Goal: Task Accomplishment & Management: Use online tool/utility

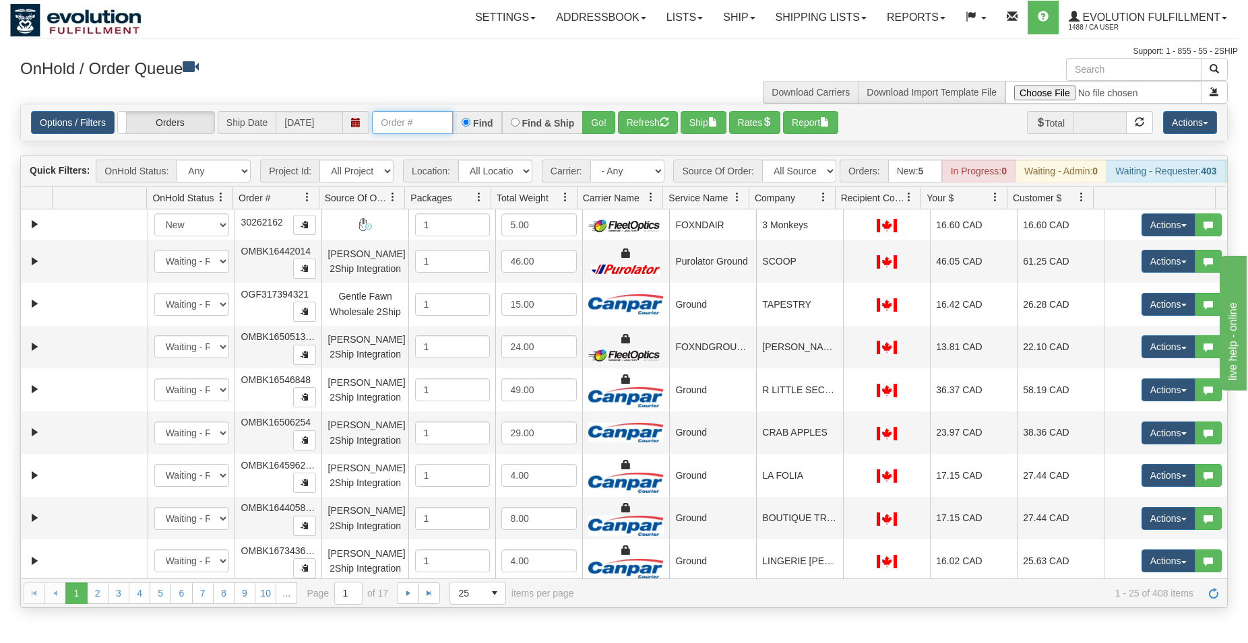
click at [387, 127] on input "text" at bounding box center [412, 122] width 81 height 23
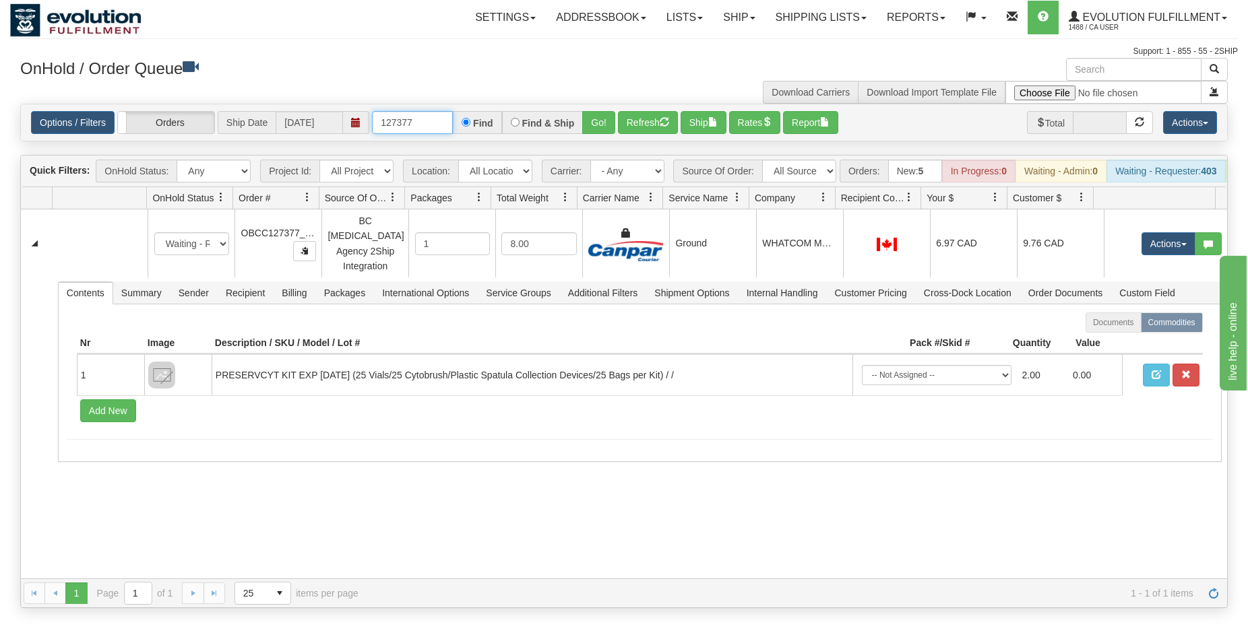
drag, startPoint x: 423, startPoint y: 124, endPoint x: 137, endPoint y: 67, distance: 291.9
click at [372, 111] on input "127377" at bounding box center [412, 122] width 81 height 23
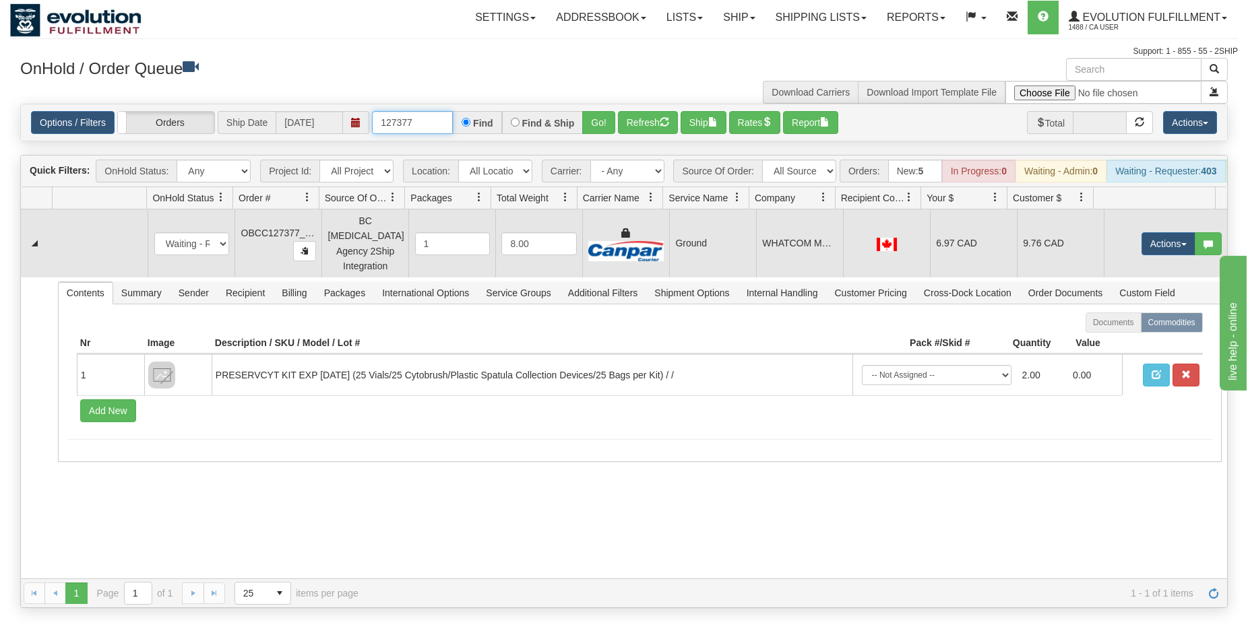
click at [819, 259] on td "WHATCOM MEDICAL (INSIDE CO-OP)" at bounding box center [799, 244] width 87 height 68
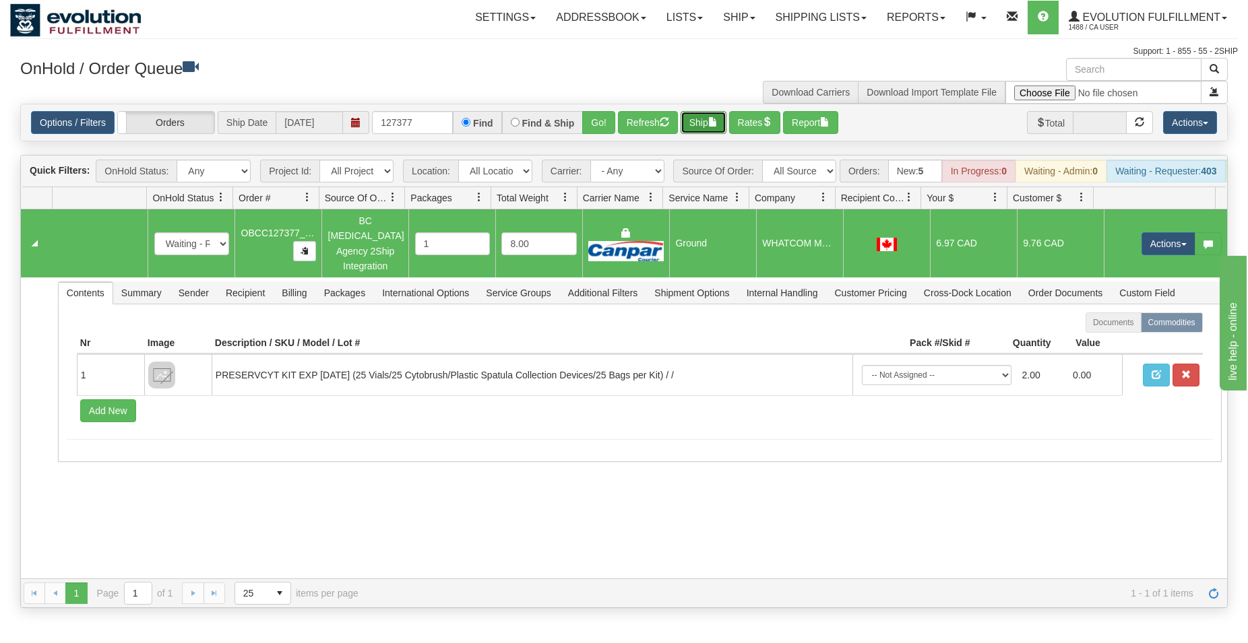
click at [717, 129] on button "Ship" at bounding box center [703, 122] width 46 height 23
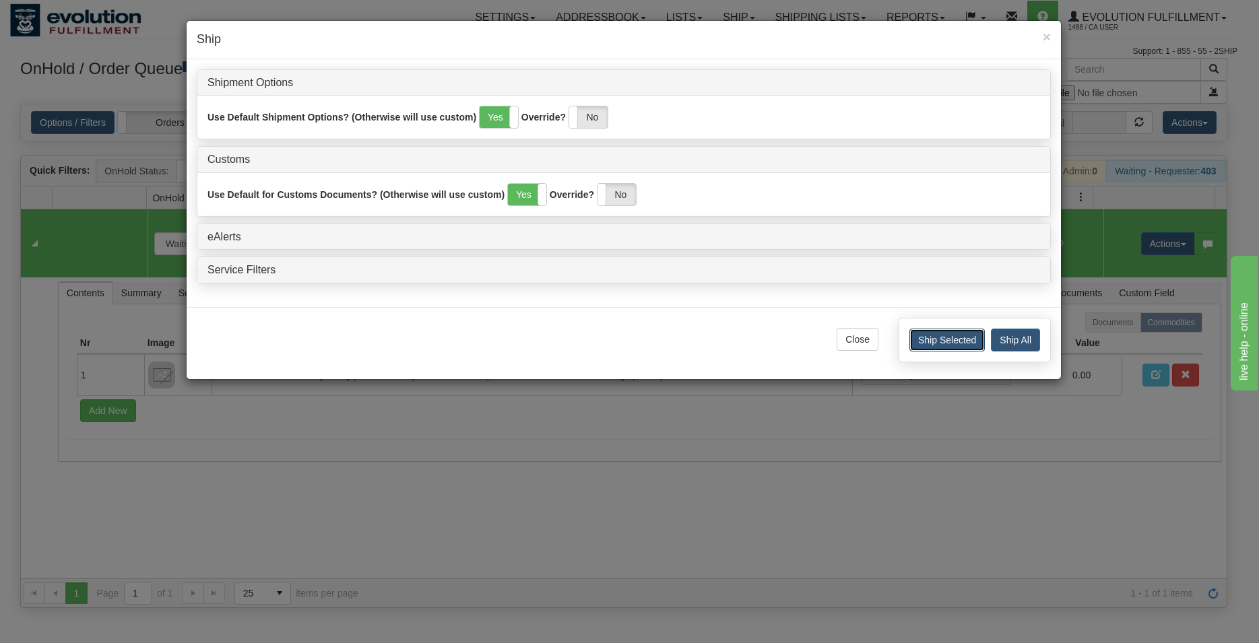
click at [956, 341] on button "Ship Selected" at bounding box center [946, 340] width 75 height 23
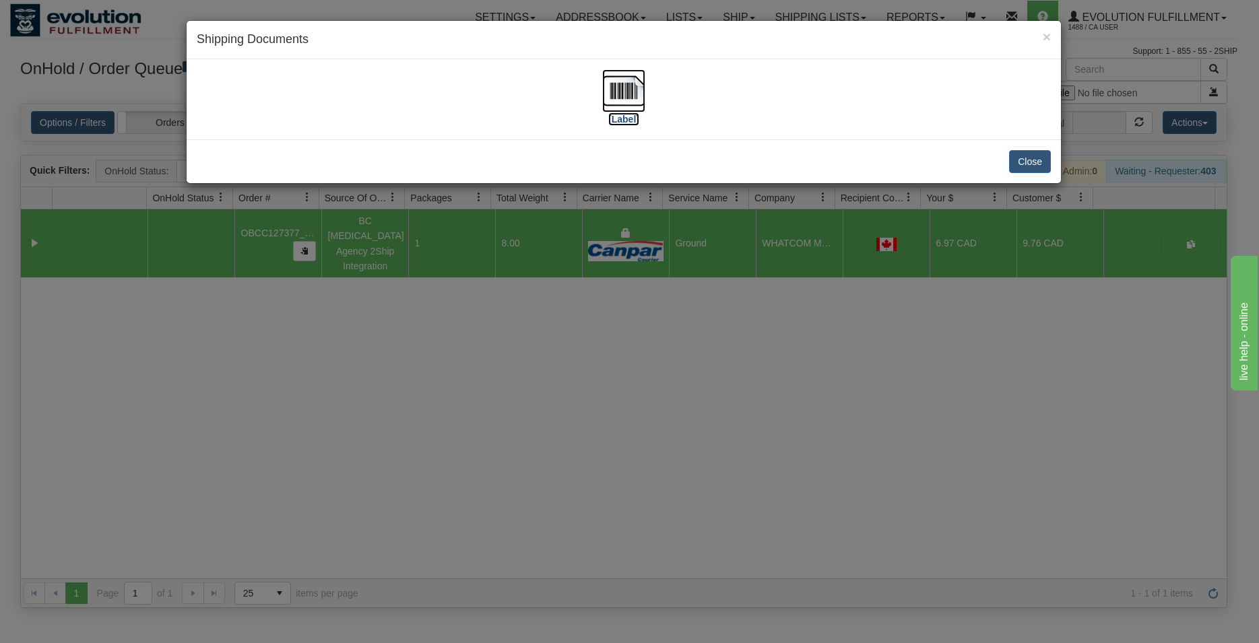
click at [643, 95] on img at bounding box center [623, 90] width 43 height 43
click at [1020, 164] on button "Close" at bounding box center [1030, 161] width 42 height 23
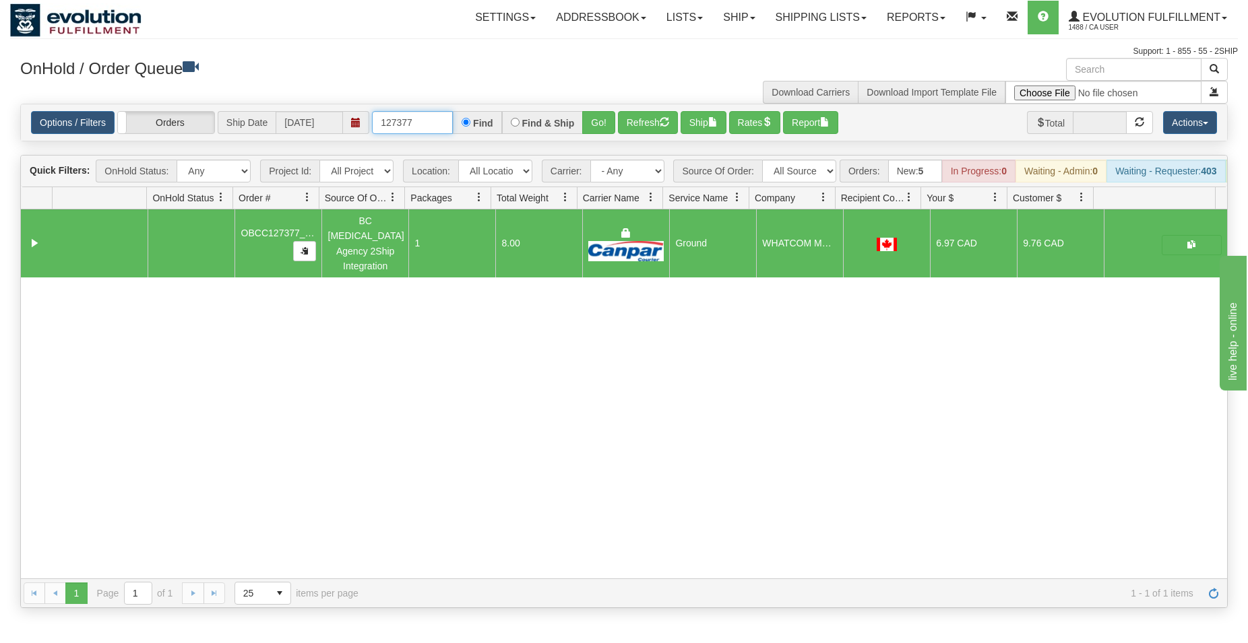
click at [418, 122] on input "127377" at bounding box center [412, 122] width 81 height 23
click at [412, 122] on input "127377" at bounding box center [412, 122] width 81 height 23
click at [406, 121] on input "127377" at bounding box center [412, 122] width 81 height 23
click at [412, 121] on input "127377" at bounding box center [412, 122] width 81 height 23
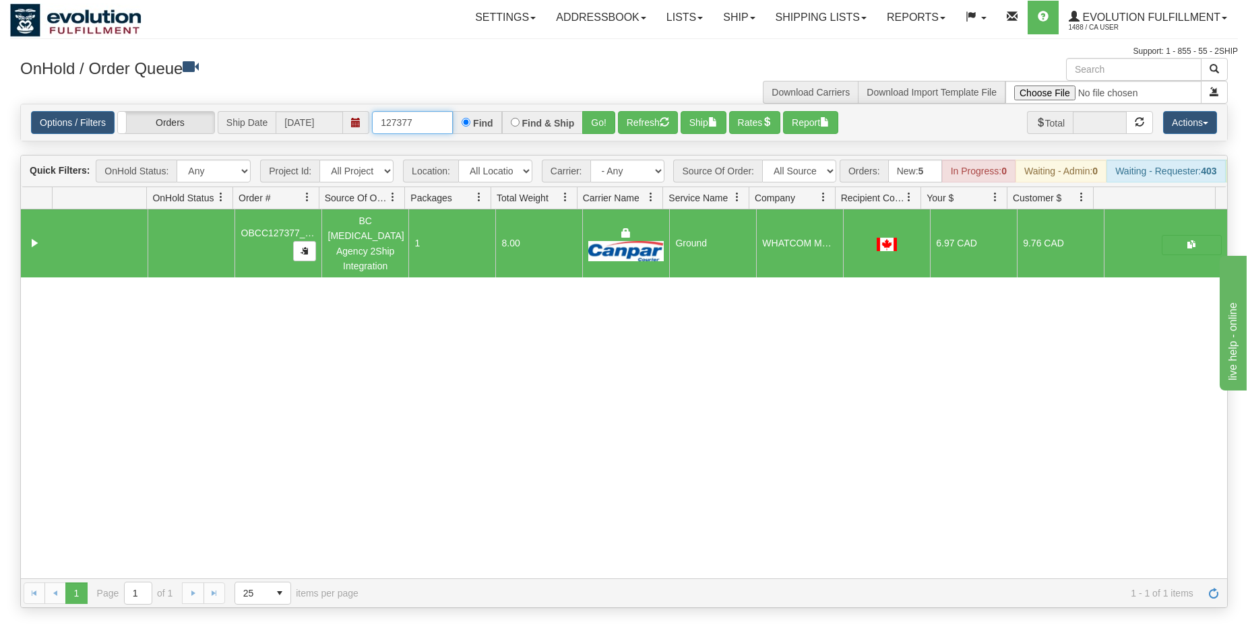
drag, startPoint x: 402, startPoint y: 120, endPoint x: 412, endPoint y: 122, distance: 9.6
click at [412, 122] on input "127377" at bounding box center [412, 122] width 81 height 23
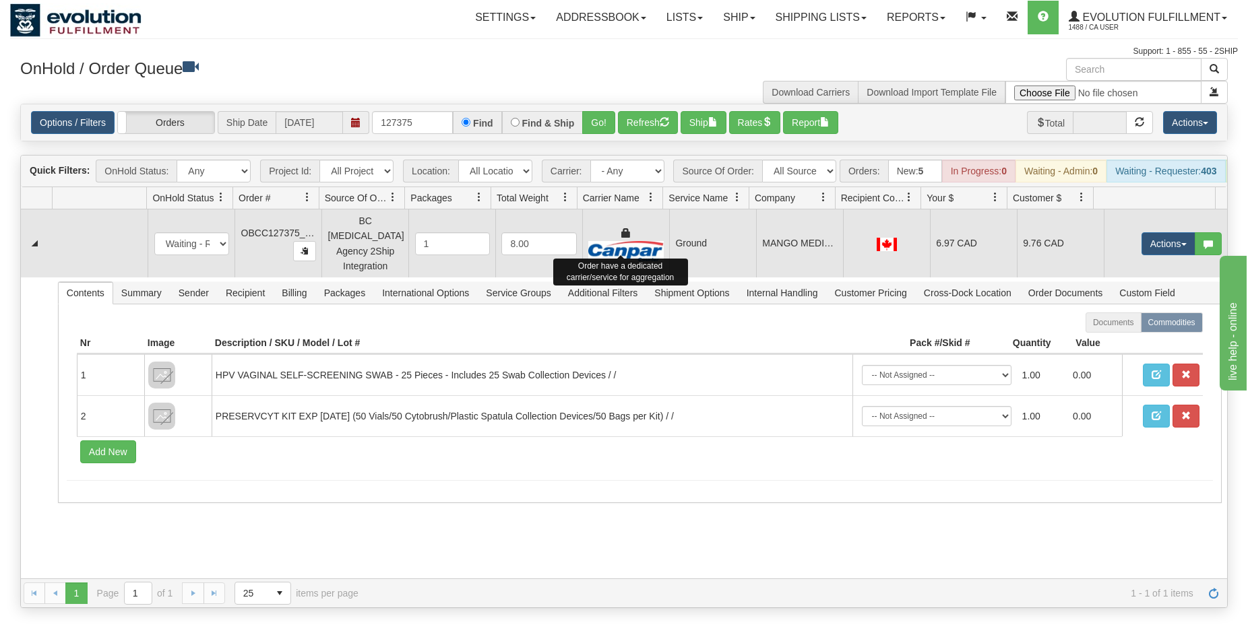
click at [606, 256] on img at bounding box center [625, 251] width 75 height 20
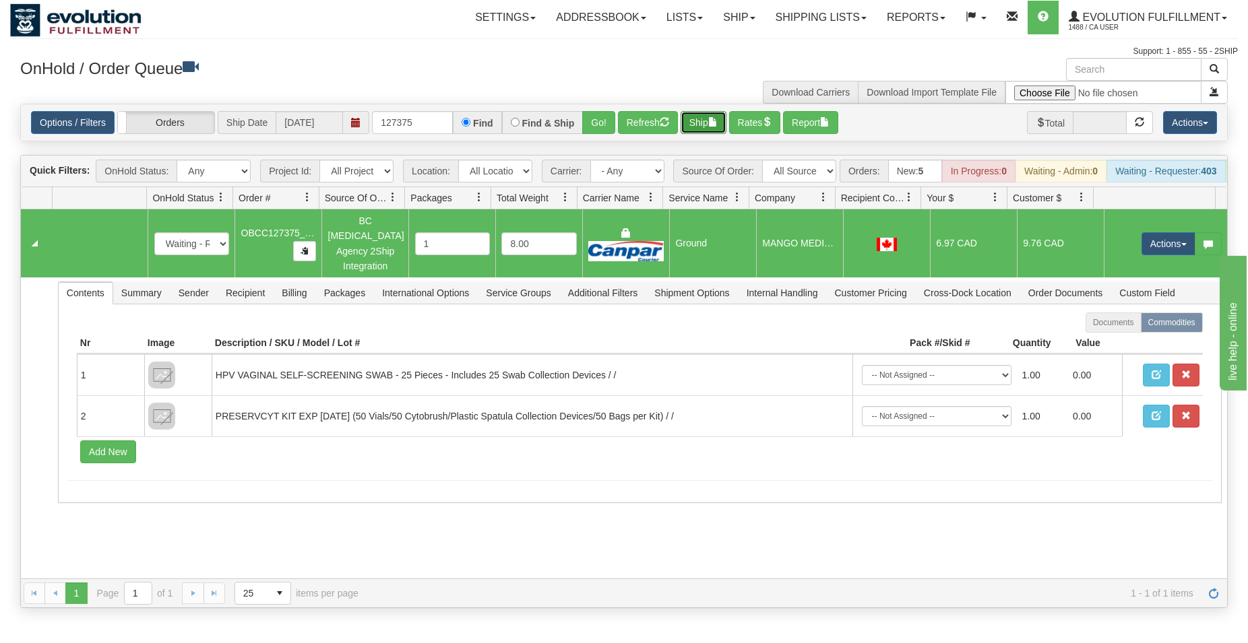
click at [704, 125] on button "Ship" at bounding box center [703, 122] width 46 height 23
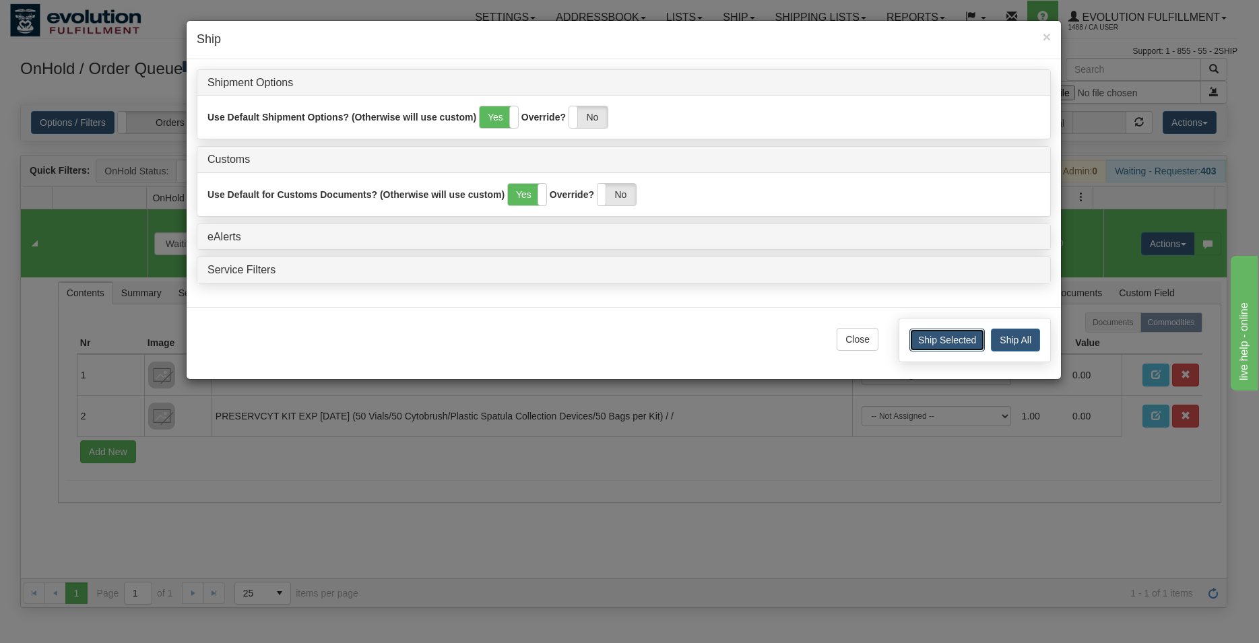
click at [934, 341] on button "Ship Selected" at bounding box center [946, 340] width 75 height 23
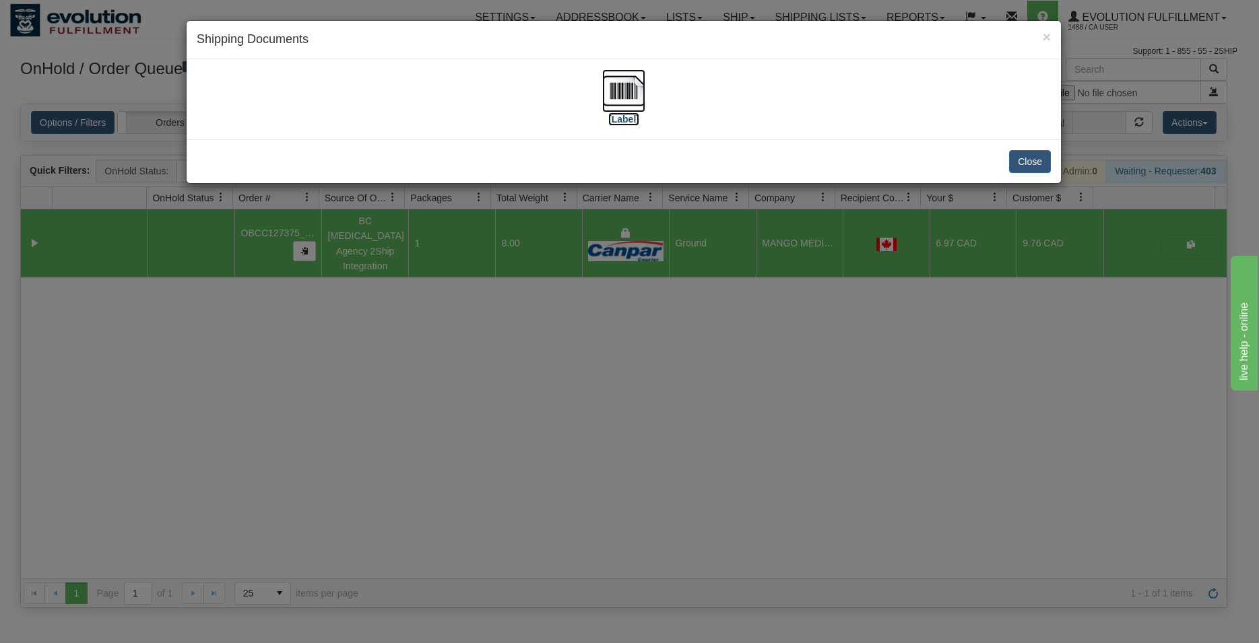
click at [622, 93] on img at bounding box center [623, 90] width 43 height 43
click at [1011, 158] on button "Close" at bounding box center [1030, 161] width 42 height 23
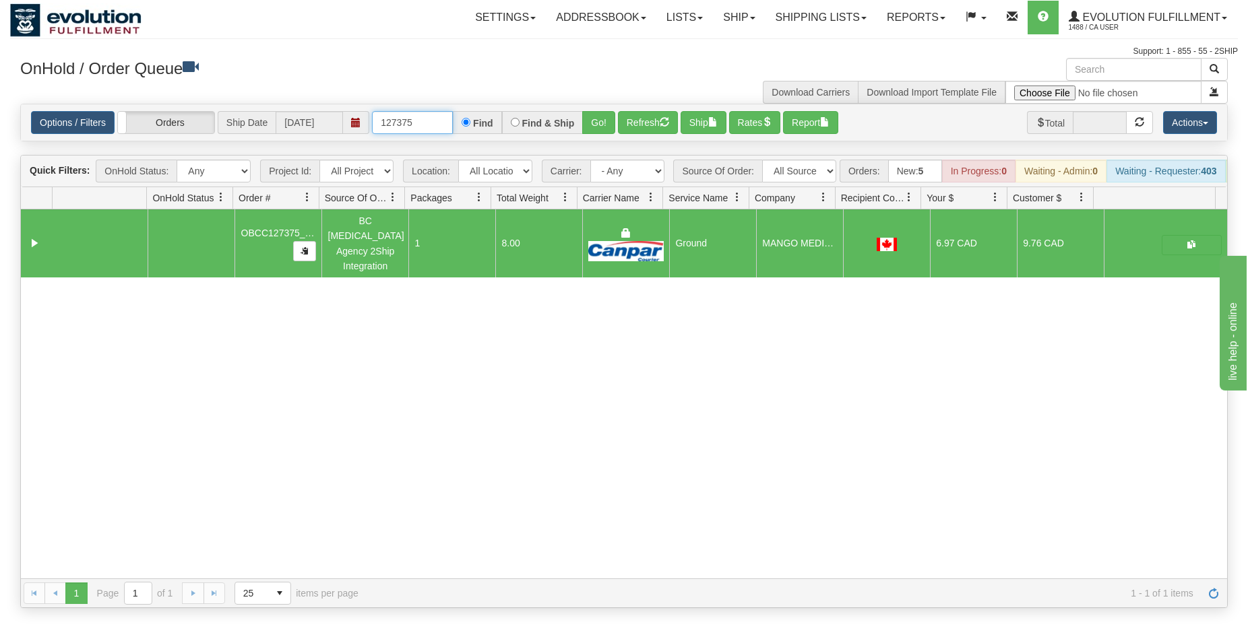
drag, startPoint x: 428, startPoint y: 126, endPoint x: 409, endPoint y: 127, distance: 19.5
click at [409, 127] on input "127375" at bounding box center [412, 122] width 81 height 23
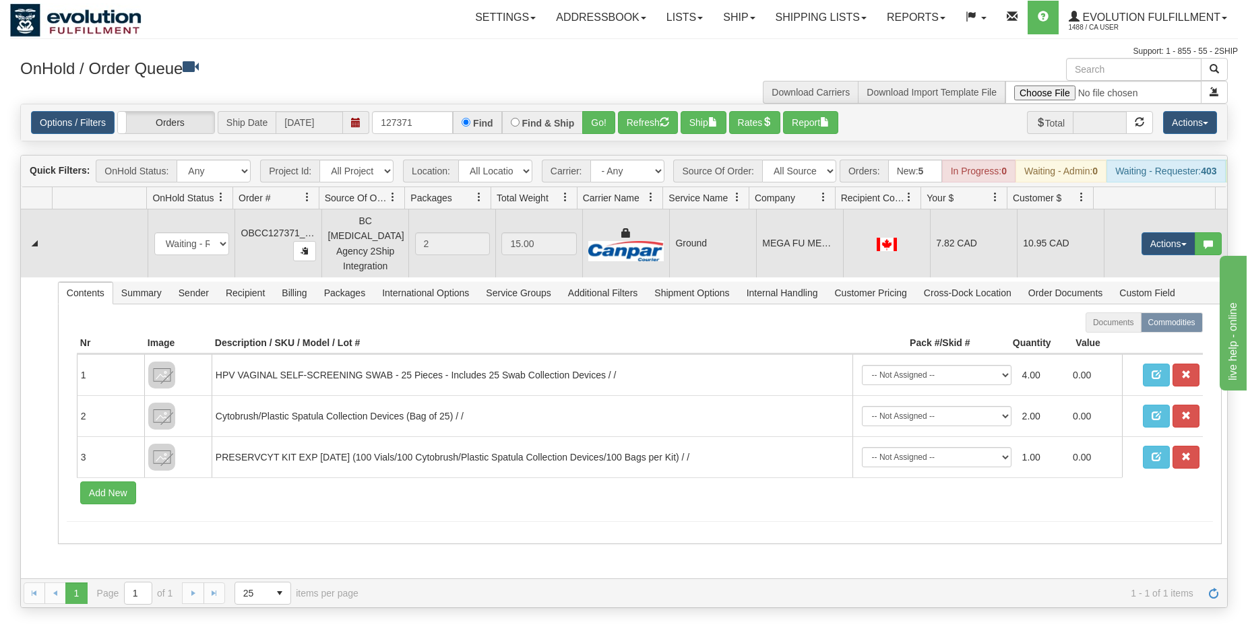
click at [730, 263] on td "Ground" at bounding box center [712, 244] width 87 height 68
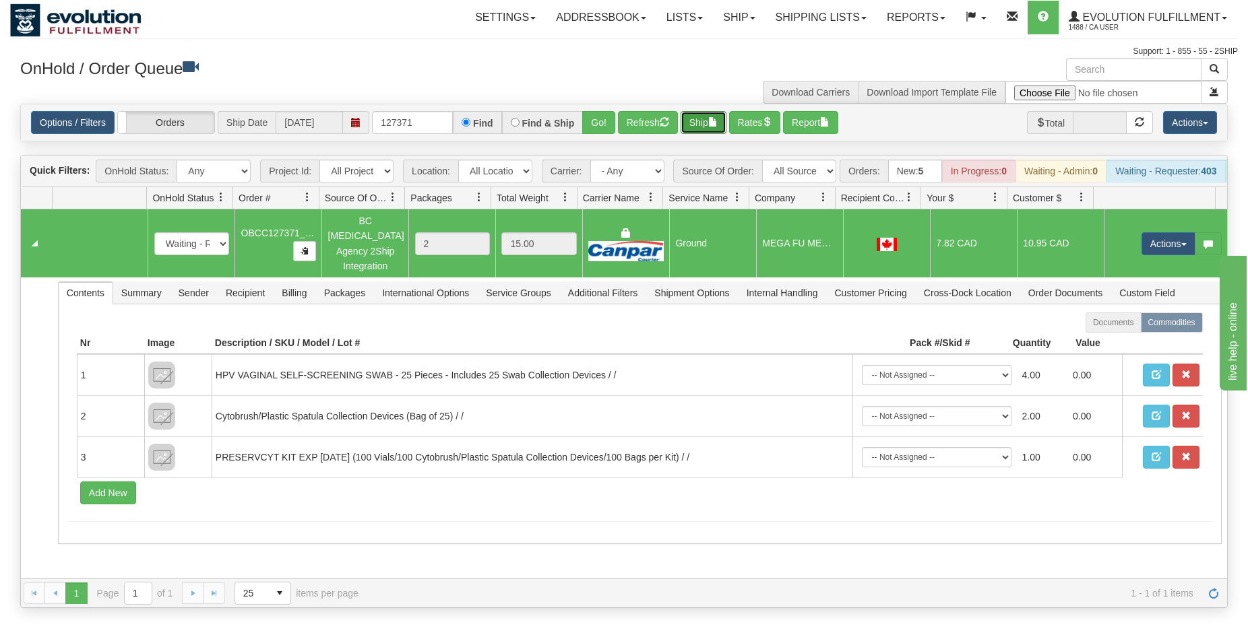
click at [693, 125] on button "Ship" at bounding box center [703, 122] width 46 height 23
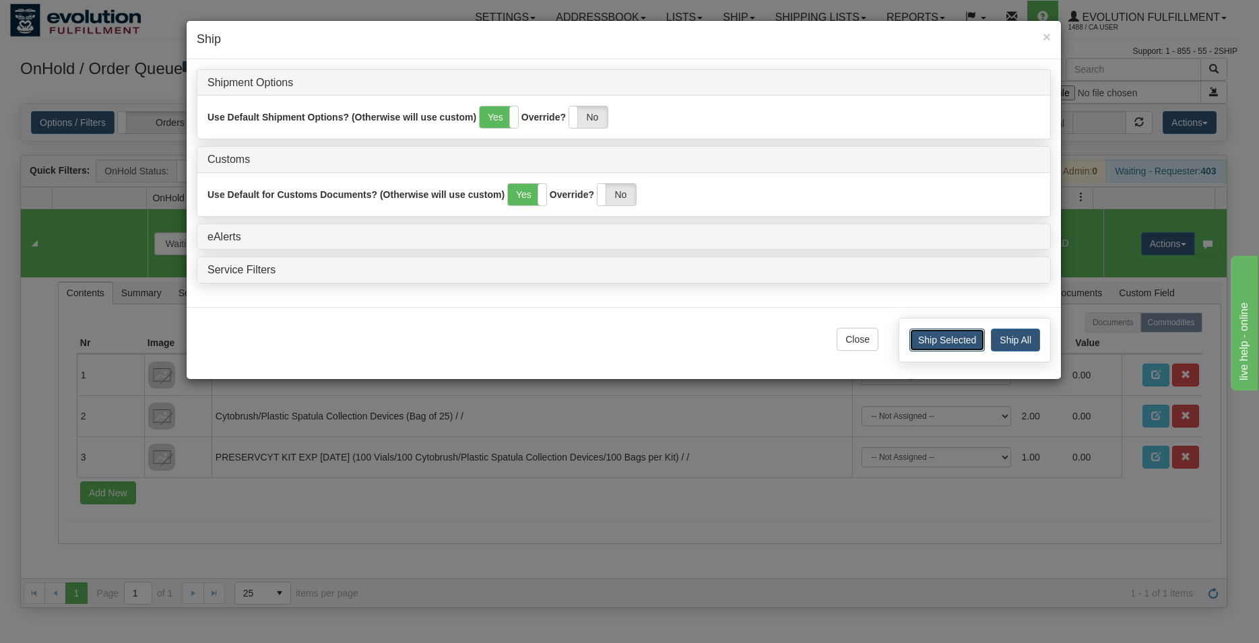
click at [932, 338] on button "Ship Selected" at bounding box center [946, 340] width 75 height 23
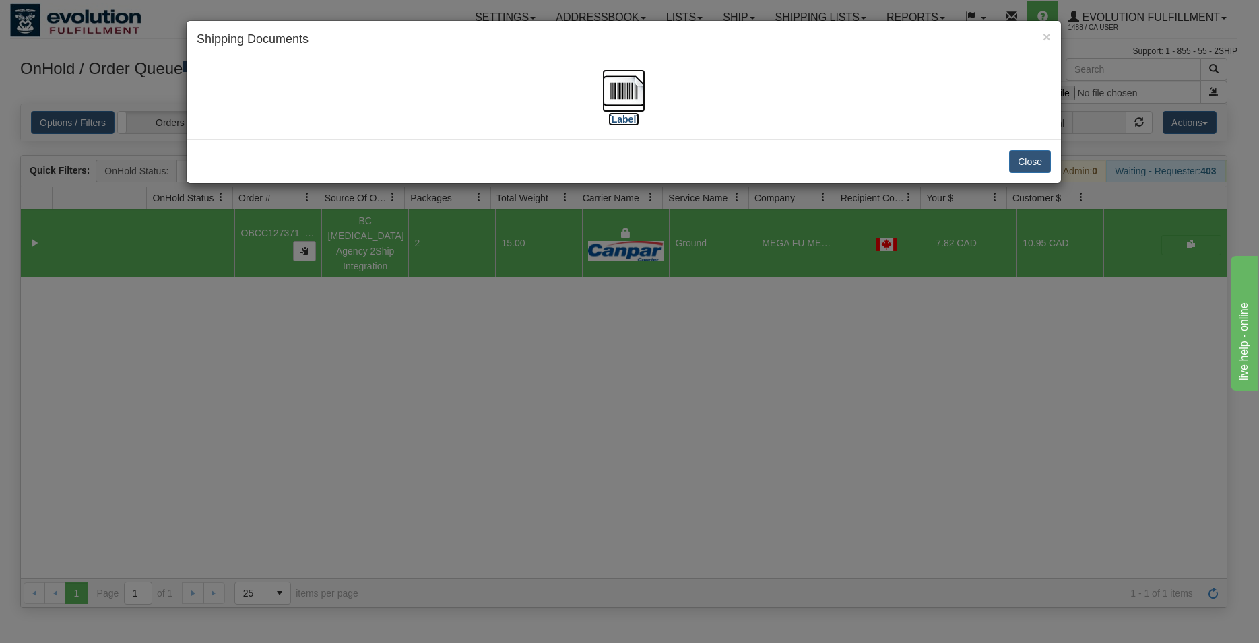
click at [626, 89] on img at bounding box center [623, 90] width 43 height 43
click at [1030, 162] on button "Close" at bounding box center [1030, 161] width 42 height 23
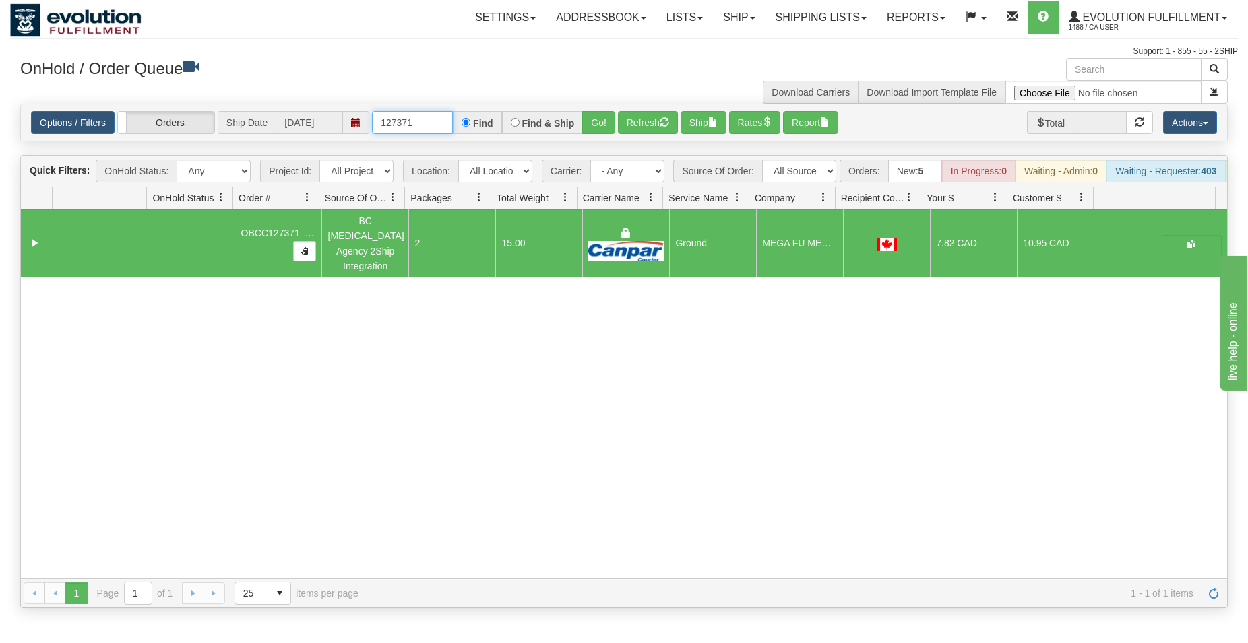
drag, startPoint x: 398, startPoint y: 119, endPoint x: 445, endPoint y: 117, distance: 46.5
click at [445, 117] on input "127371" at bounding box center [412, 122] width 81 height 23
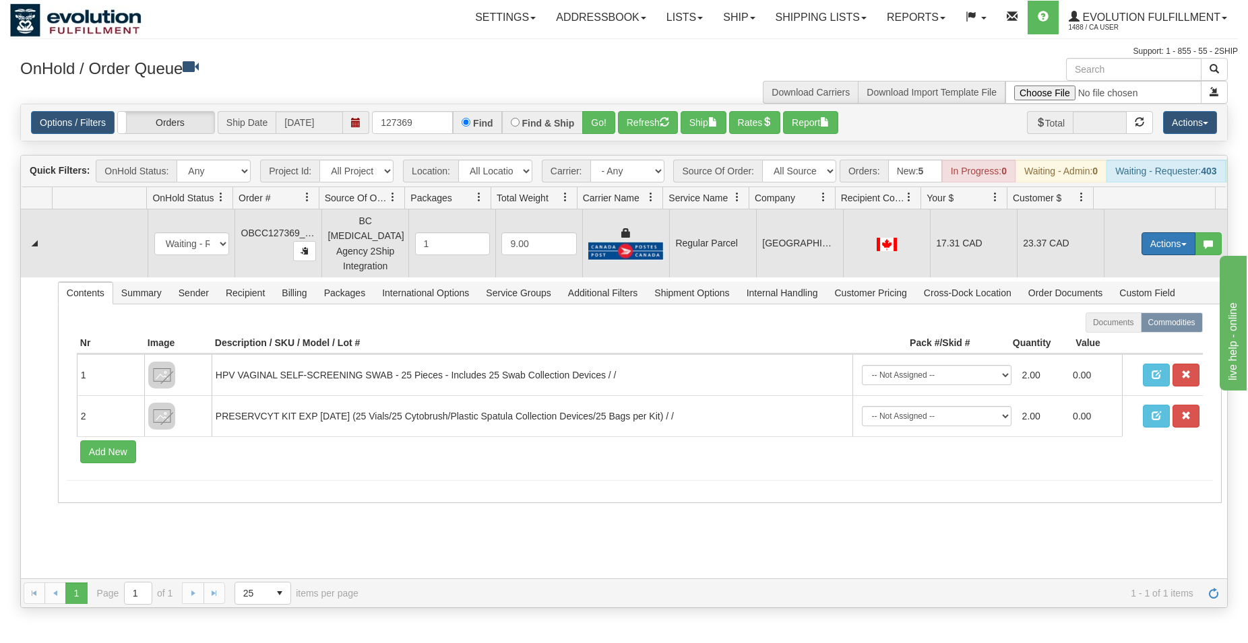
click at [1157, 244] on button "Actions" at bounding box center [1168, 243] width 54 height 23
click at [1126, 305] on span "Rate All Services" at bounding box center [1140, 304] width 81 height 11
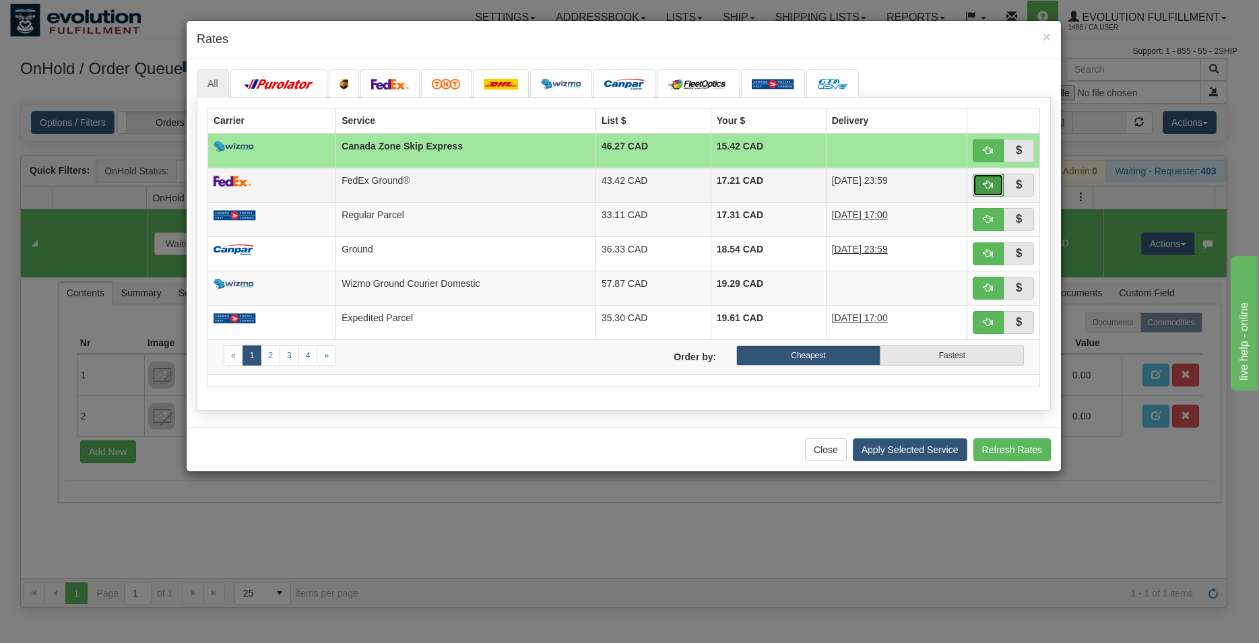
click at [988, 193] on button "button" at bounding box center [988, 185] width 31 height 23
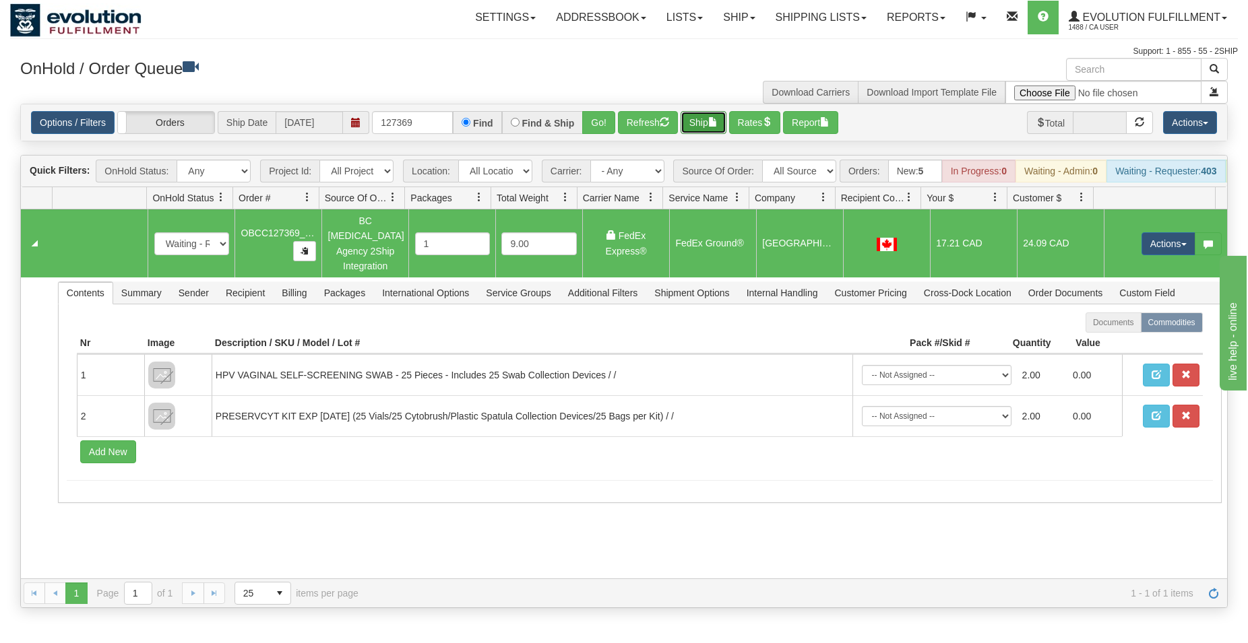
click at [705, 126] on button "Ship" at bounding box center [703, 122] width 46 height 23
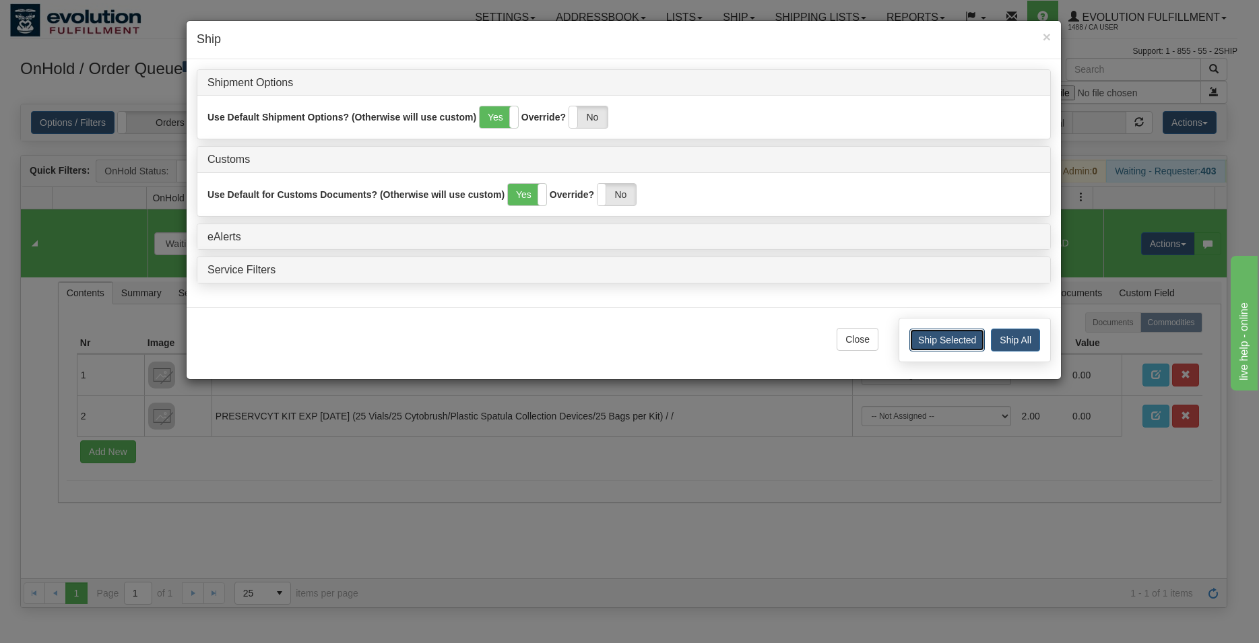
click at [921, 338] on button "Ship Selected" at bounding box center [946, 340] width 75 height 23
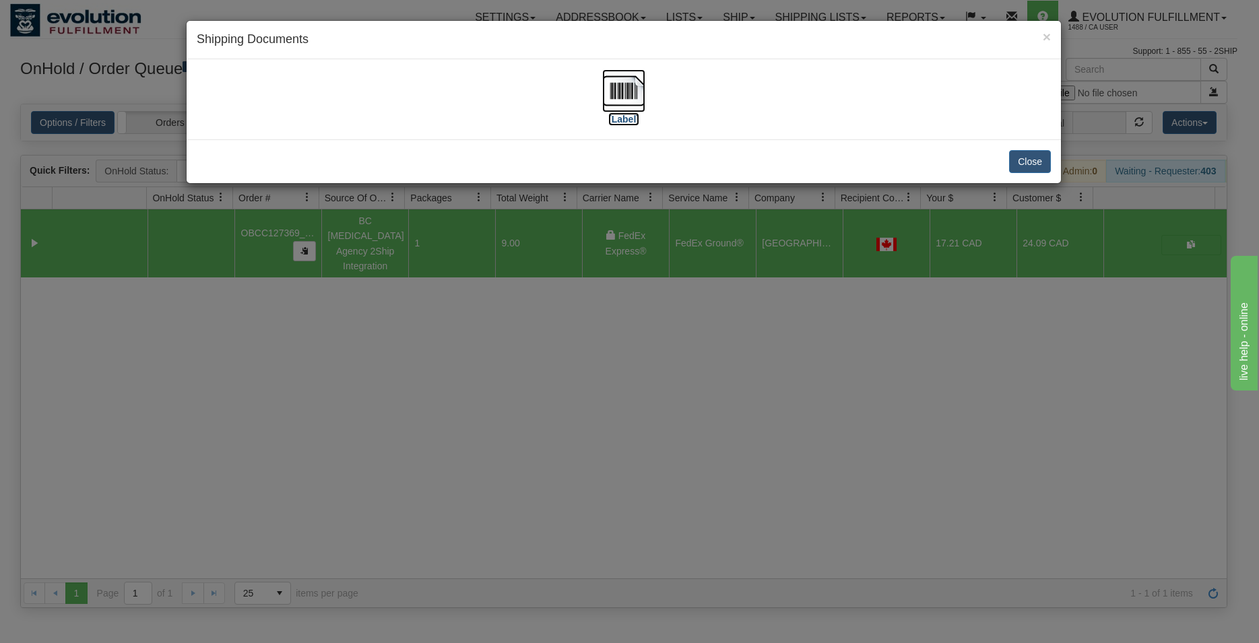
click at [627, 94] on img at bounding box center [623, 90] width 43 height 43
click at [1023, 160] on button "Close" at bounding box center [1030, 161] width 42 height 23
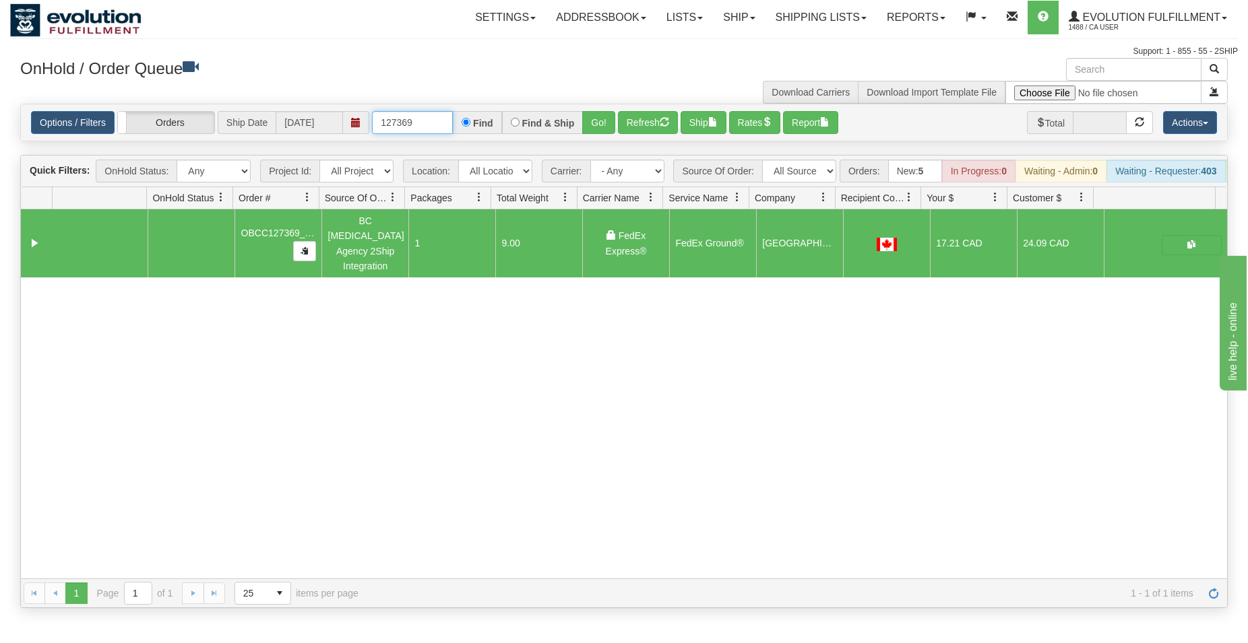
drag, startPoint x: 406, startPoint y: 127, endPoint x: 435, endPoint y: 141, distance: 31.9
click at [435, 134] on input "127369" at bounding box center [412, 122] width 81 height 23
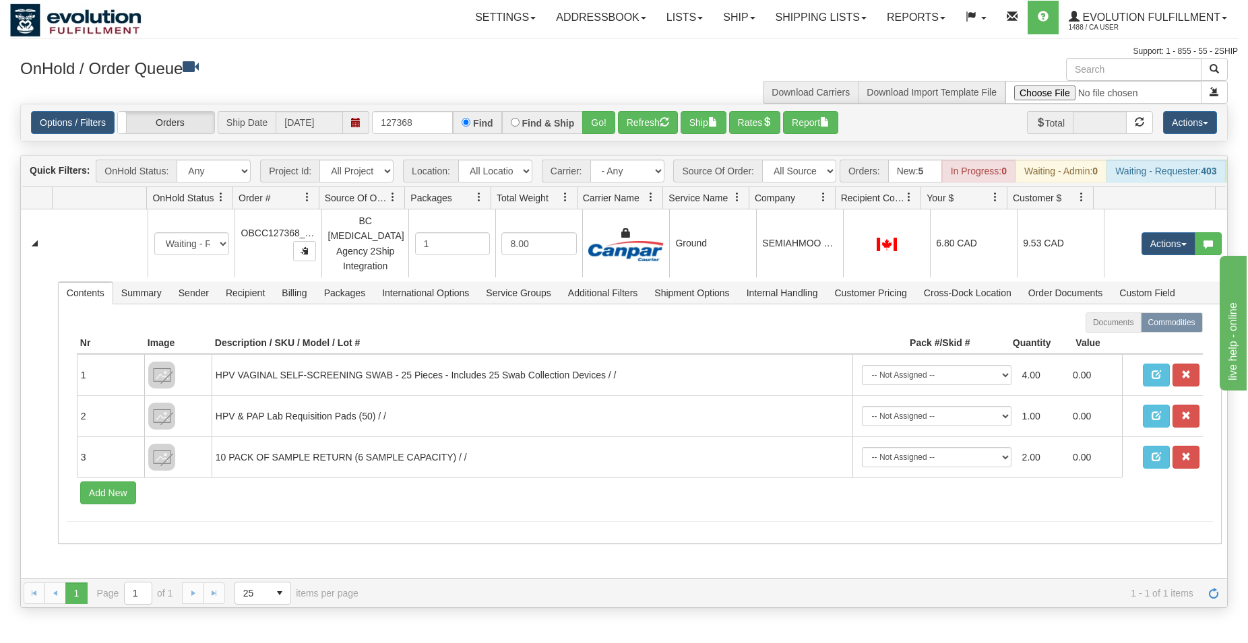
click at [707, 209] on span "Service Name" at bounding box center [700, 198] width 75 height 22
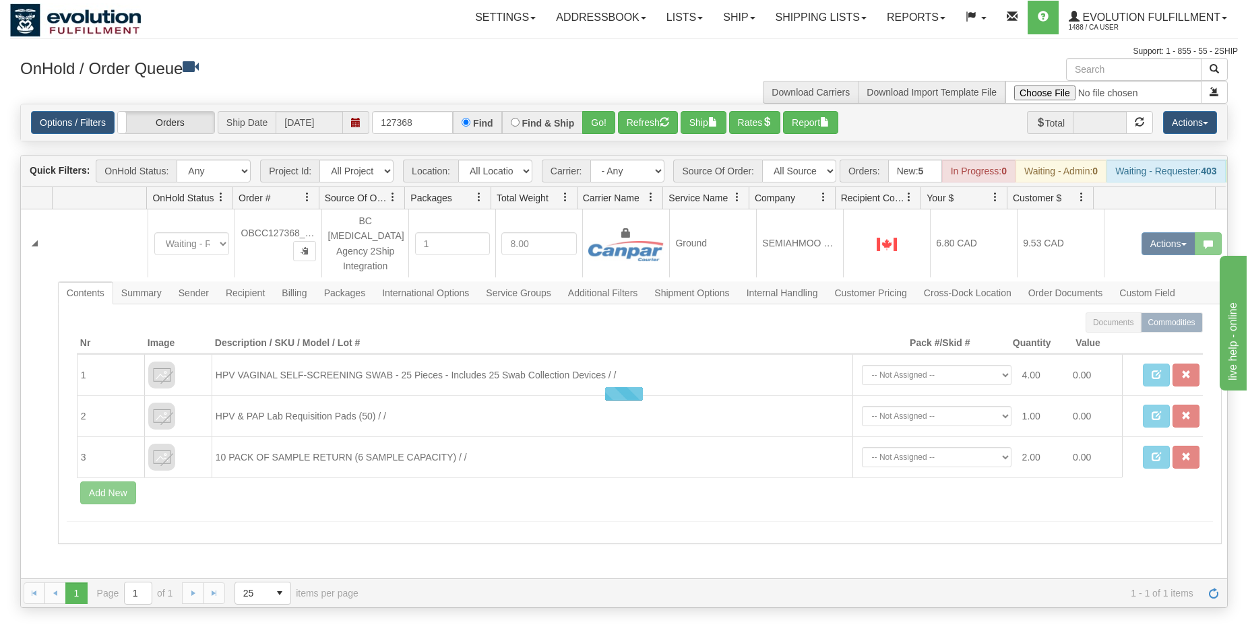
click at [691, 235] on div at bounding box center [624, 394] width 1206 height 369
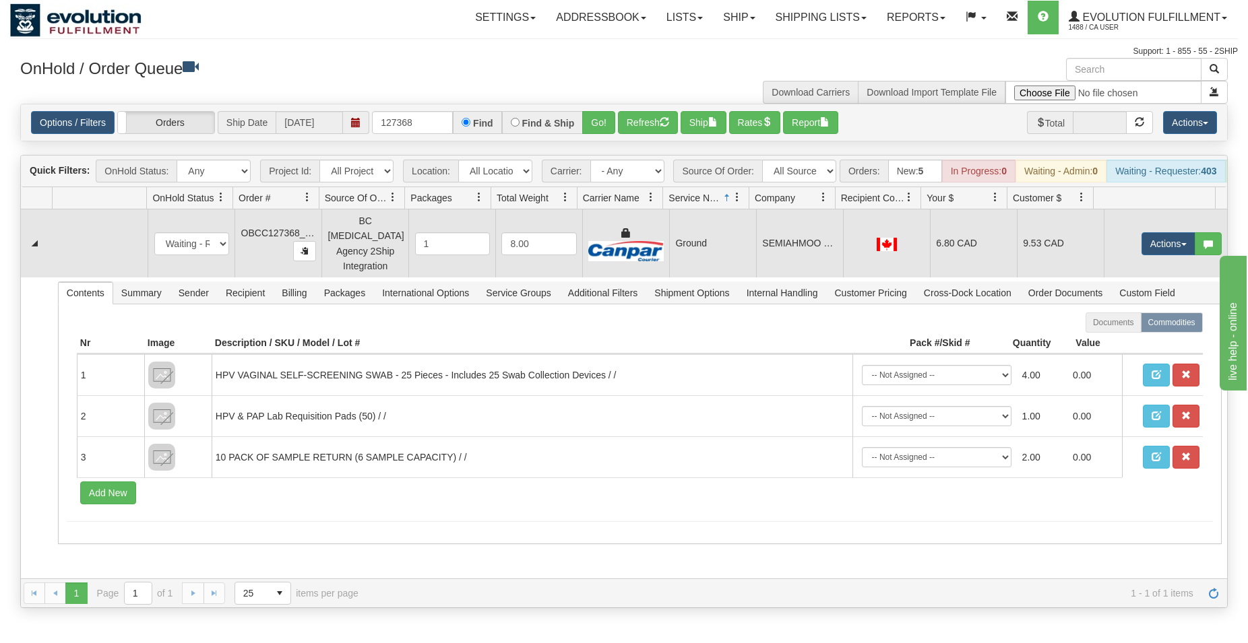
click at [689, 236] on td "Ground" at bounding box center [712, 244] width 87 height 68
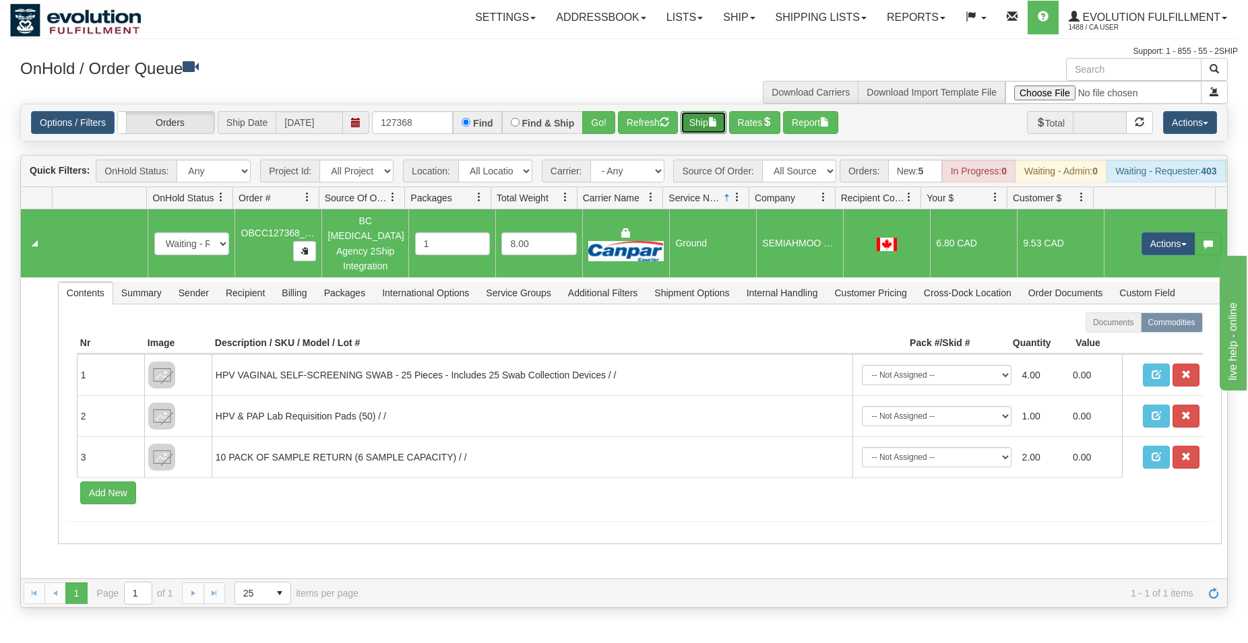
click at [696, 123] on button "Ship" at bounding box center [703, 122] width 46 height 23
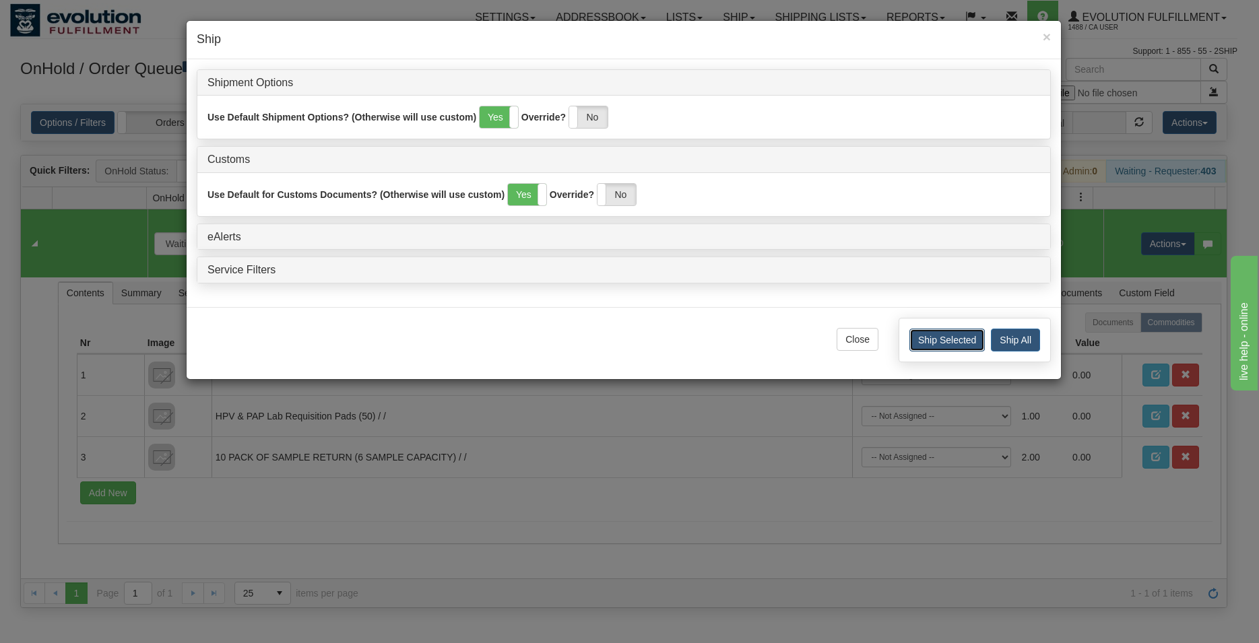
click at [947, 339] on button "Ship Selected" at bounding box center [946, 340] width 75 height 23
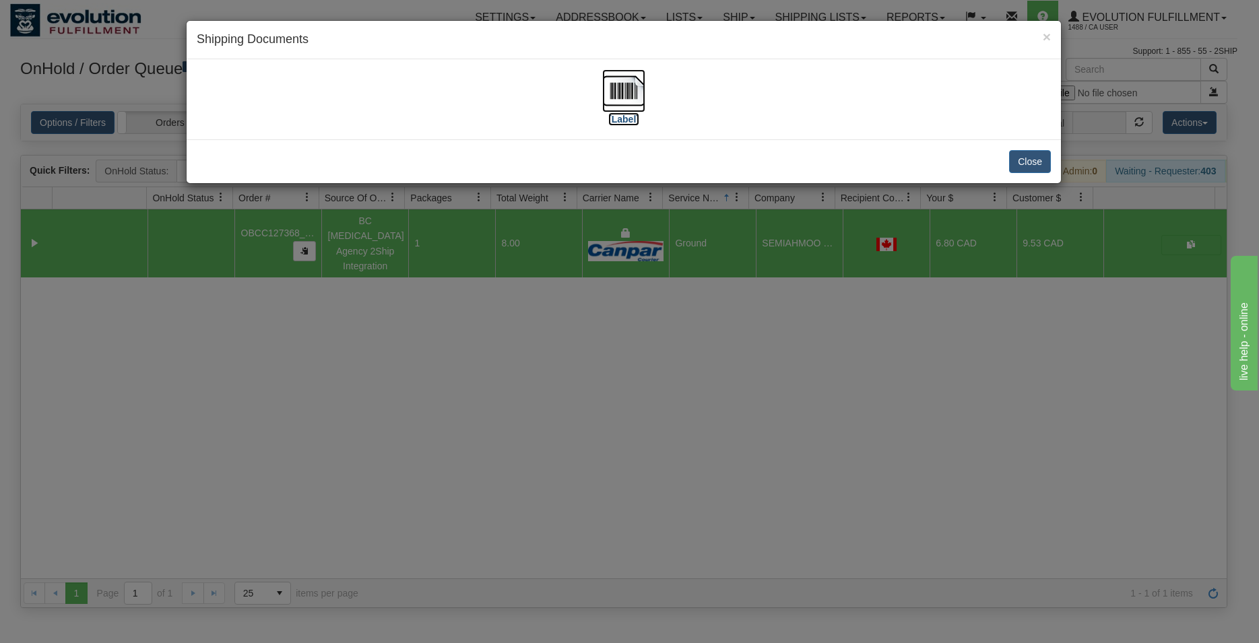
click at [625, 95] on img at bounding box center [623, 90] width 43 height 43
click at [1020, 157] on button "Close" at bounding box center [1030, 161] width 42 height 23
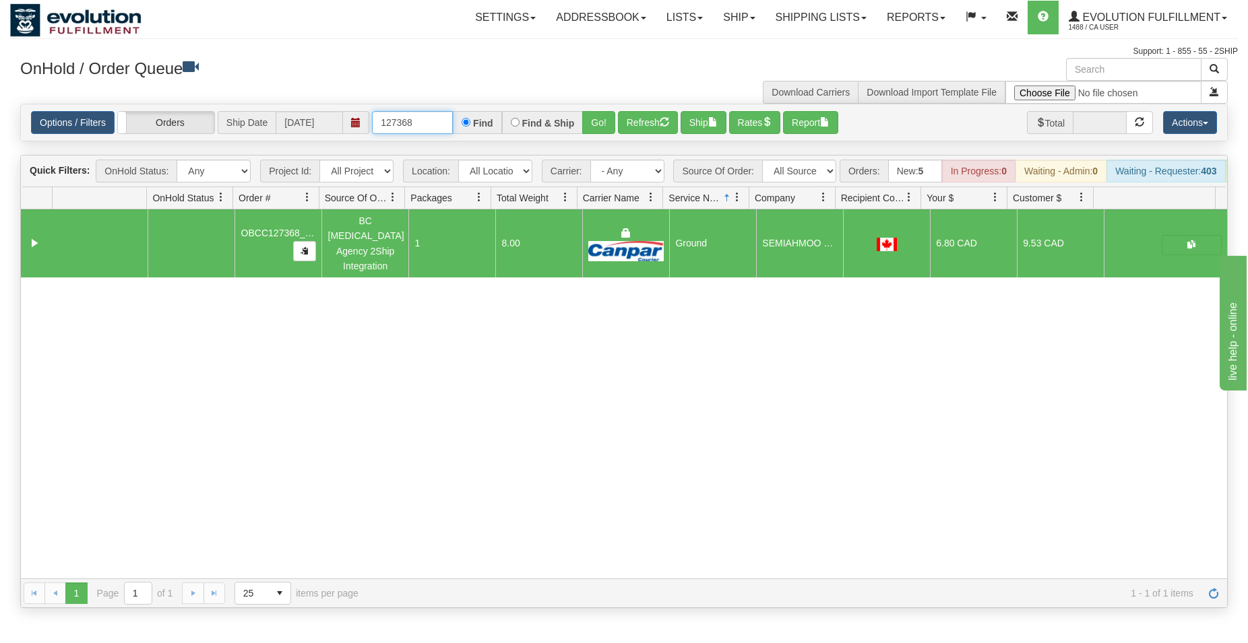
drag, startPoint x: 401, startPoint y: 125, endPoint x: 437, endPoint y: 126, distance: 35.7
click at [437, 126] on input "127368" at bounding box center [412, 122] width 81 height 23
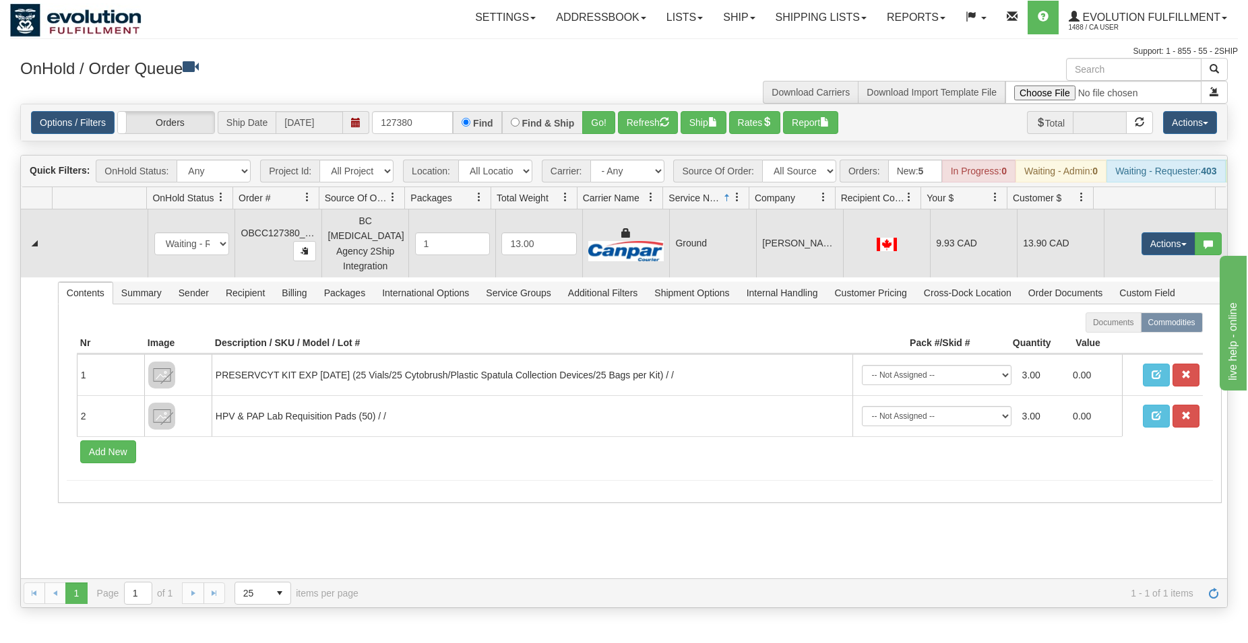
click at [697, 245] on td "Ground" at bounding box center [712, 244] width 87 height 68
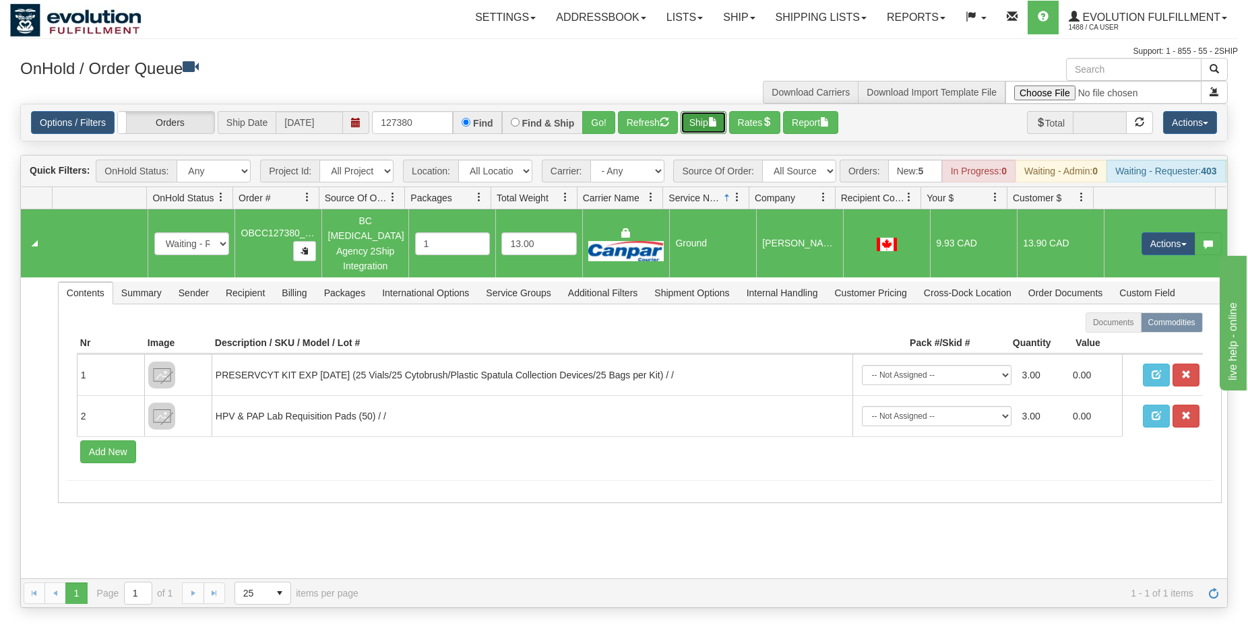
click at [703, 127] on button "Ship" at bounding box center [703, 122] width 46 height 23
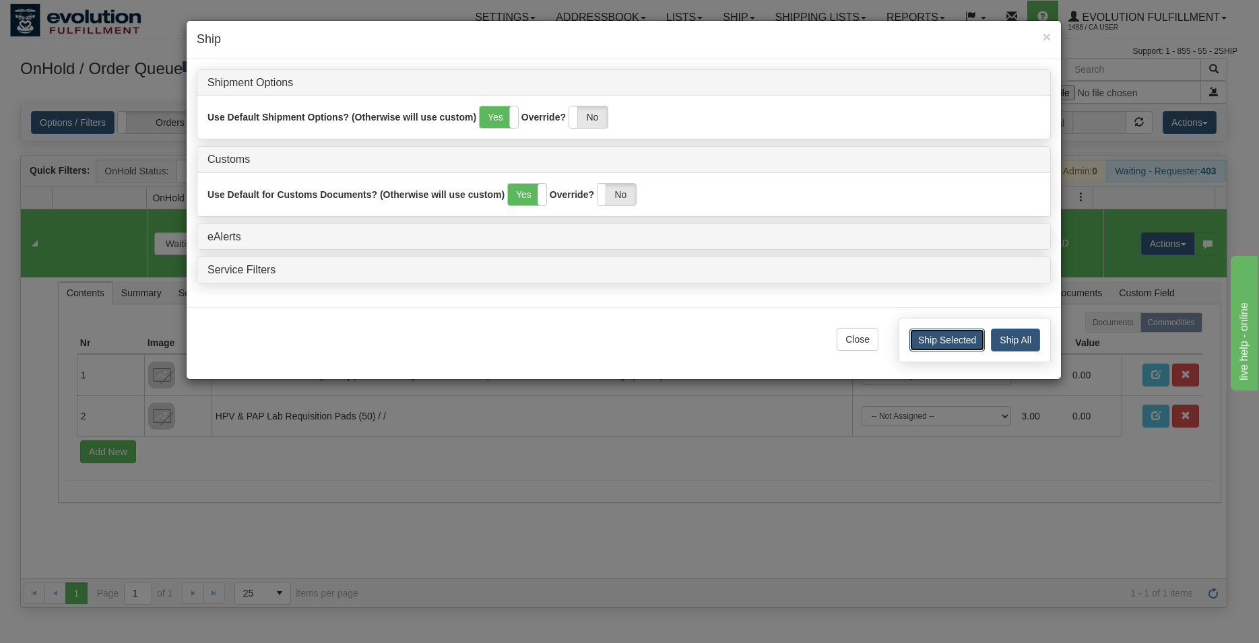
click at [943, 345] on button "Ship Selected" at bounding box center [946, 340] width 75 height 23
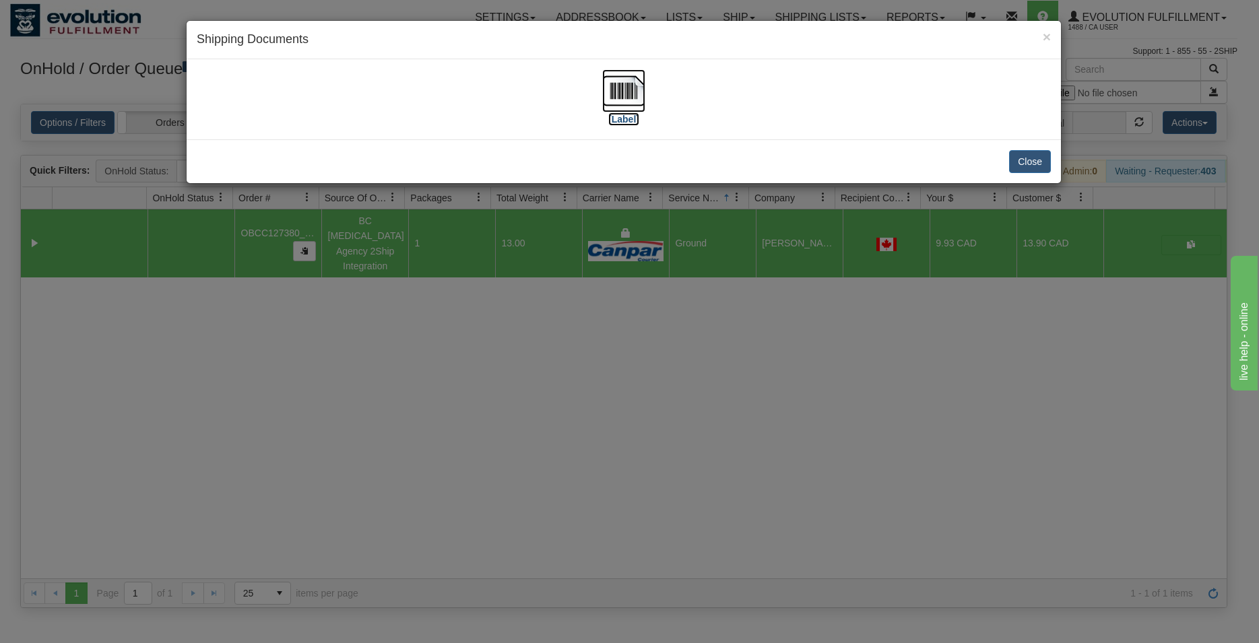
click at [628, 87] on img at bounding box center [623, 90] width 43 height 43
click at [1005, 156] on div "Close" at bounding box center [624, 161] width 874 height 44
click at [1015, 158] on button "Close" at bounding box center [1030, 161] width 42 height 23
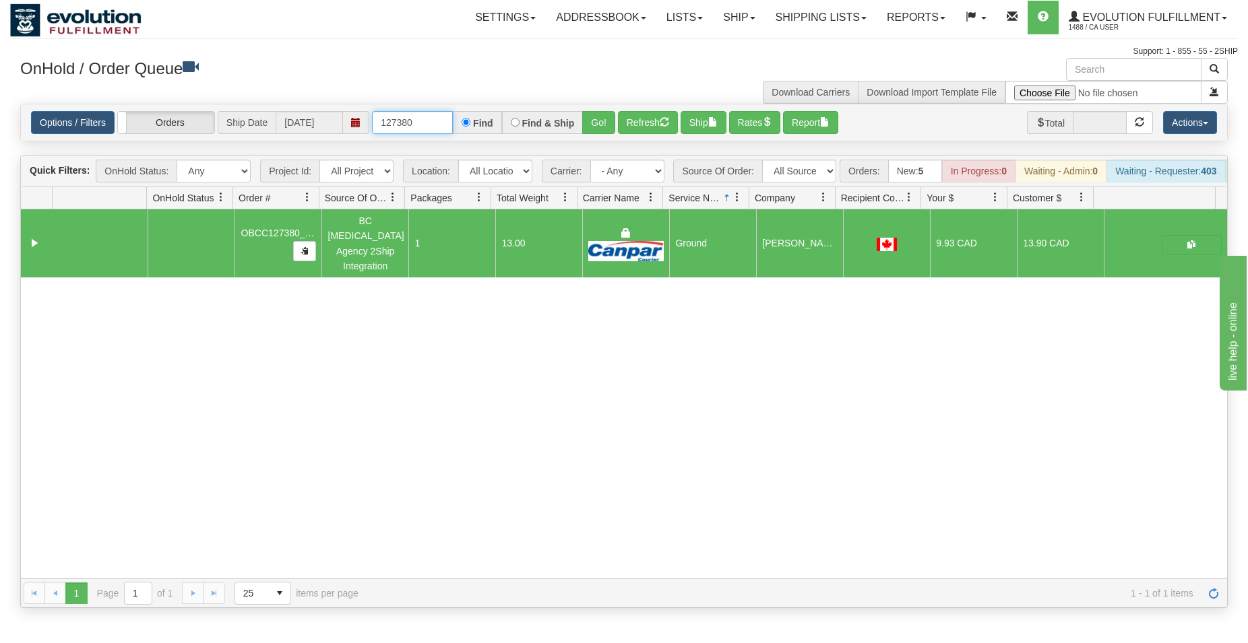
drag, startPoint x: 404, startPoint y: 121, endPoint x: 428, endPoint y: 123, distance: 25.0
click at [428, 123] on input "127380" at bounding box center [412, 122] width 81 height 23
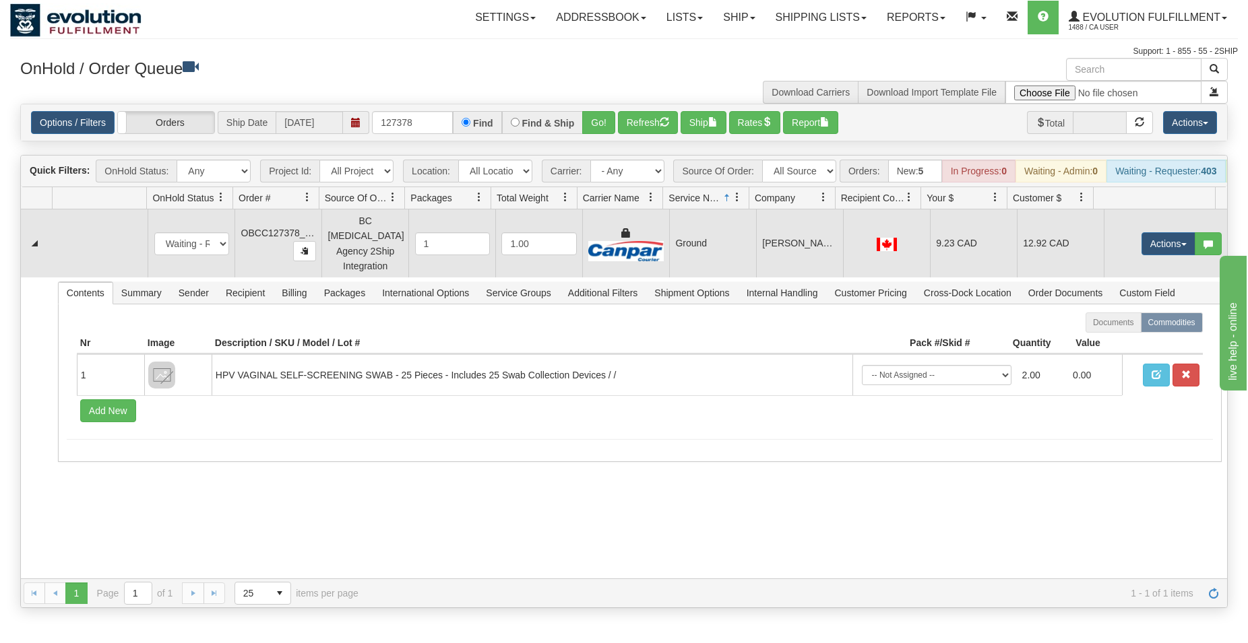
click at [806, 257] on td "[PERSON_NAME][GEOGRAPHIC_DATA]" at bounding box center [799, 244] width 87 height 68
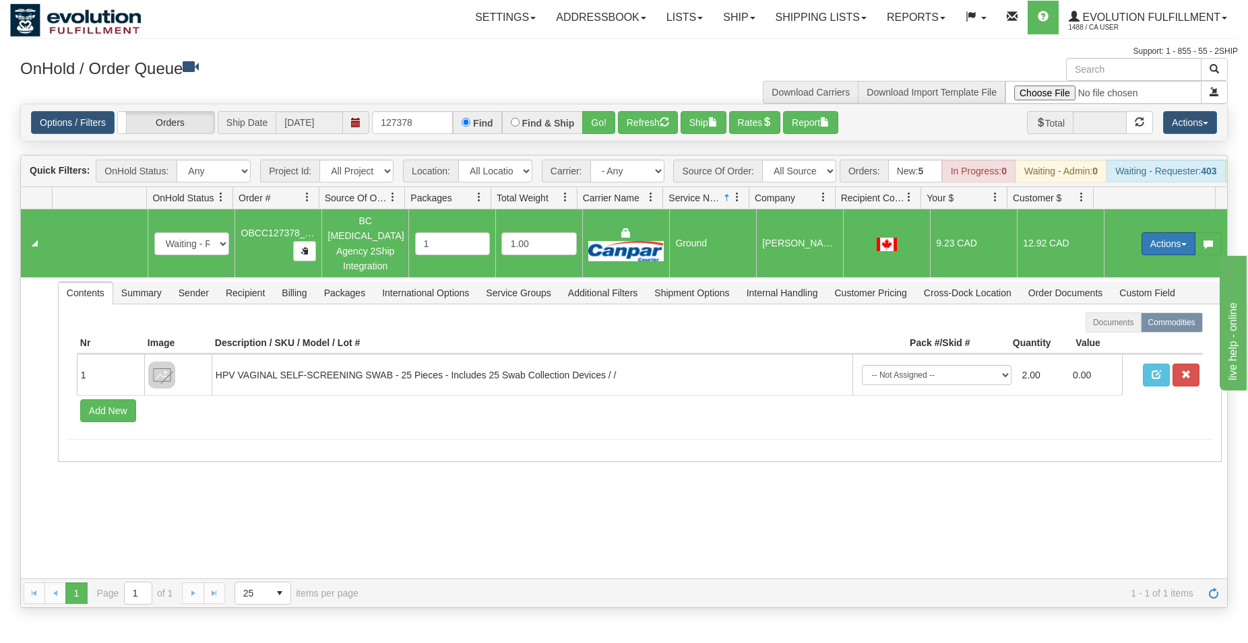
click at [1151, 251] on button "Actions" at bounding box center [1168, 243] width 54 height 23
click at [1127, 310] on span "Rate All Services" at bounding box center [1140, 304] width 81 height 11
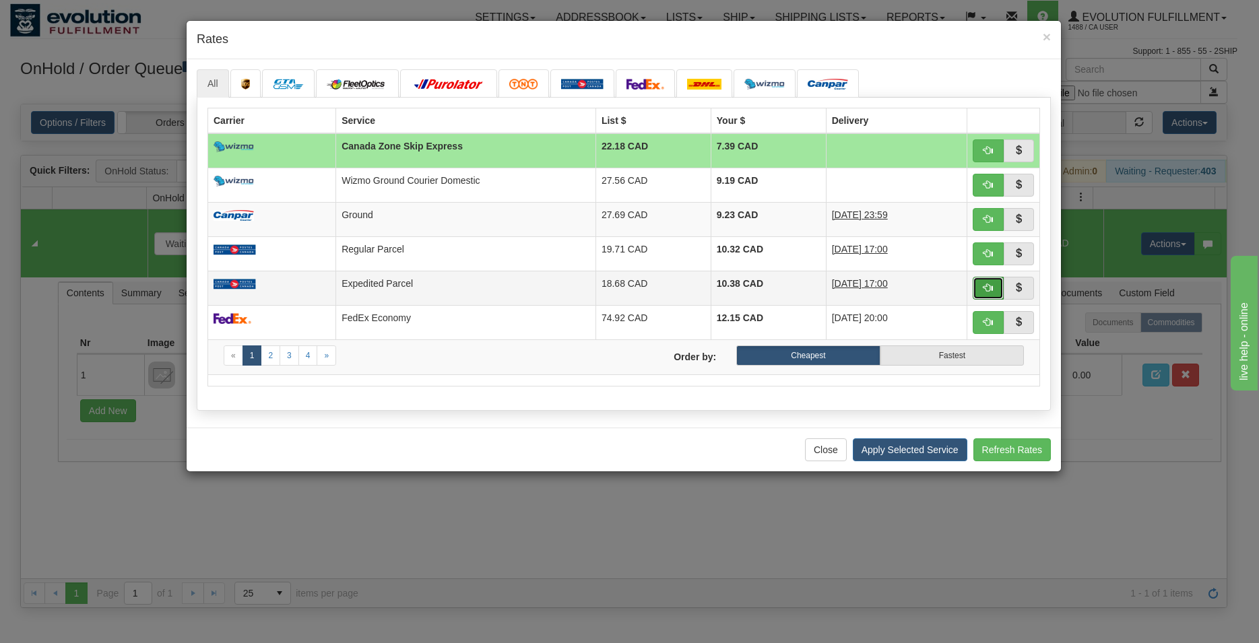
click at [978, 280] on button "button" at bounding box center [988, 288] width 31 height 23
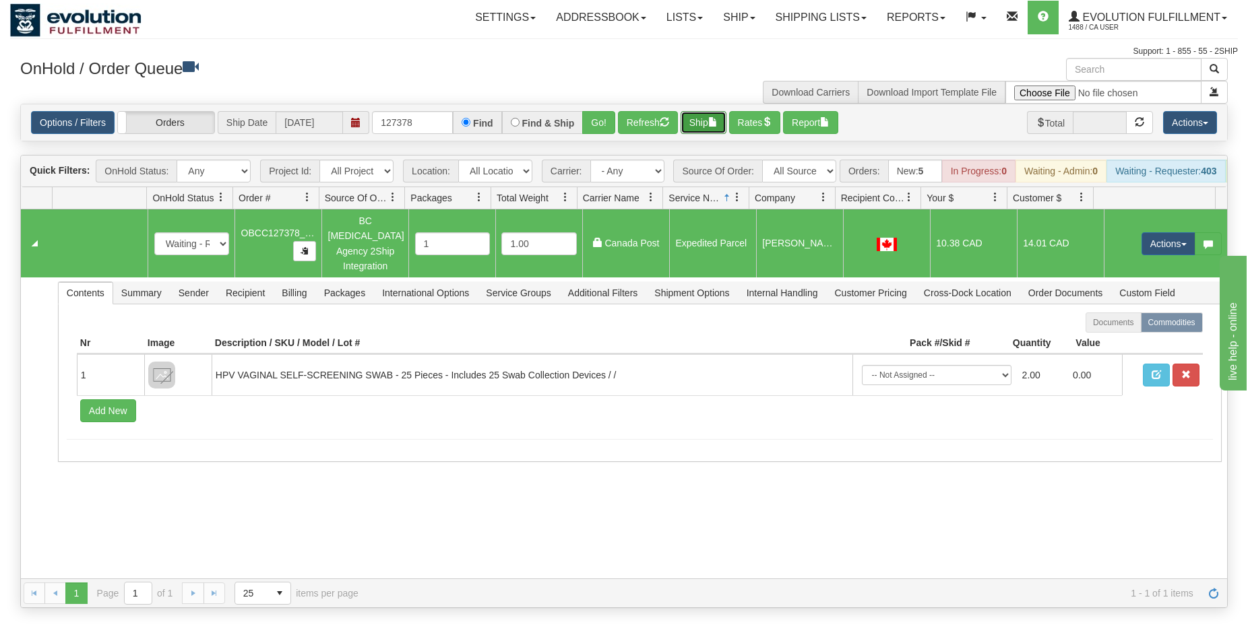
click at [702, 127] on button "Ship" at bounding box center [703, 122] width 46 height 23
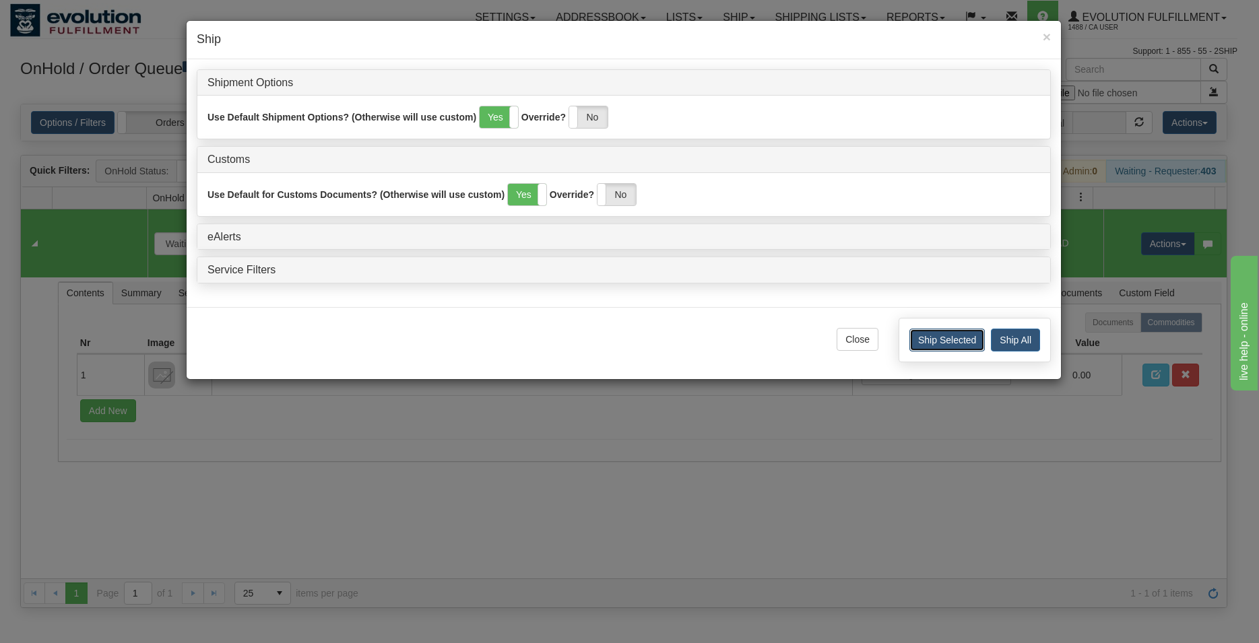
click at [917, 338] on button "Ship Selected" at bounding box center [946, 340] width 75 height 23
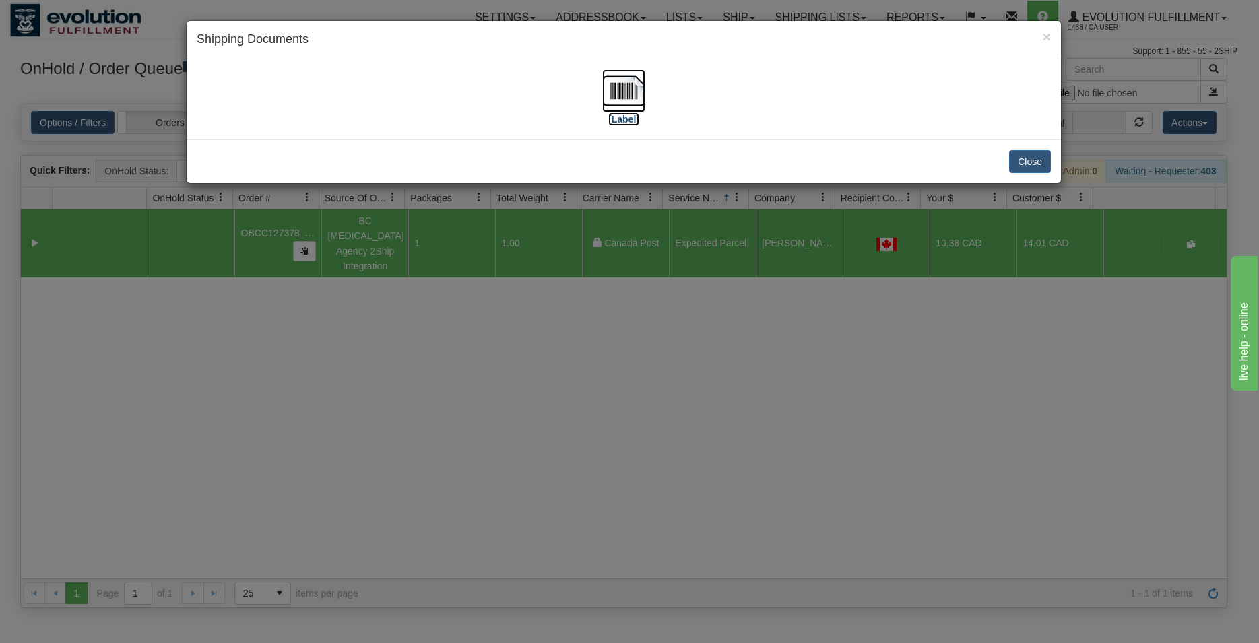
click at [642, 88] on img at bounding box center [623, 90] width 43 height 43
click at [1016, 164] on button "Close" at bounding box center [1030, 161] width 42 height 23
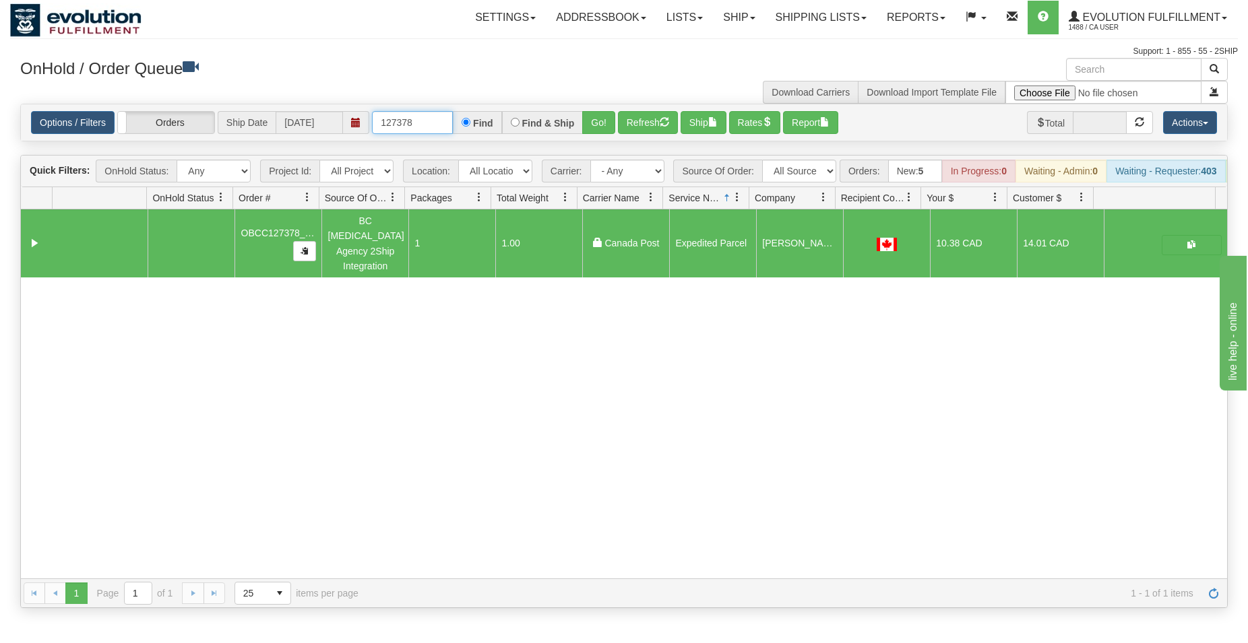
drag, startPoint x: 402, startPoint y: 119, endPoint x: 428, endPoint y: 122, distance: 27.2
click at [428, 122] on input "127378" at bounding box center [412, 122] width 81 height 23
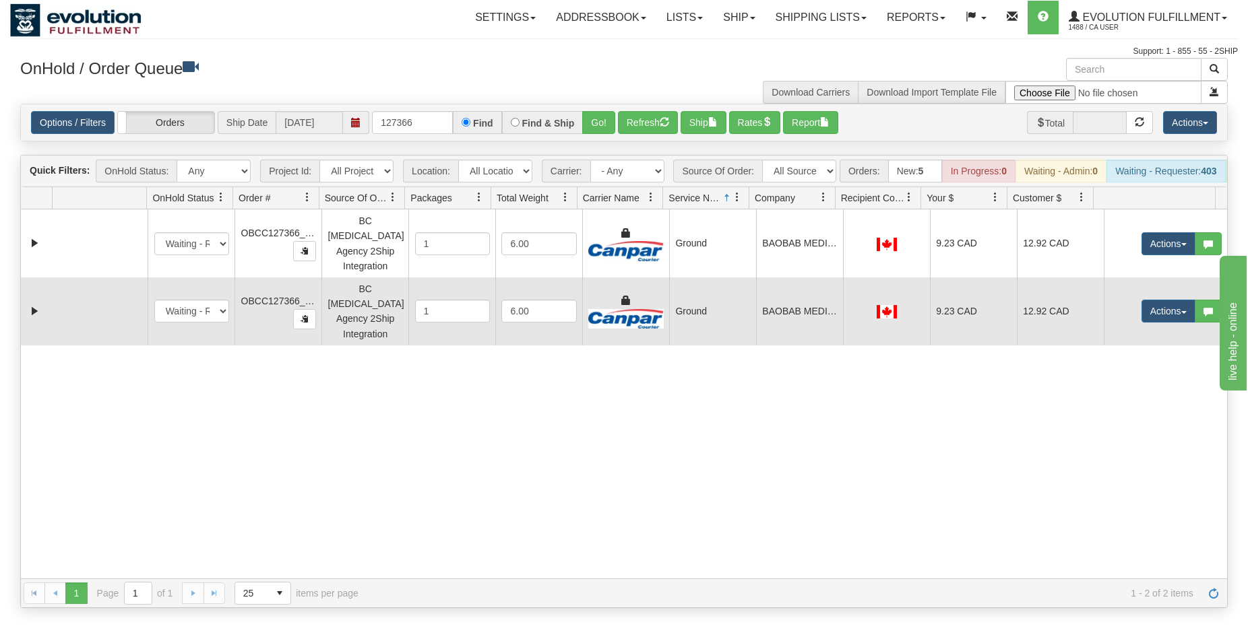
click at [903, 304] on div at bounding box center [886, 311] width 75 height 15
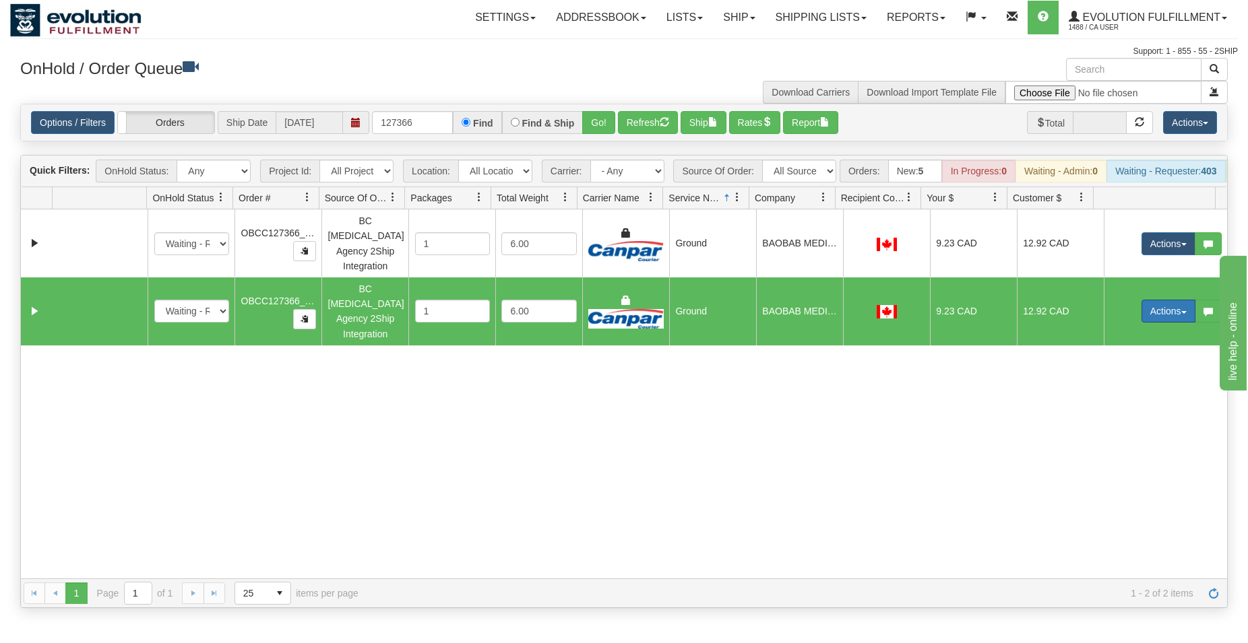
click at [1141, 308] on button "Actions" at bounding box center [1168, 311] width 54 height 23
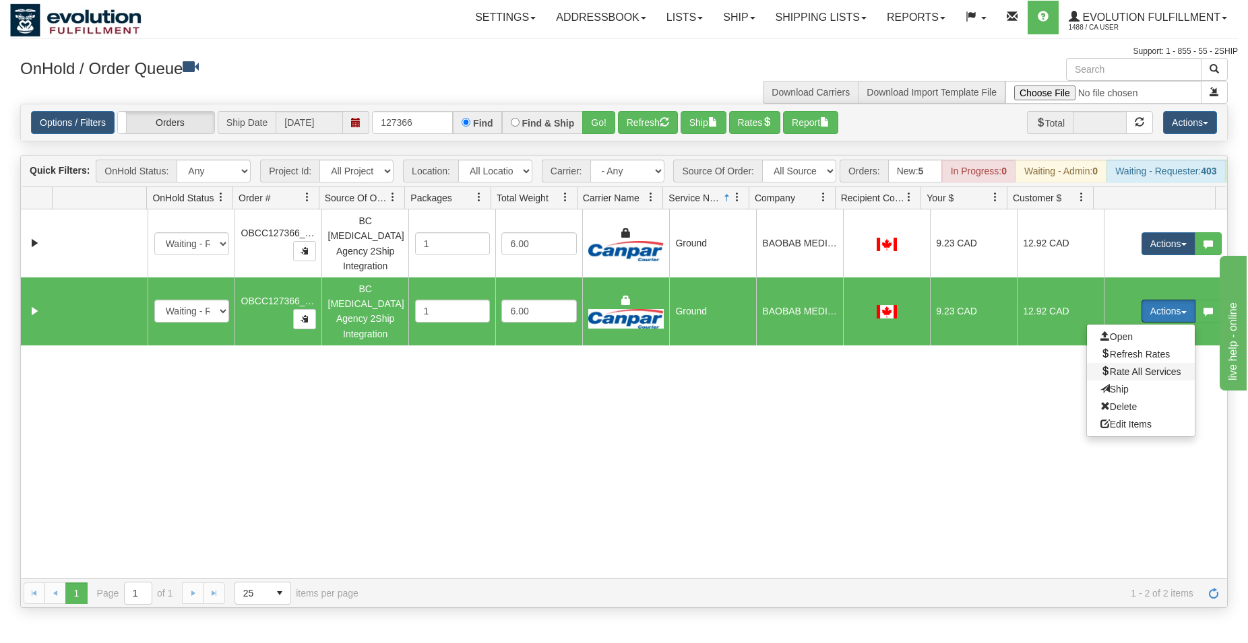
click at [1129, 366] on span "Rate All Services" at bounding box center [1140, 371] width 81 height 11
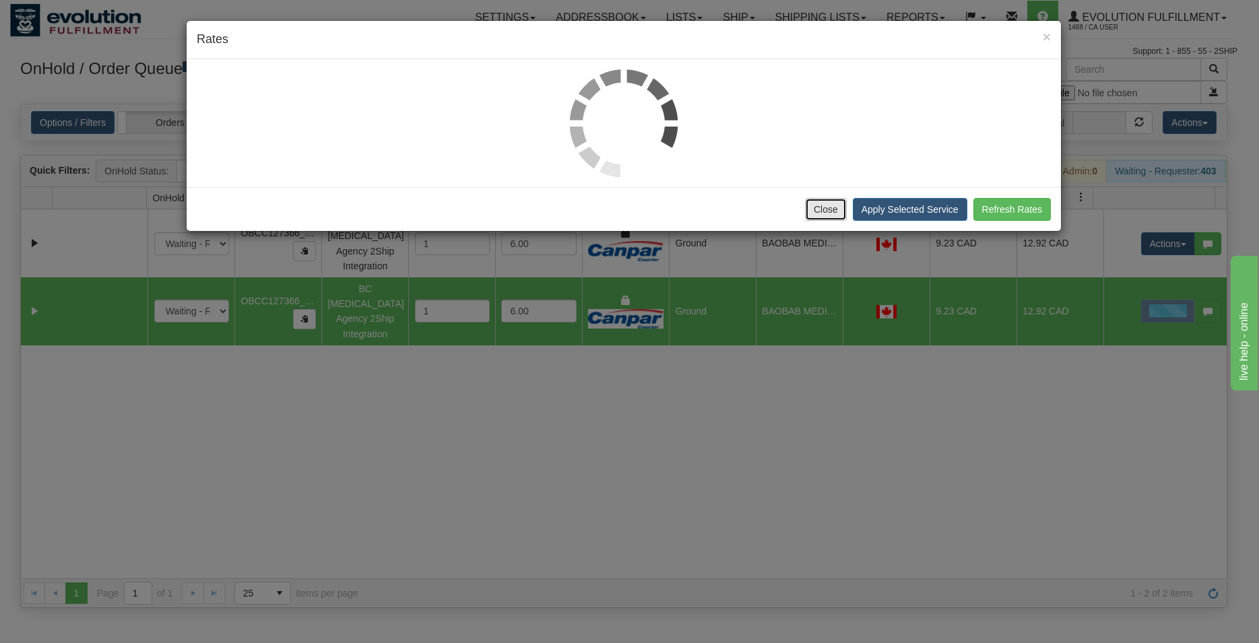
click at [835, 210] on button "Close" at bounding box center [826, 209] width 42 height 23
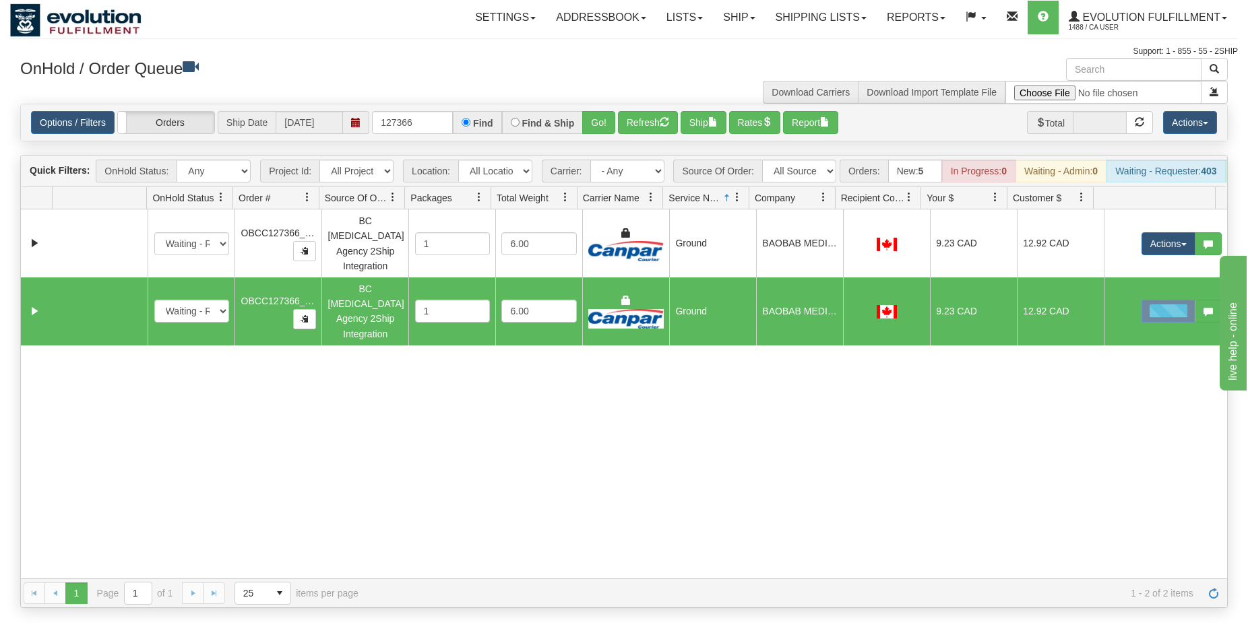
click at [853, 304] on div at bounding box center [886, 311] width 75 height 15
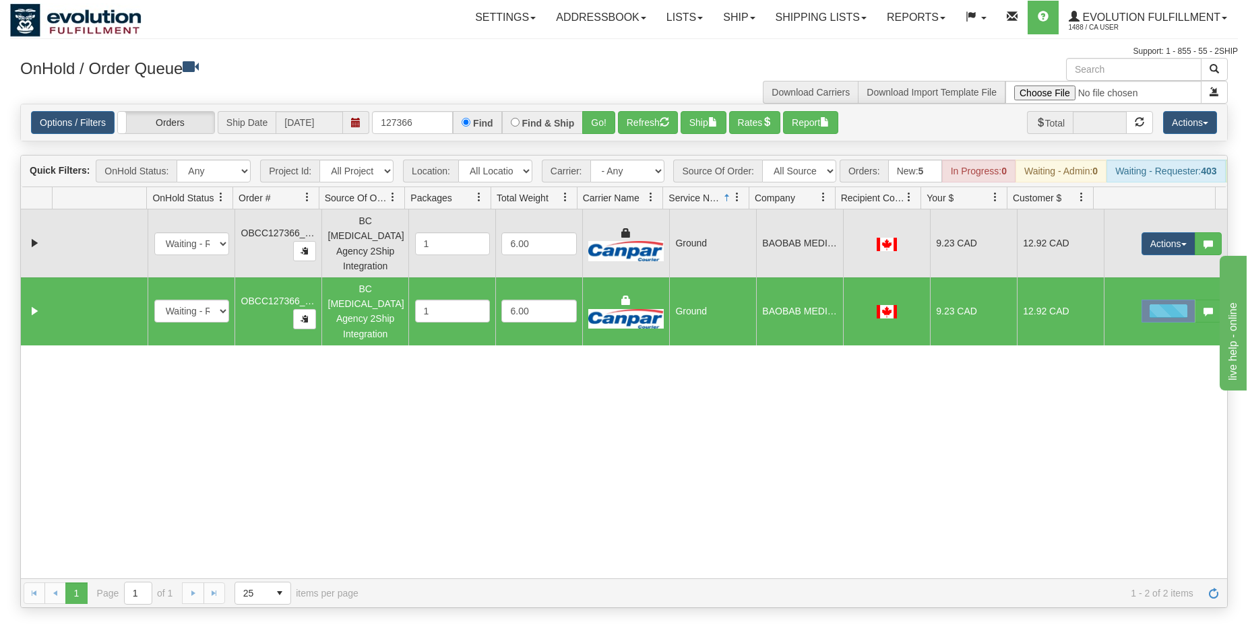
click at [767, 252] on td "BAOBAB MEDICAL CLINIC" at bounding box center [799, 244] width 87 height 68
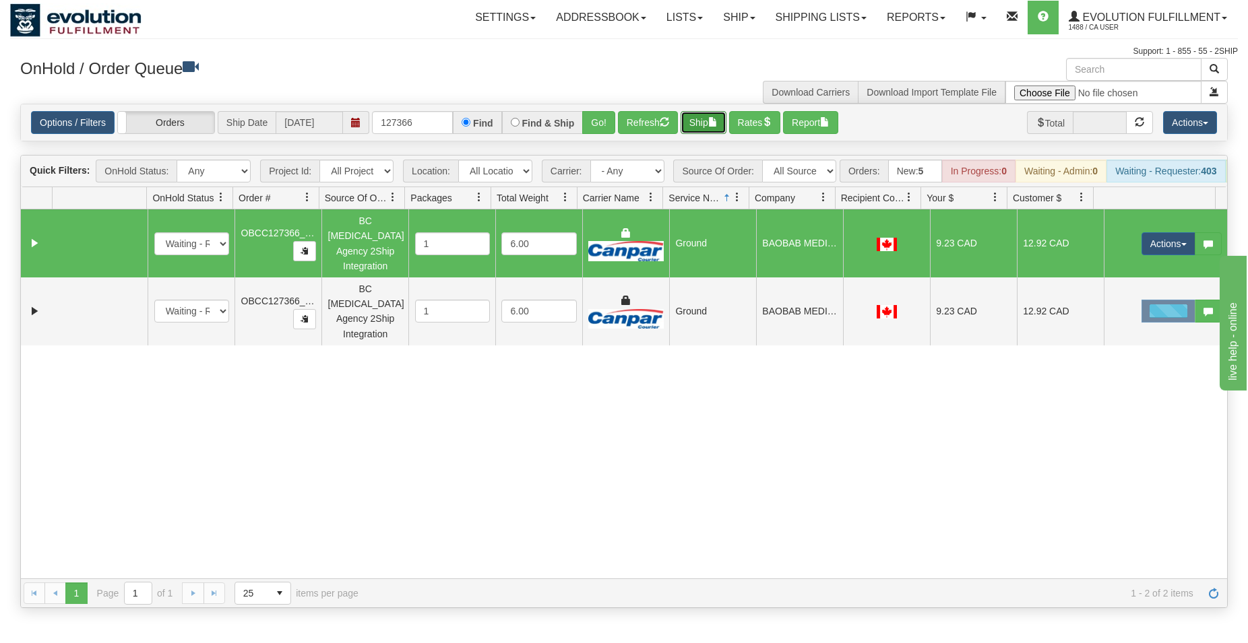
click at [707, 131] on button "Ship" at bounding box center [703, 122] width 46 height 23
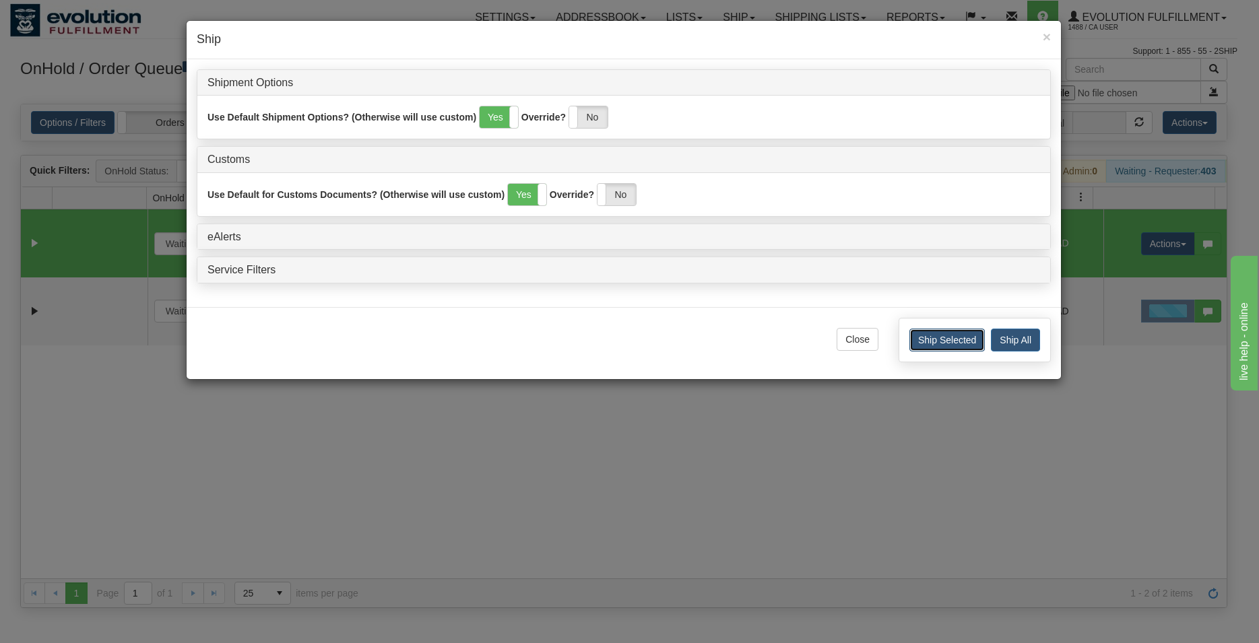
click at [927, 337] on button "Ship Selected" at bounding box center [946, 340] width 75 height 23
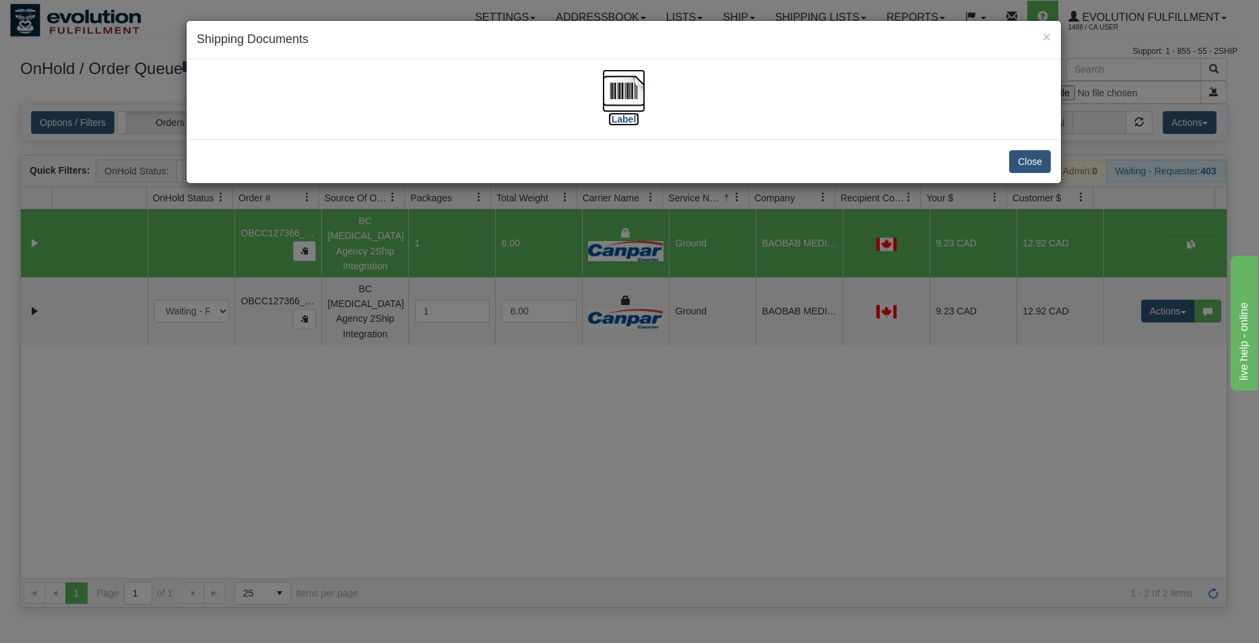
click at [630, 102] on img at bounding box center [623, 90] width 43 height 43
click at [1040, 168] on button "Close" at bounding box center [1030, 161] width 42 height 23
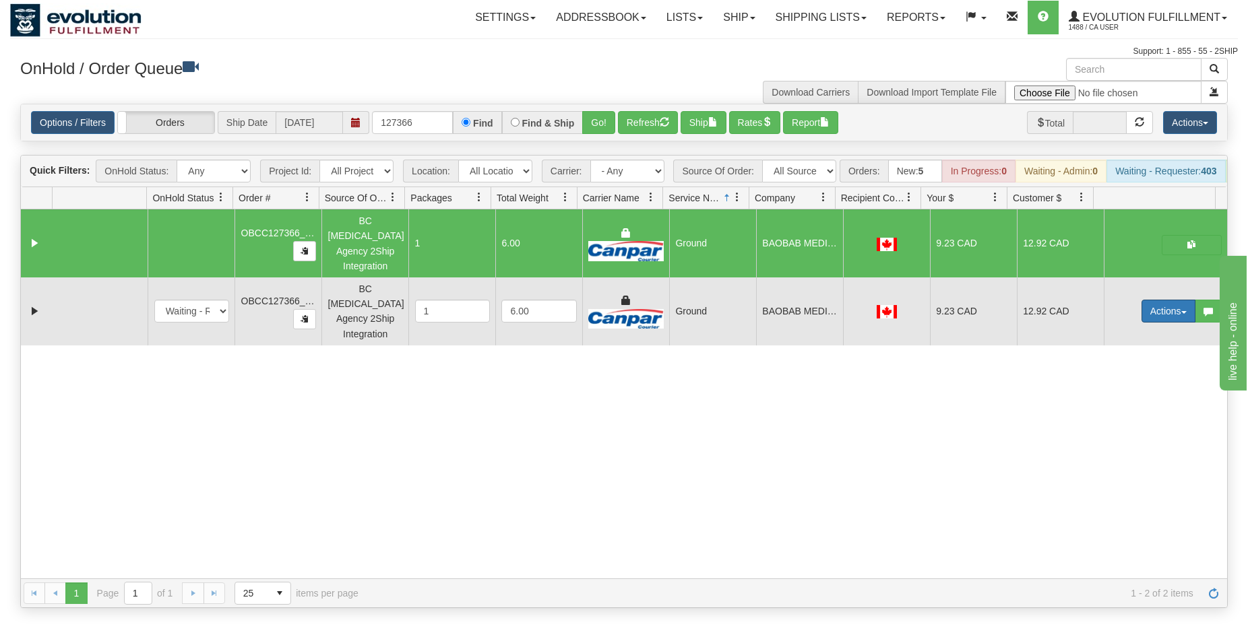
click at [1161, 309] on button "Actions" at bounding box center [1168, 311] width 54 height 23
click at [1121, 402] on span "Delete" at bounding box center [1118, 407] width 36 height 11
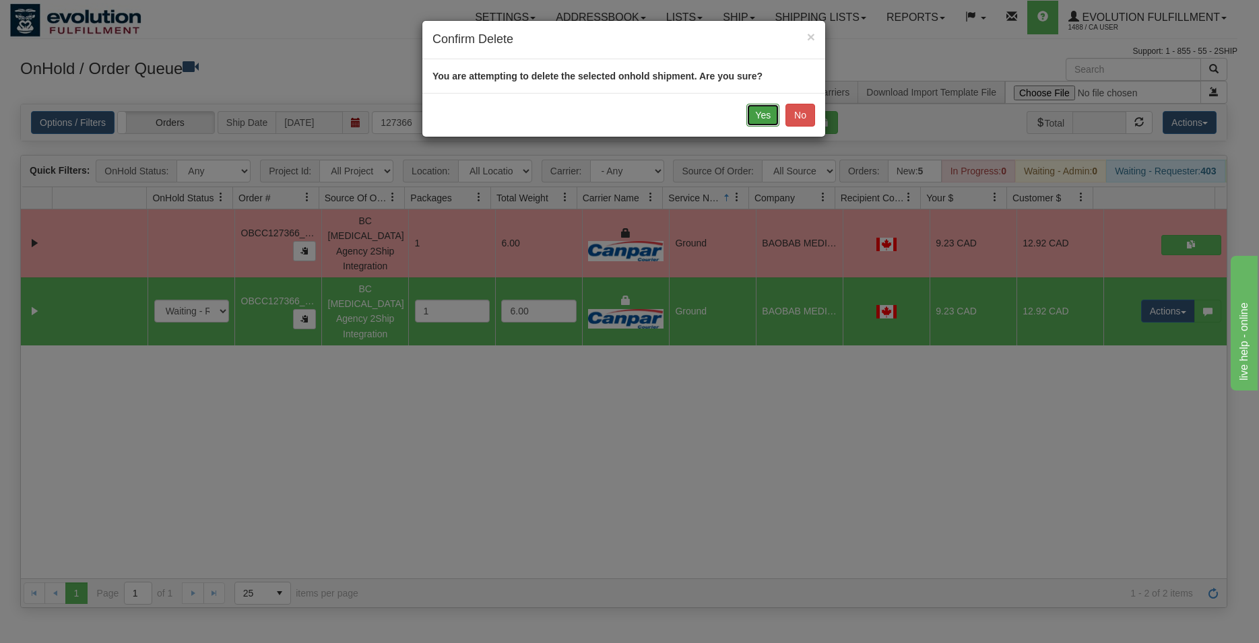
click at [763, 117] on button "Yes" at bounding box center [762, 115] width 33 height 23
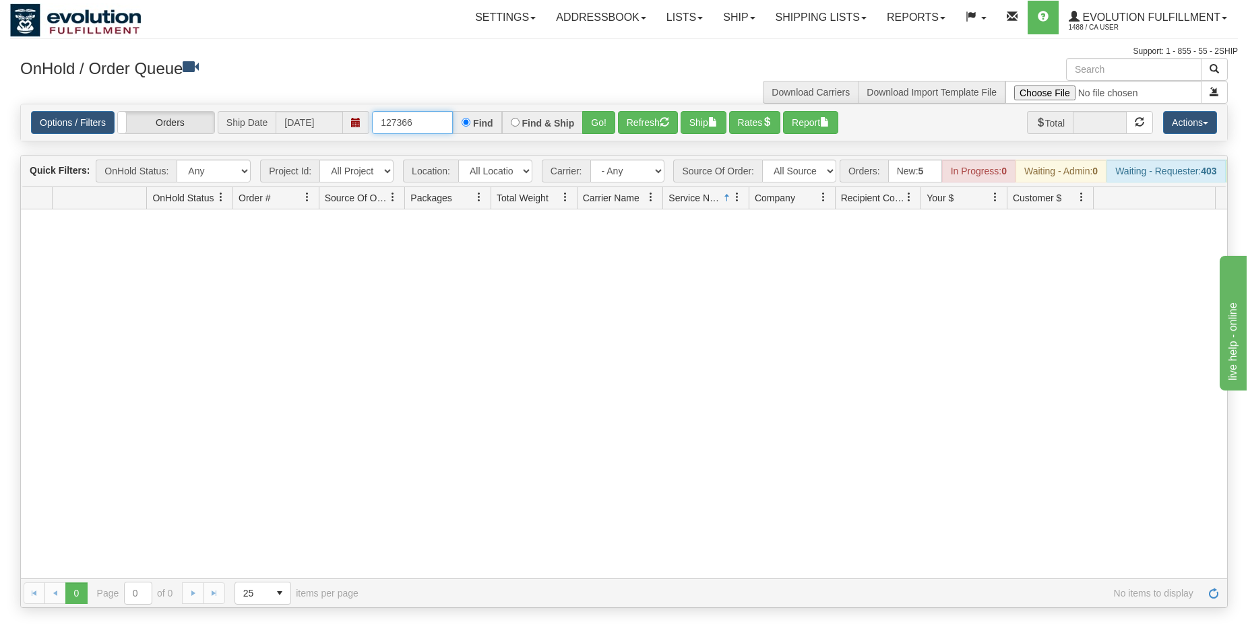
drag, startPoint x: 402, startPoint y: 121, endPoint x: 426, endPoint y: 119, distance: 24.3
click at [424, 121] on input "127366" at bounding box center [412, 122] width 81 height 23
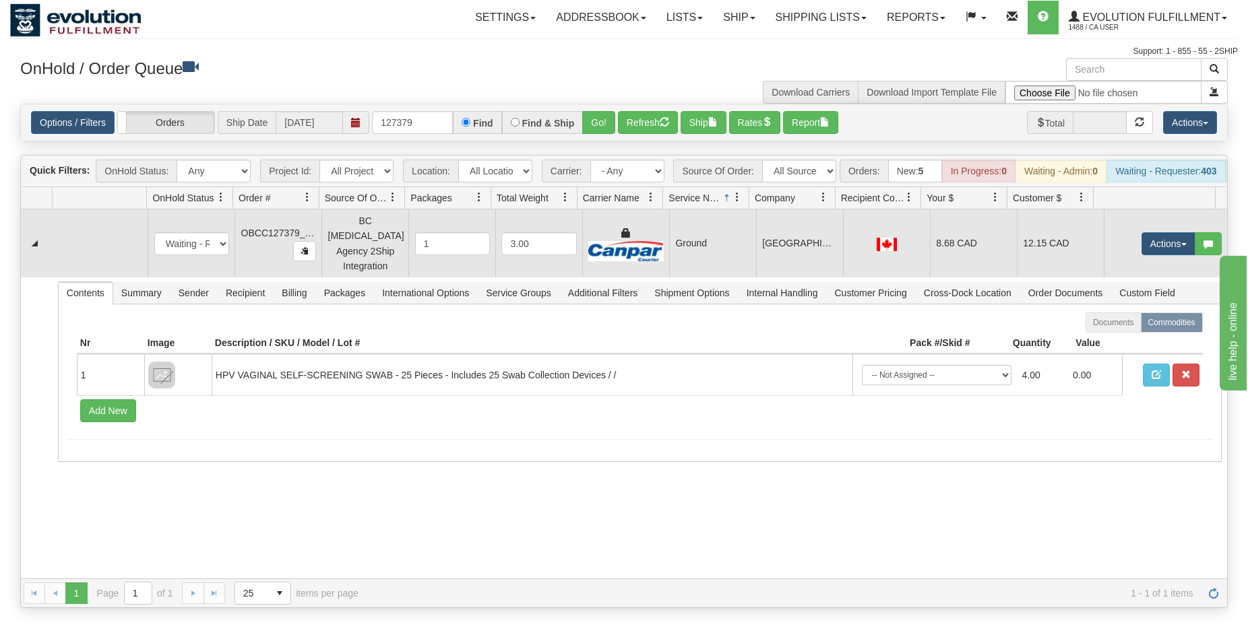
click at [821, 251] on td "[GEOGRAPHIC_DATA] - [GEOGRAPHIC_DATA]" at bounding box center [799, 244] width 87 height 68
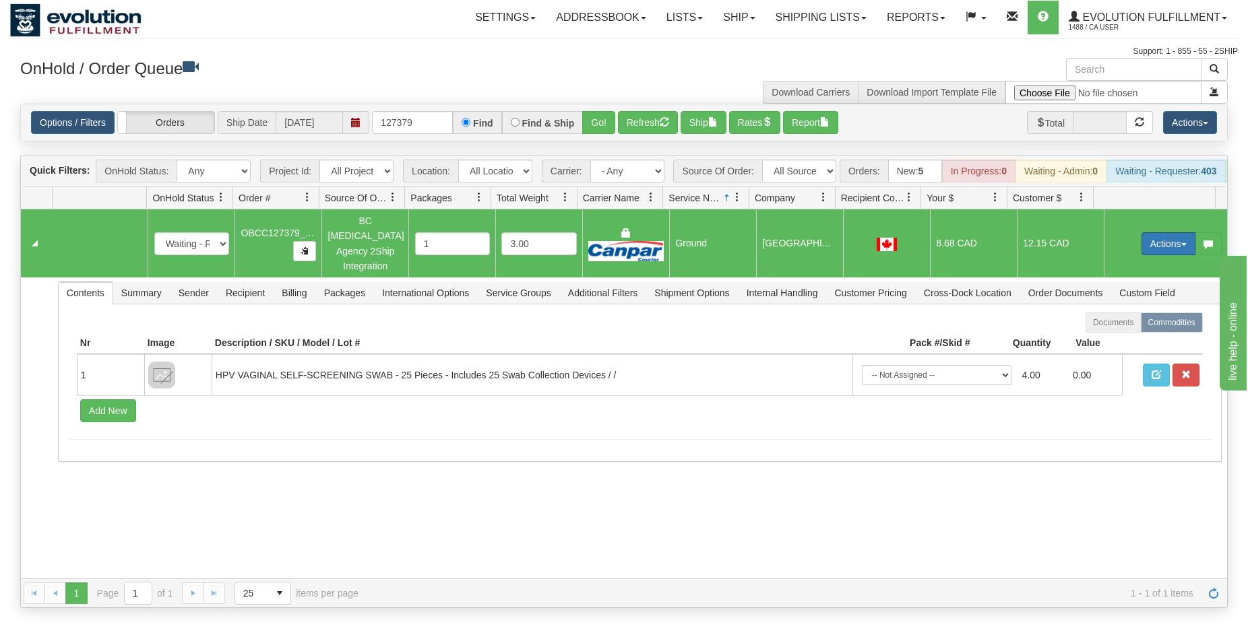
click at [1152, 245] on button "Actions" at bounding box center [1168, 243] width 54 height 23
click at [1133, 307] on span "Rate All Services" at bounding box center [1140, 304] width 81 height 11
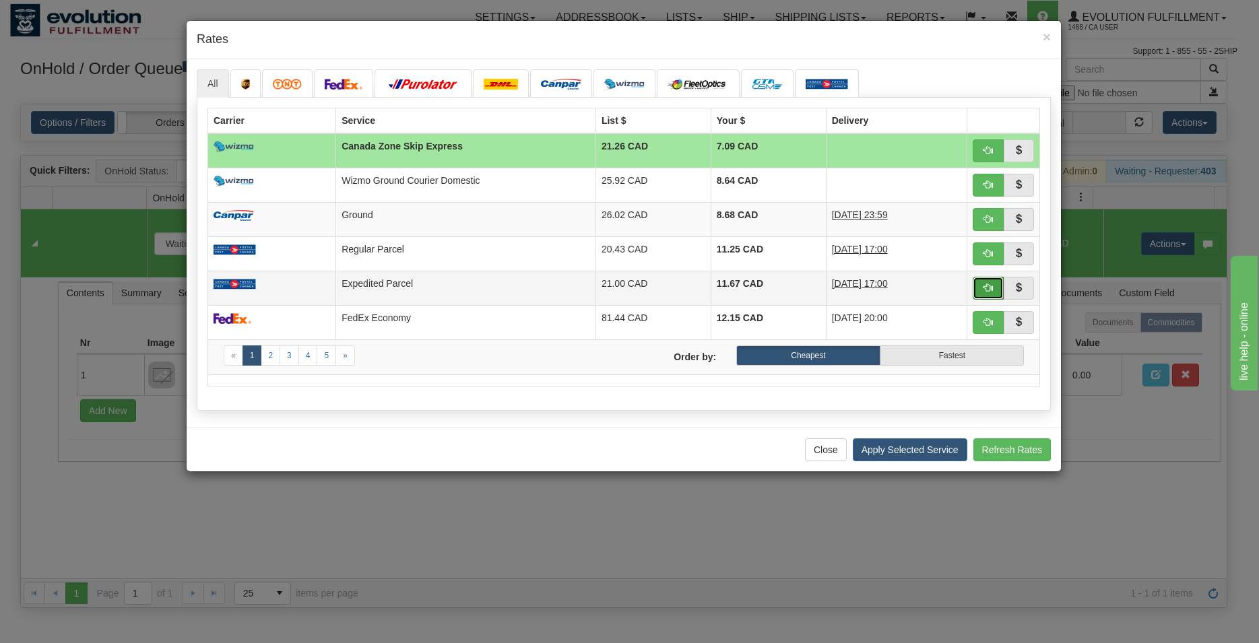
click at [977, 286] on button "button" at bounding box center [988, 288] width 31 height 23
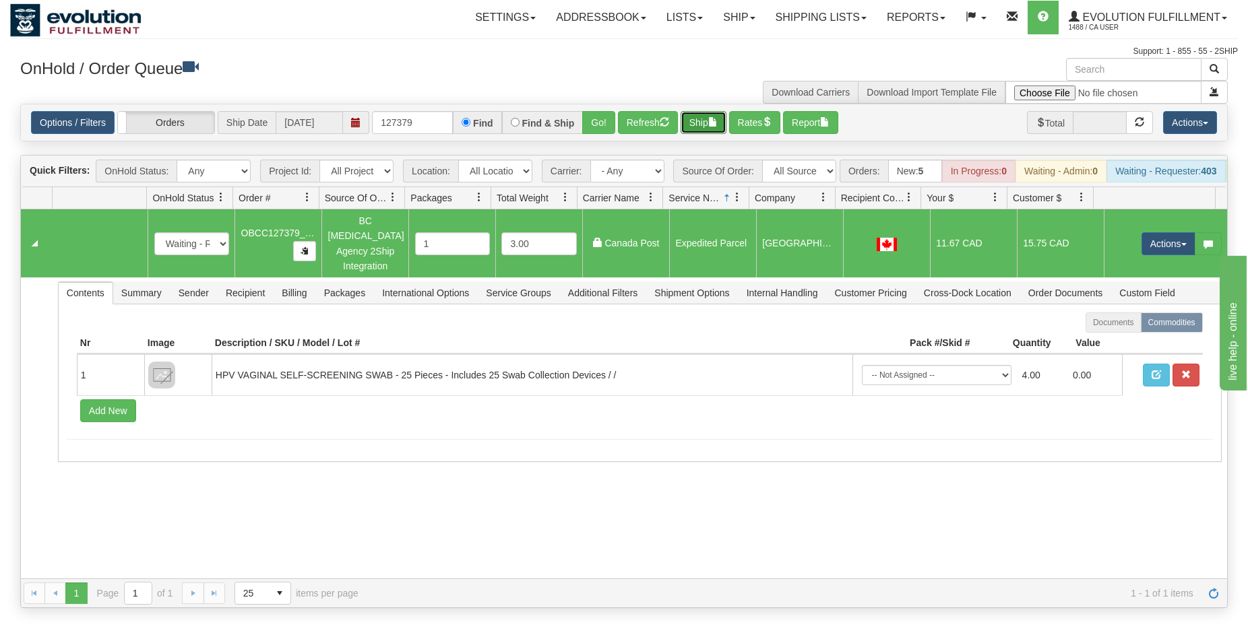
click at [692, 113] on button "Ship" at bounding box center [703, 122] width 46 height 23
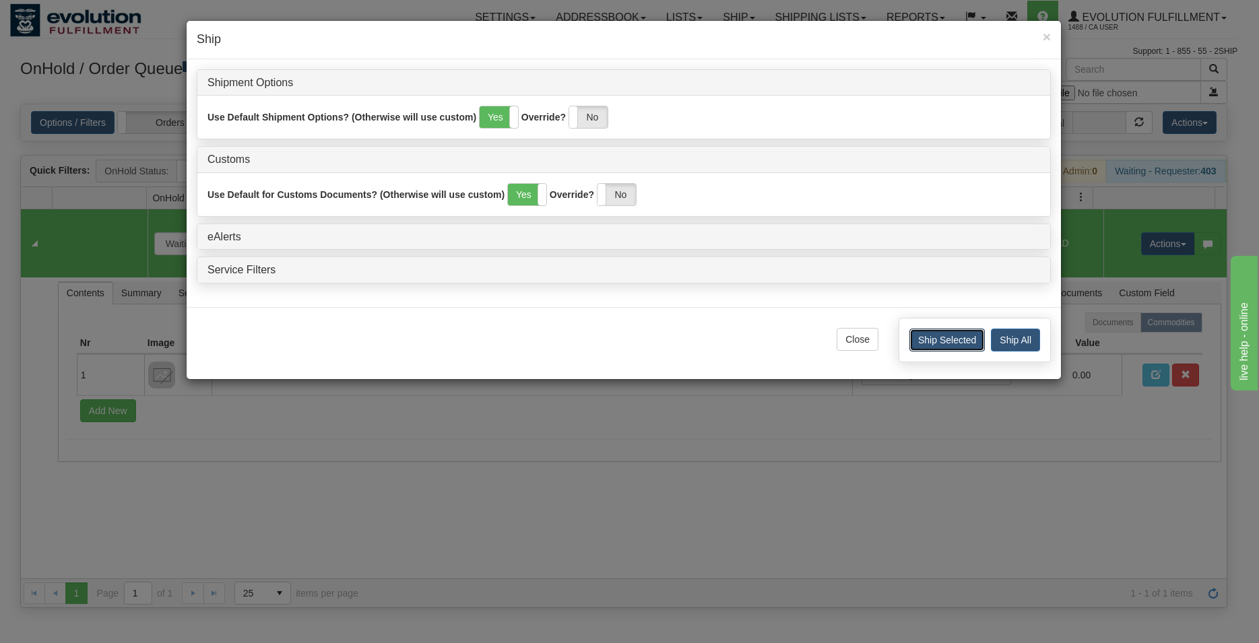
drag, startPoint x: 919, startPoint y: 341, endPoint x: 713, endPoint y: 286, distance: 212.6
click at [920, 342] on button "Ship Selected" at bounding box center [946, 340] width 75 height 23
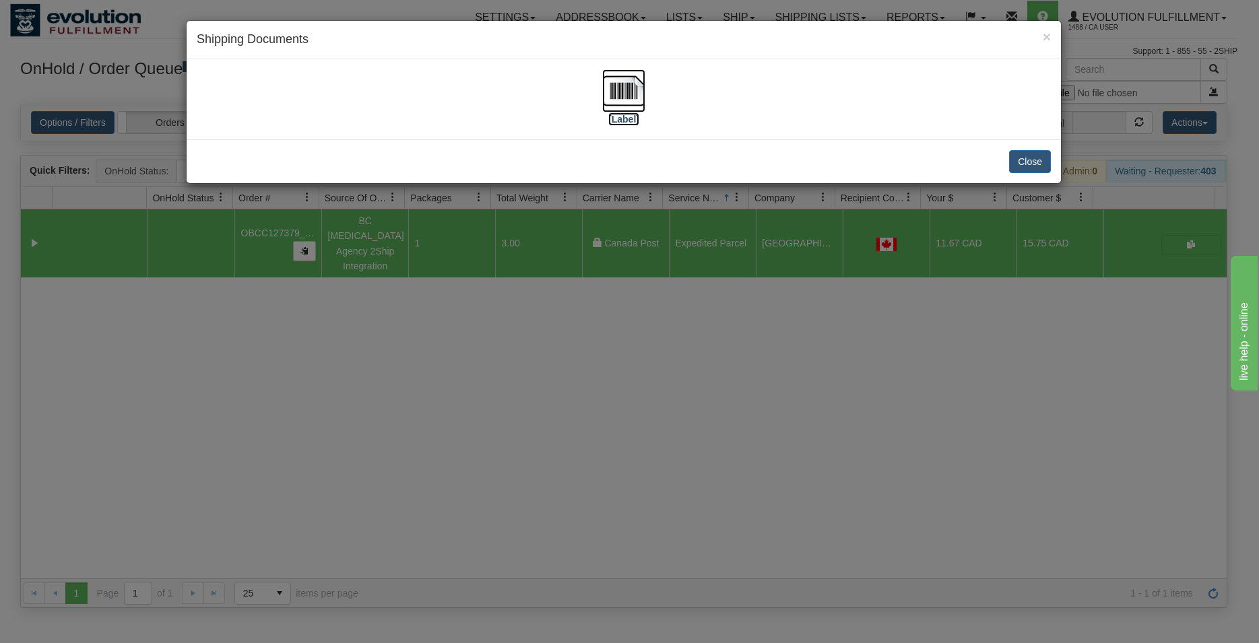
click at [627, 100] on img at bounding box center [623, 90] width 43 height 43
click at [1032, 160] on button "Close" at bounding box center [1030, 161] width 42 height 23
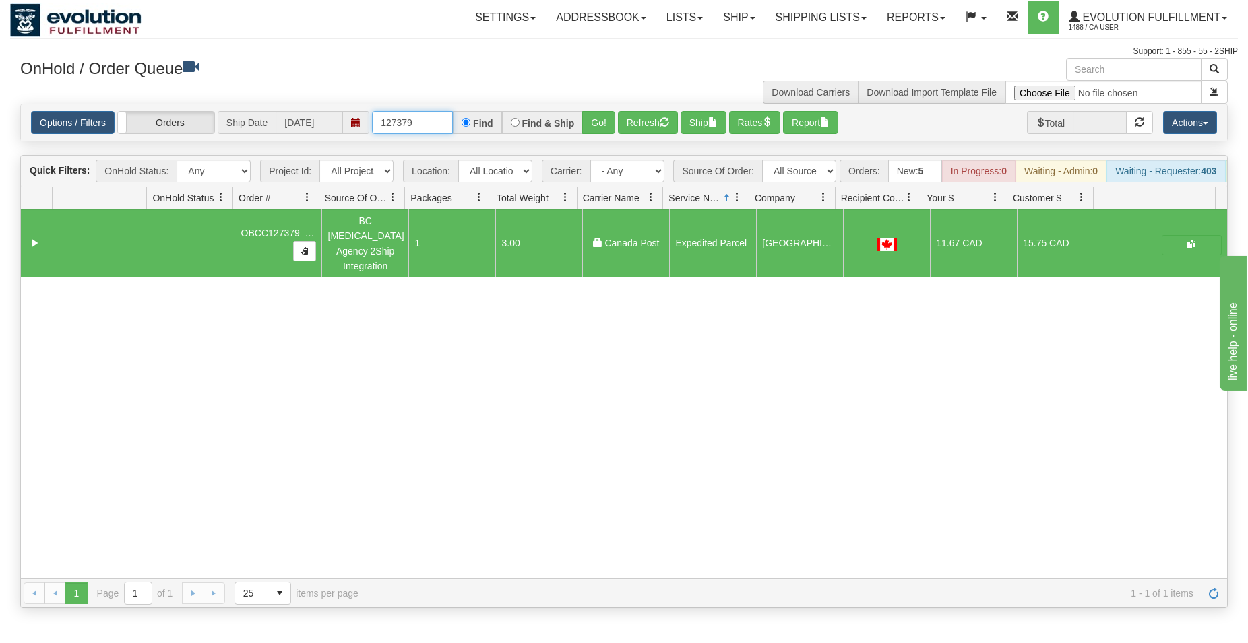
drag, startPoint x: 410, startPoint y: 123, endPoint x: 417, endPoint y: 125, distance: 7.5
click at [417, 125] on input "127379" at bounding box center [412, 122] width 81 height 23
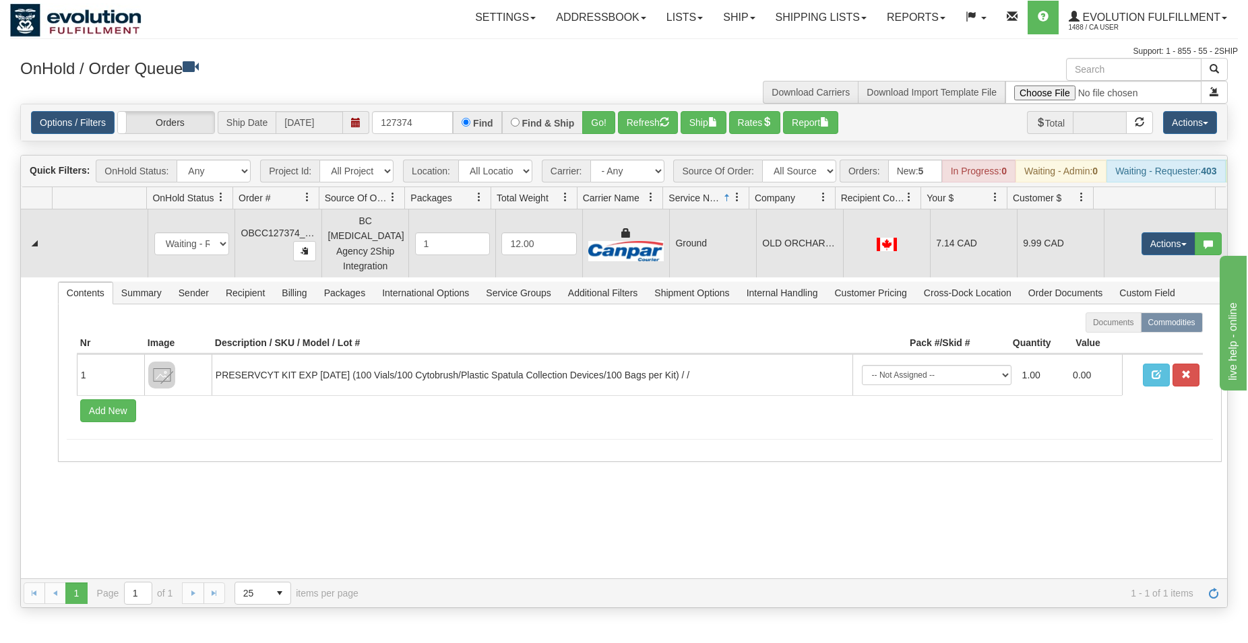
click at [733, 256] on td "Ground" at bounding box center [712, 244] width 87 height 68
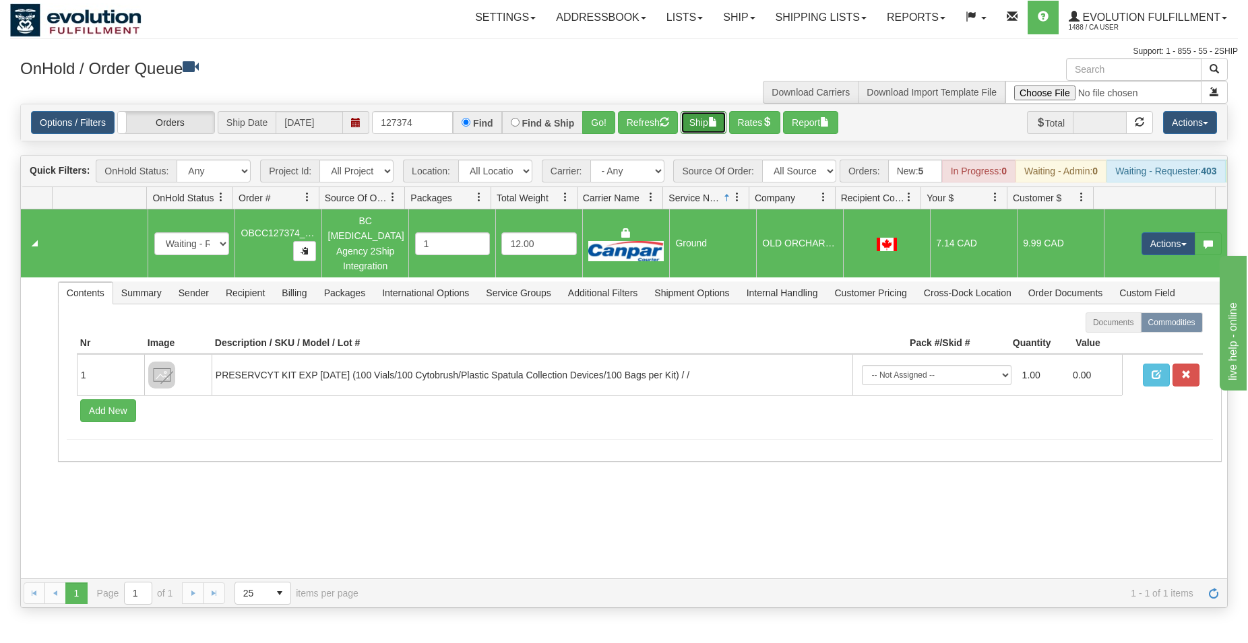
click at [717, 123] on span "button" at bounding box center [712, 121] width 9 height 9
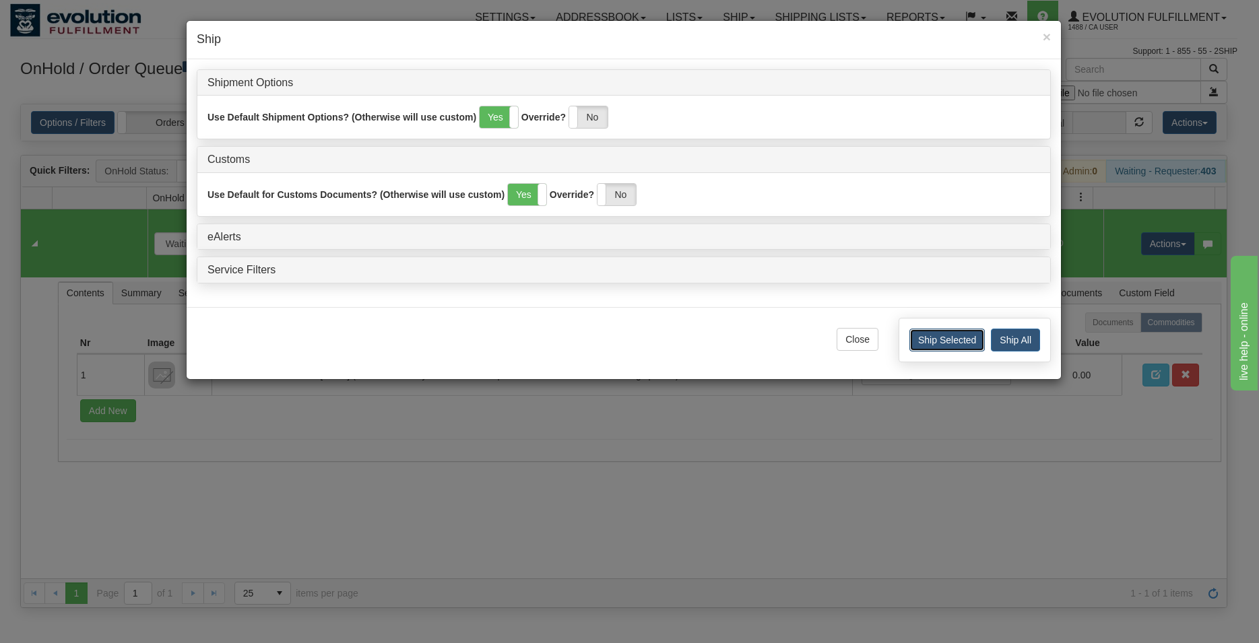
click at [924, 345] on button "Ship Selected" at bounding box center [946, 340] width 75 height 23
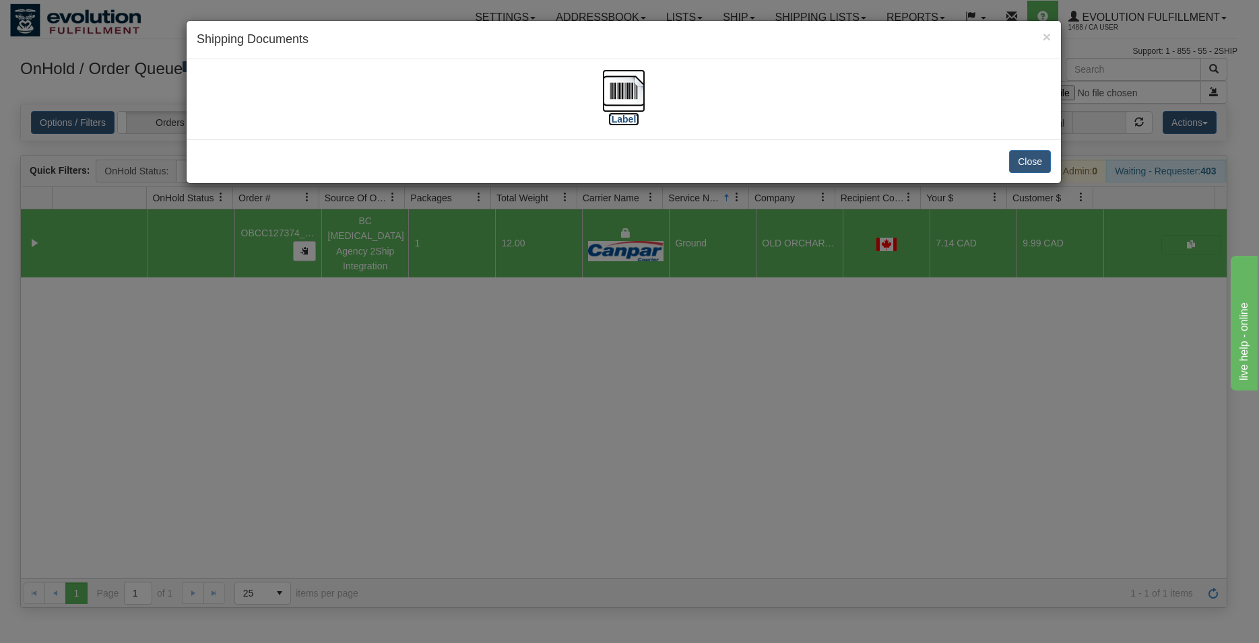
click at [614, 82] on img at bounding box center [623, 90] width 43 height 43
click at [1026, 164] on button "Close" at bounding box center [1030, 161] width 42 height 23
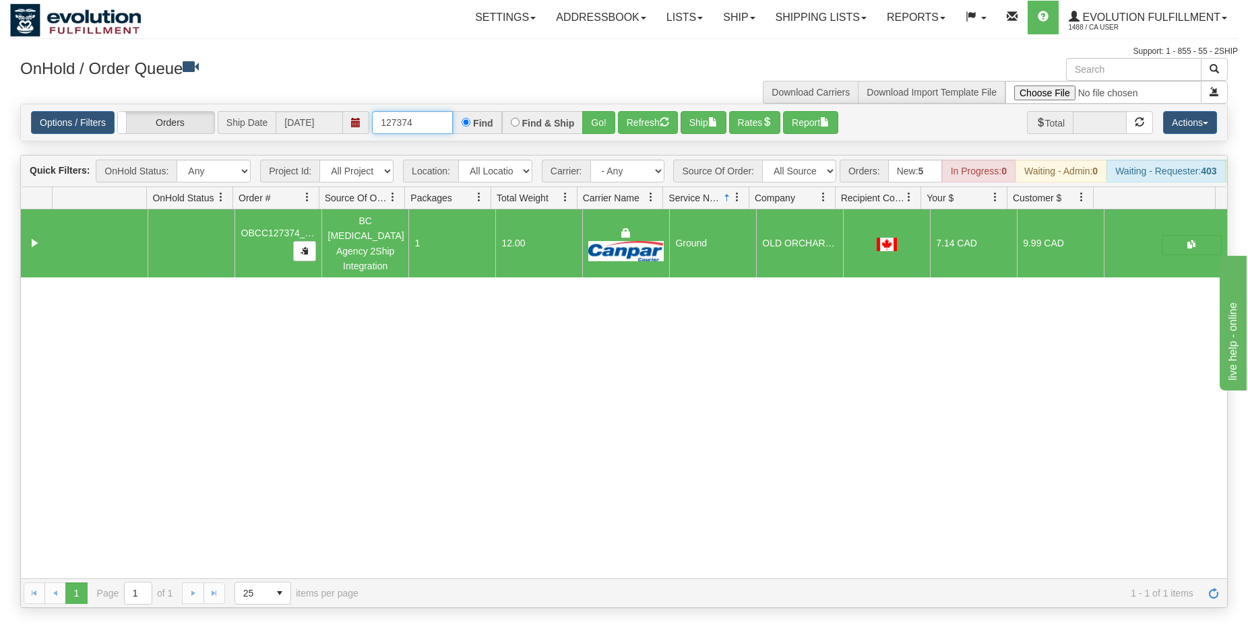
drag, startPoint x: 409, startPoint y: 121, endPoint x: 432, endPoint y: 109, distance: 25.6
click at [425, 122] on input "127374" at bounding box center [412, 122] width 81 height 23
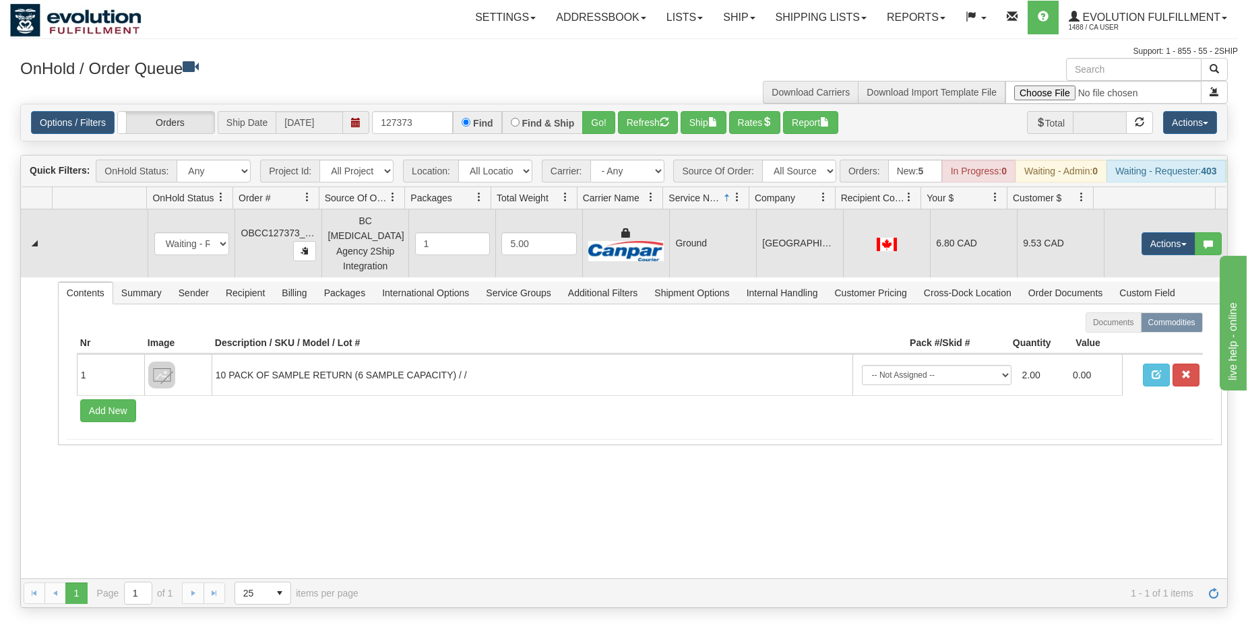
click at [726, 244] on td "Ground" at bounding box center [712, 244] width 87 height 68
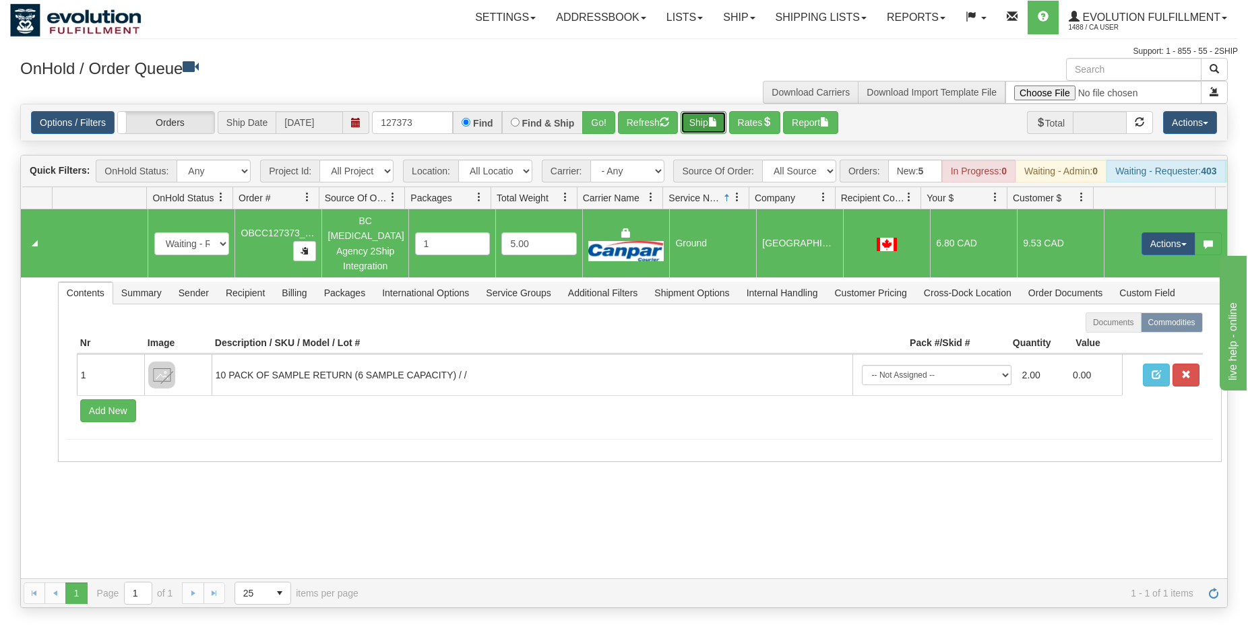
click at [715, 126] on span "button" at bounding box center [712, 121] width 9 height 9
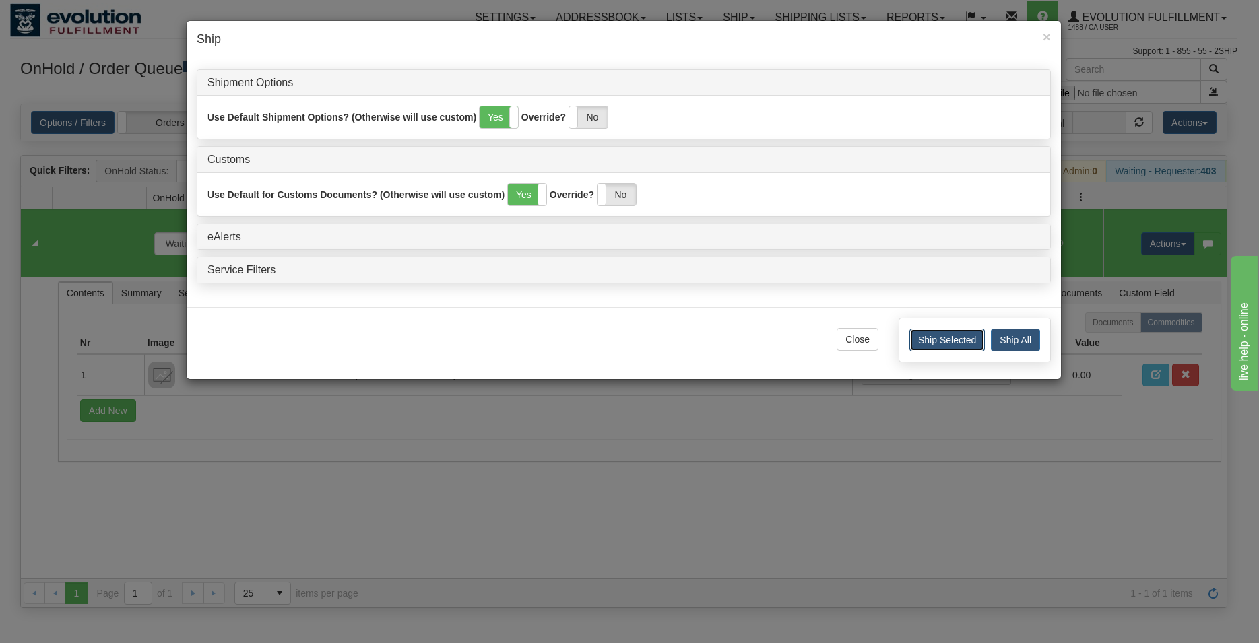
click at [951, 345] on button "Ship Selected" at bounding box center [946, 340] width 75 height 23
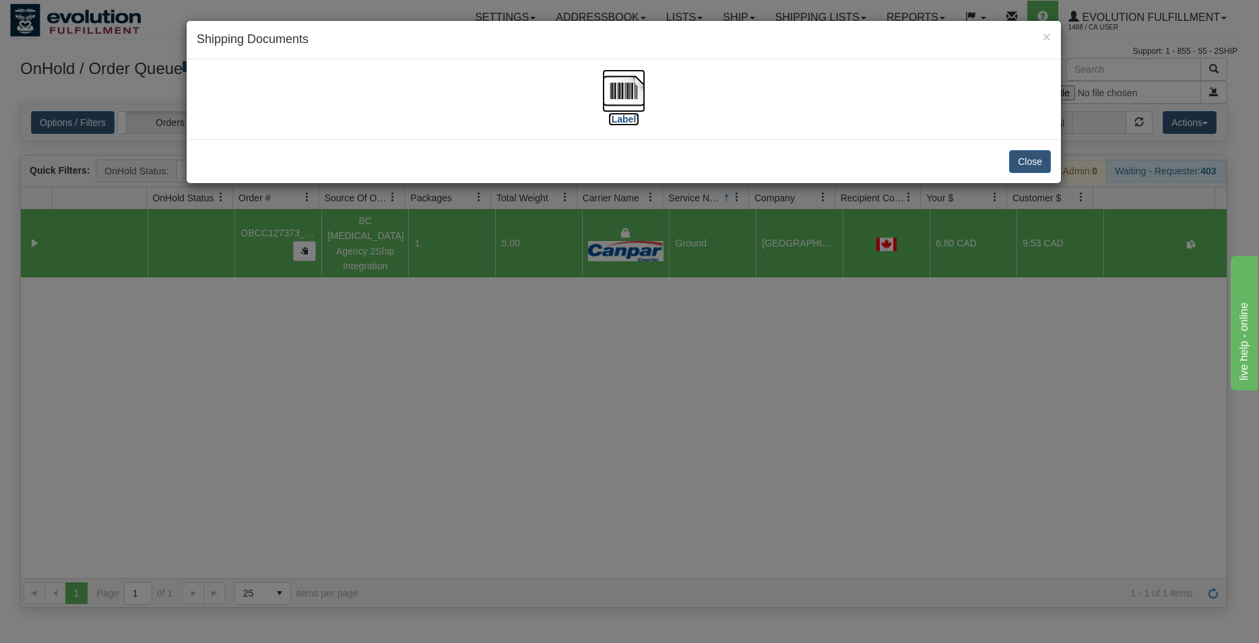
click at [634, 97] on img at bounding box center [623, 90] width 43 height 43
click at [1022, 156] on button "Close" at bounding box center [1030, 161] width 42 height 23
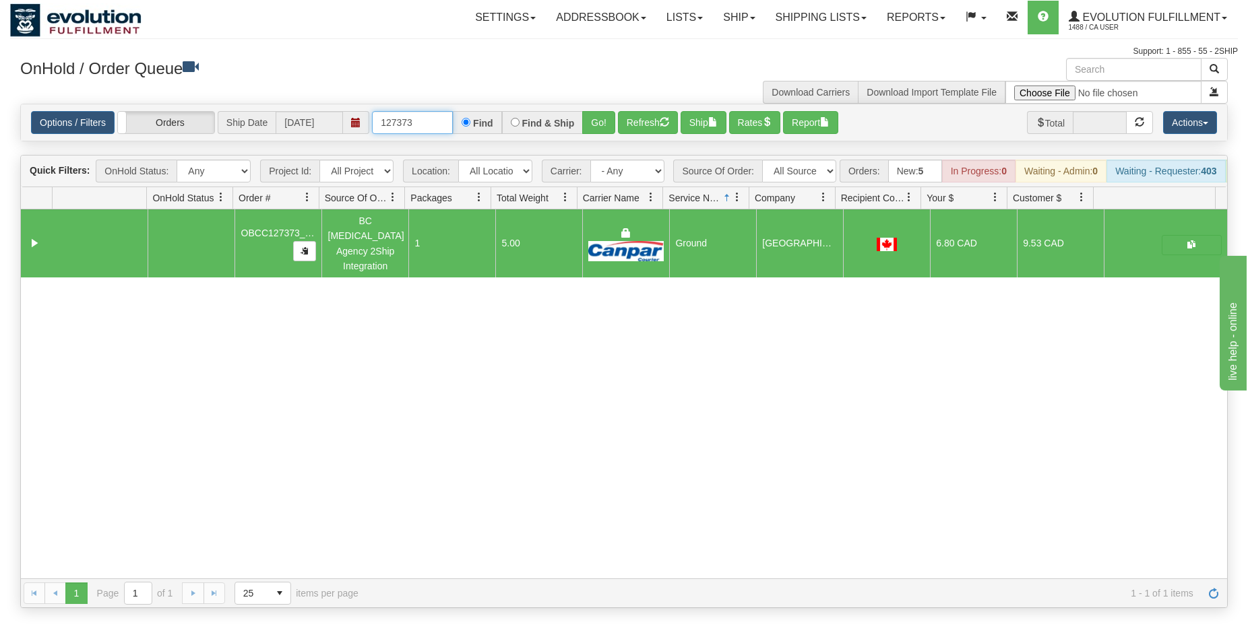
drag, startPoint x: 404, startPoint y: 123, endPoint x: 422, endPoint y: 124, distance: 18.2
click at [422, 124] on input "127373" at bounding box center [412, 122] width 81 height 23
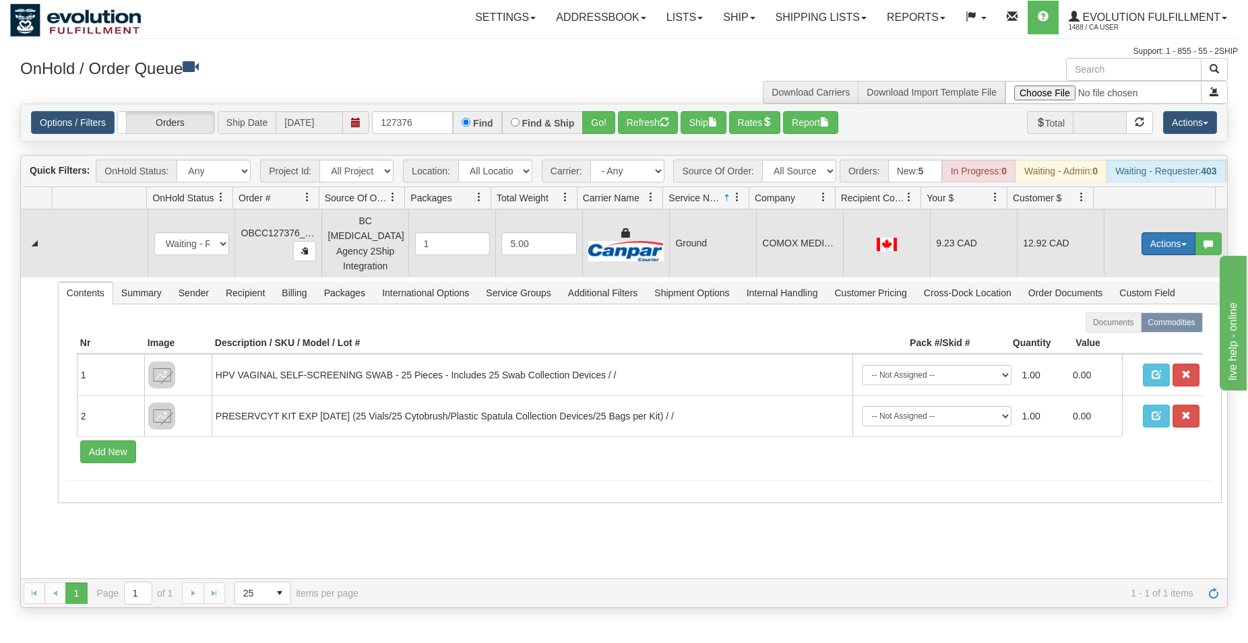
click at [1142, 249] on button "Actions" at bounding box center [1168, 243] width 54 height 23
click at [1137, 310] on span "Rate All Services" at bounding box center [1140, 304] width 81 height 11
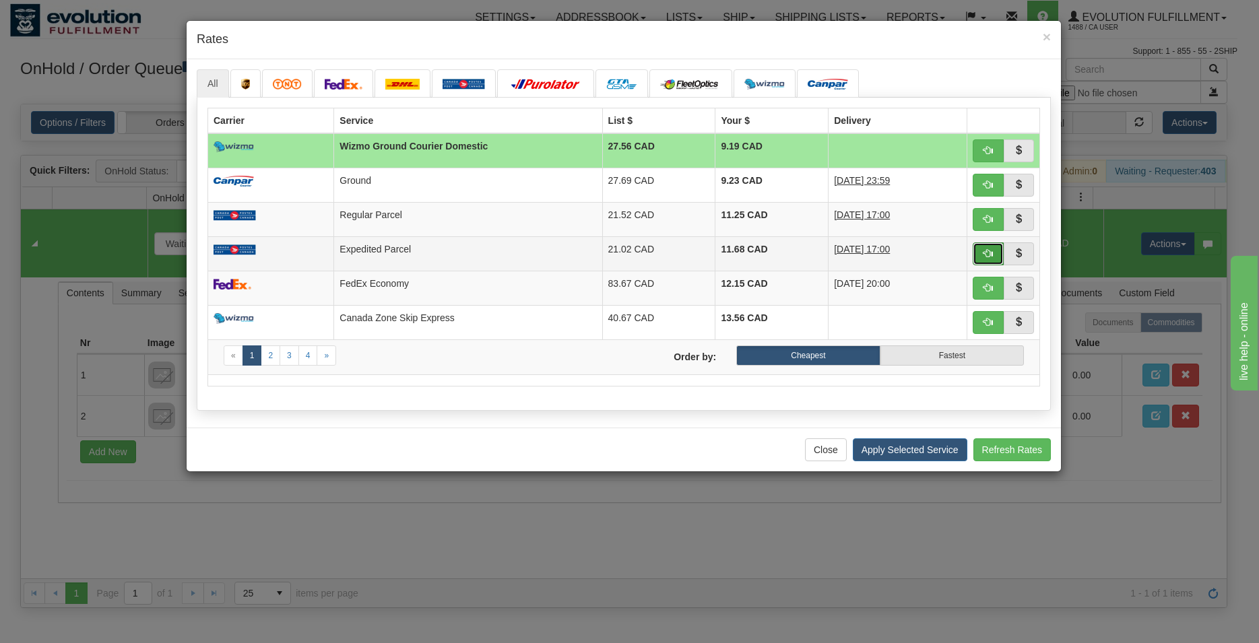
click at [982, 259] on button "button" at bounding box center [988, 254] width 31 height 23
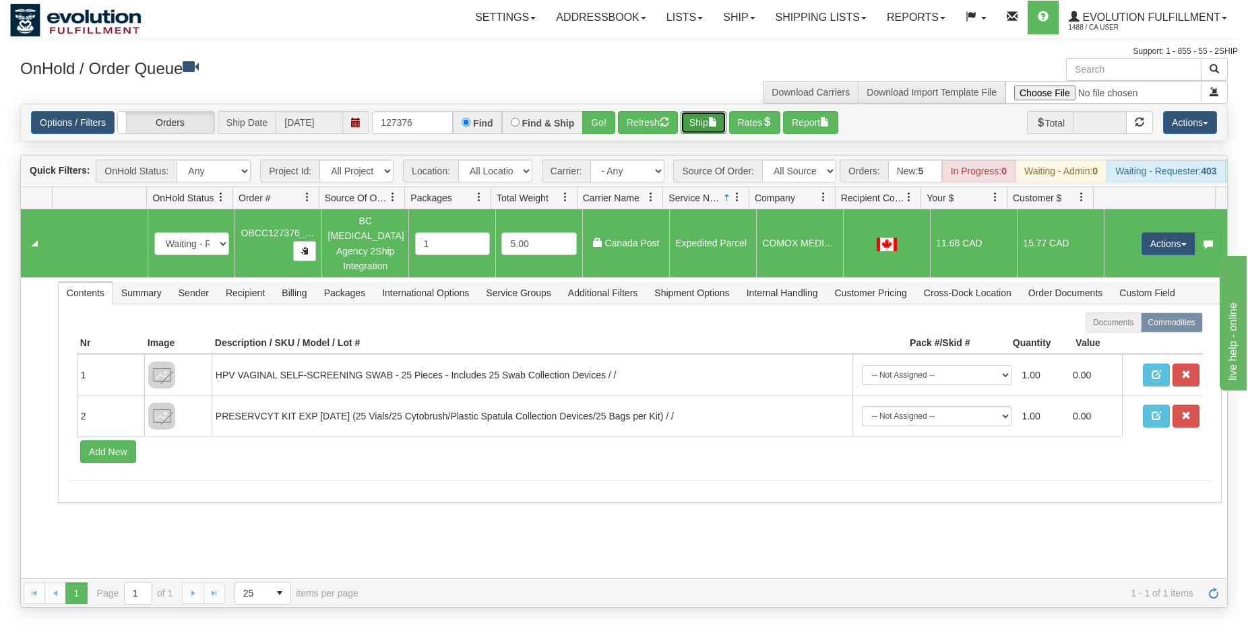
click at [699, 128] on button "Ship" at bounding box center [703, 122] width 46 height 23
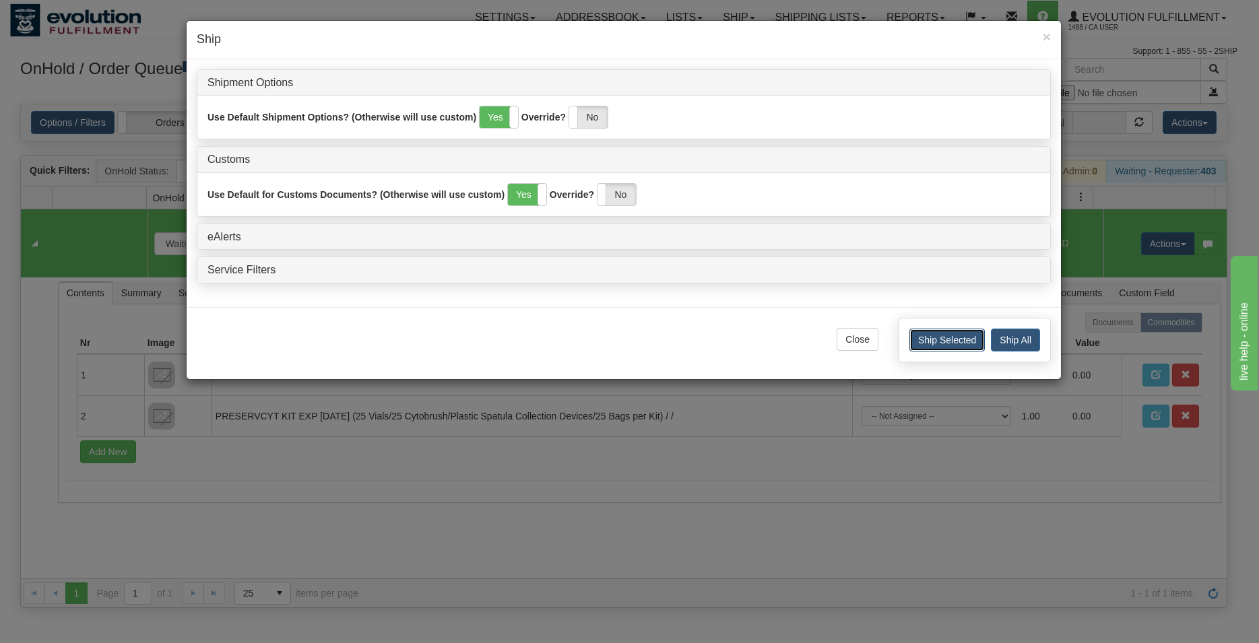
click at [953, 338] on button "Ship Selected" at bounding box center [946, 340] width 75 height 23
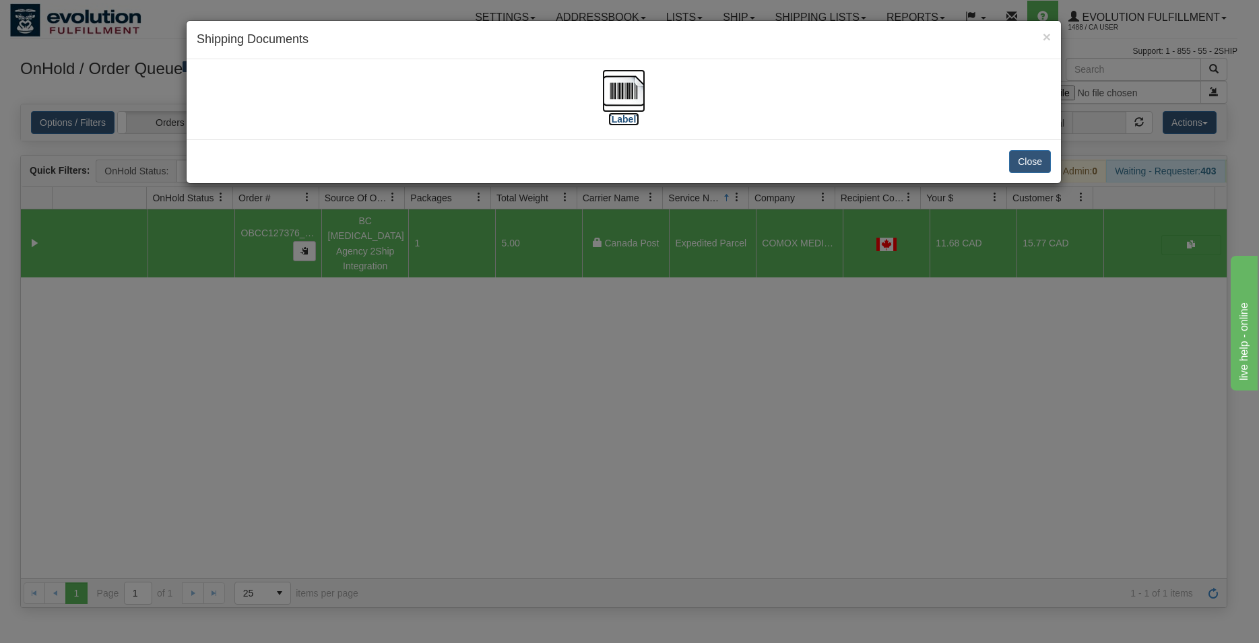
click at [637, 95] on img at bounding box center [623, 90] width 43 height 43
click at [1021, 161] on button "Close" at bounding box center [1030, 161] width 42 height 23
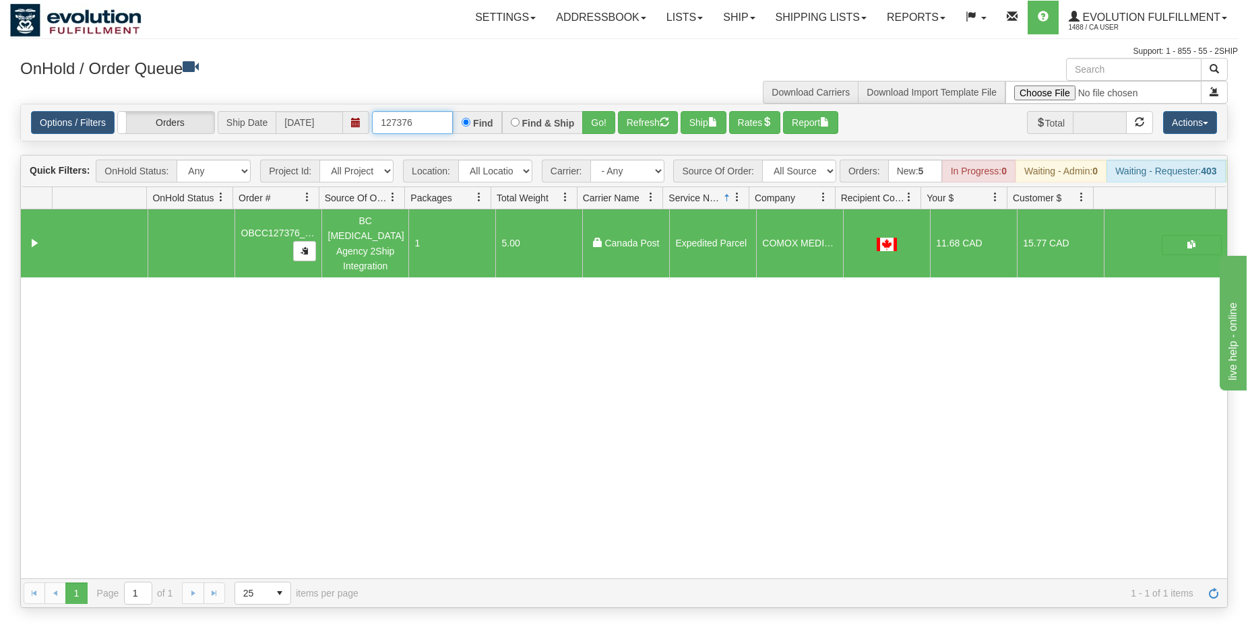
drag, startPoint x: 406, startPoint y: 127, endPoint x: 424, endPoint y: 125, distance: 17.6
click at [424, 125] on input "127376" at bounding box center [412, 122] width 81 height 23
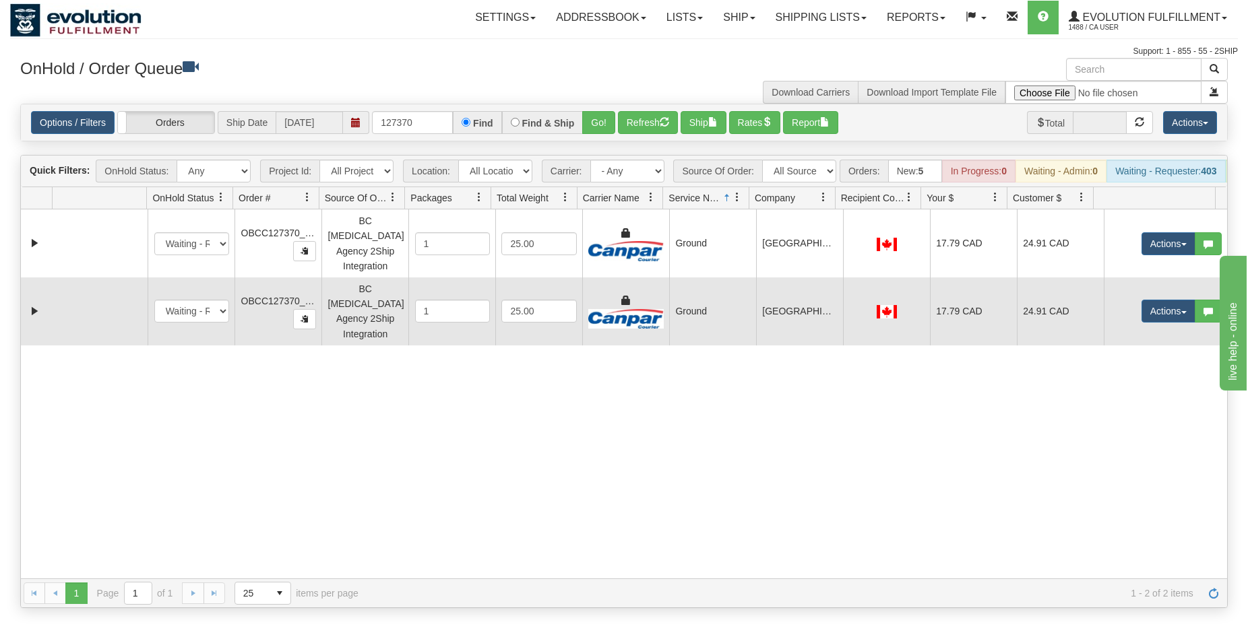
click at [864, 292] on td at bounding box center [886, 312] width 87 height 68
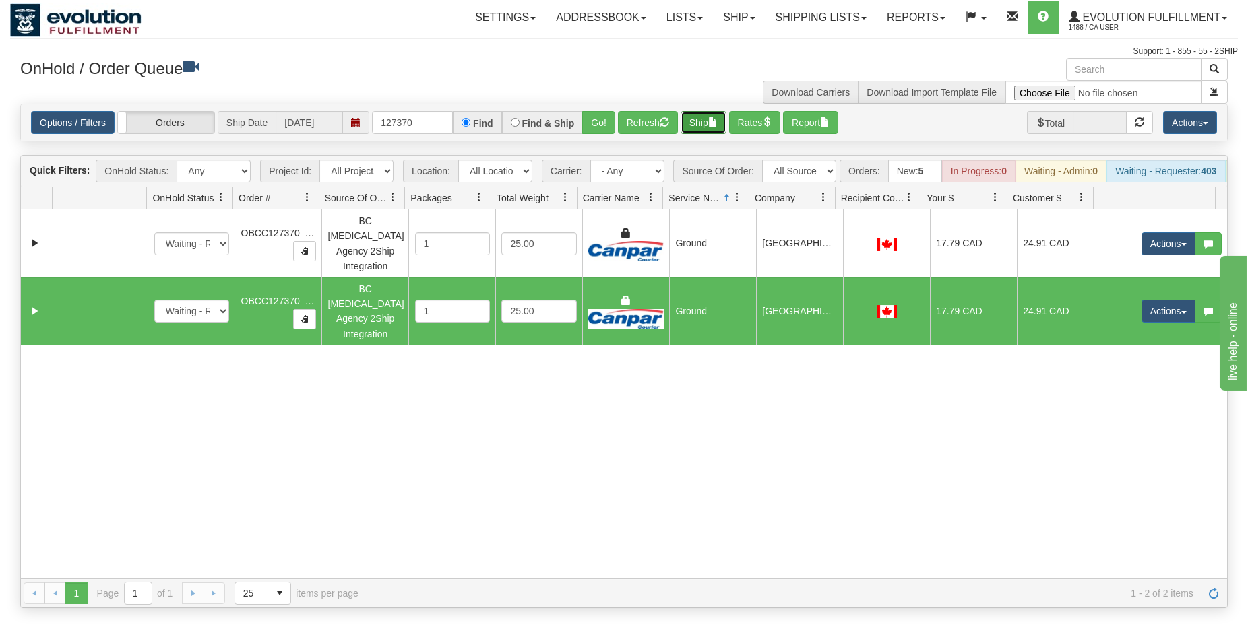
click at [710, 122] on button "Ship" at bounding box center [703, 122] width 46 height 23
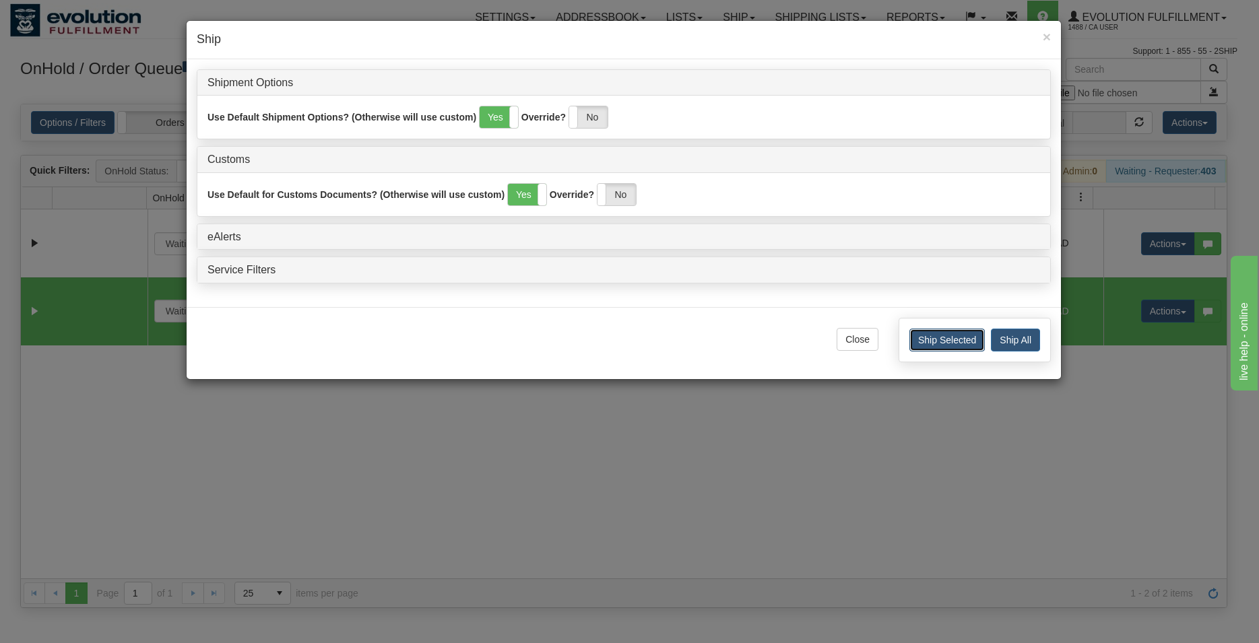
click at [926, 338] on button "Ship Selected" at bounding box center [946, 340] width 75 height 23
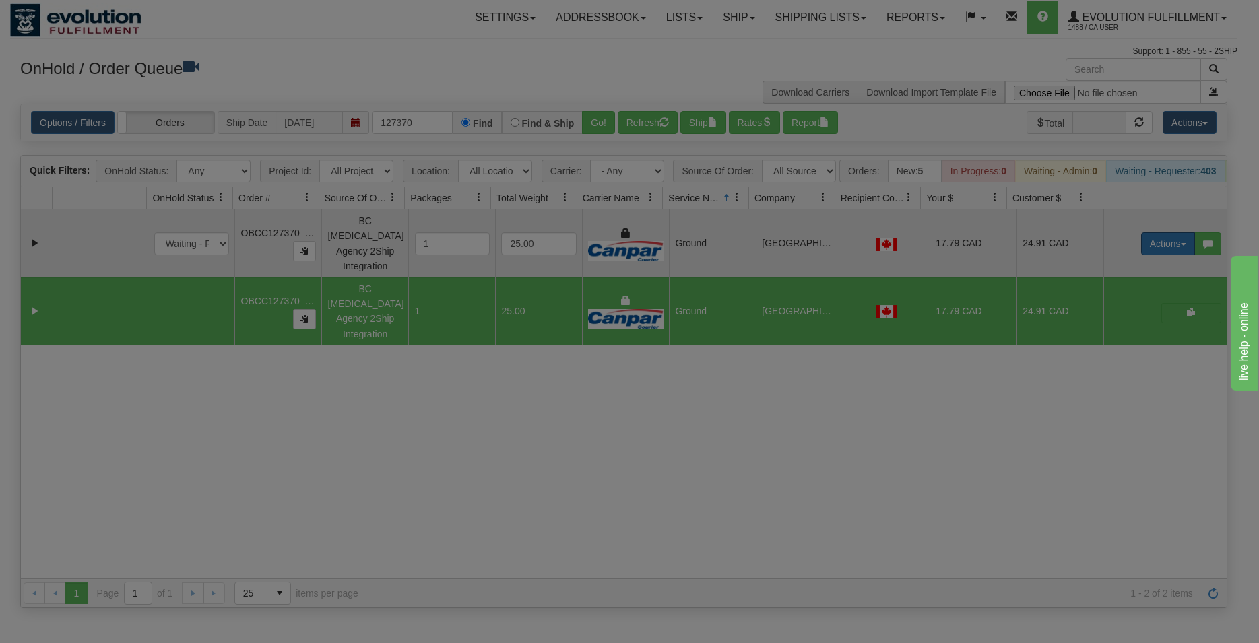
click at [0, 0] on div "× Shipping Documents Document with merged labels is generating... Please wait..…" at bounding box center [0, 0] width 0 height 0
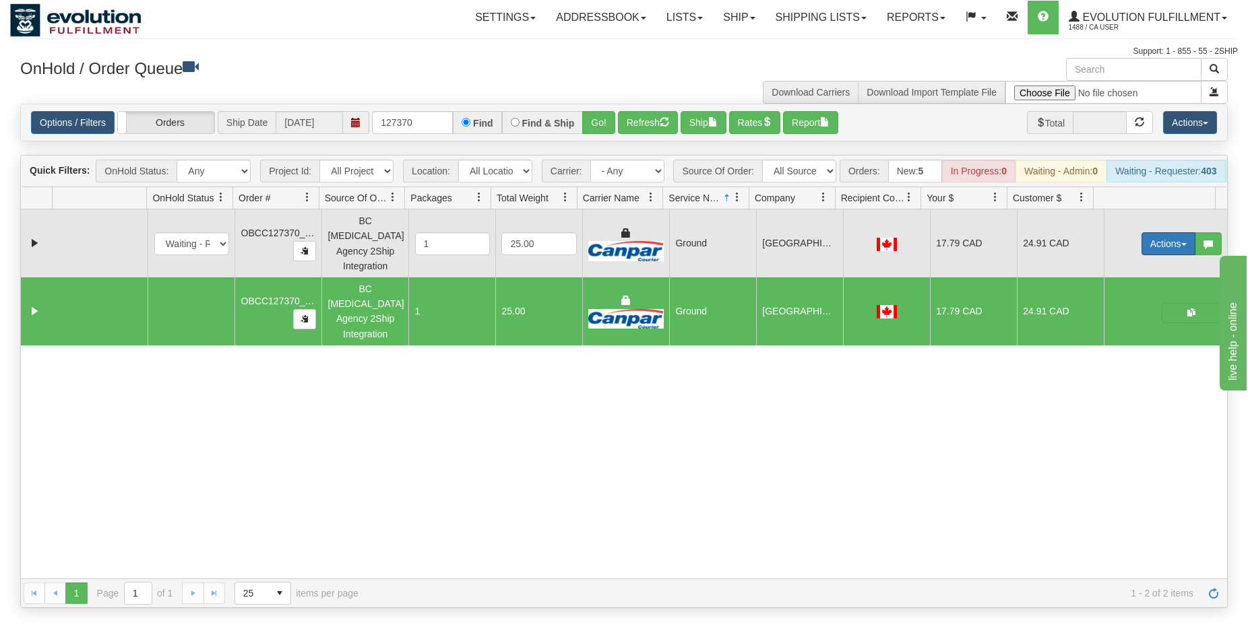
click at [1159, 251] on button "Actions" at bounding box center [1168, 243] width 54 height 23
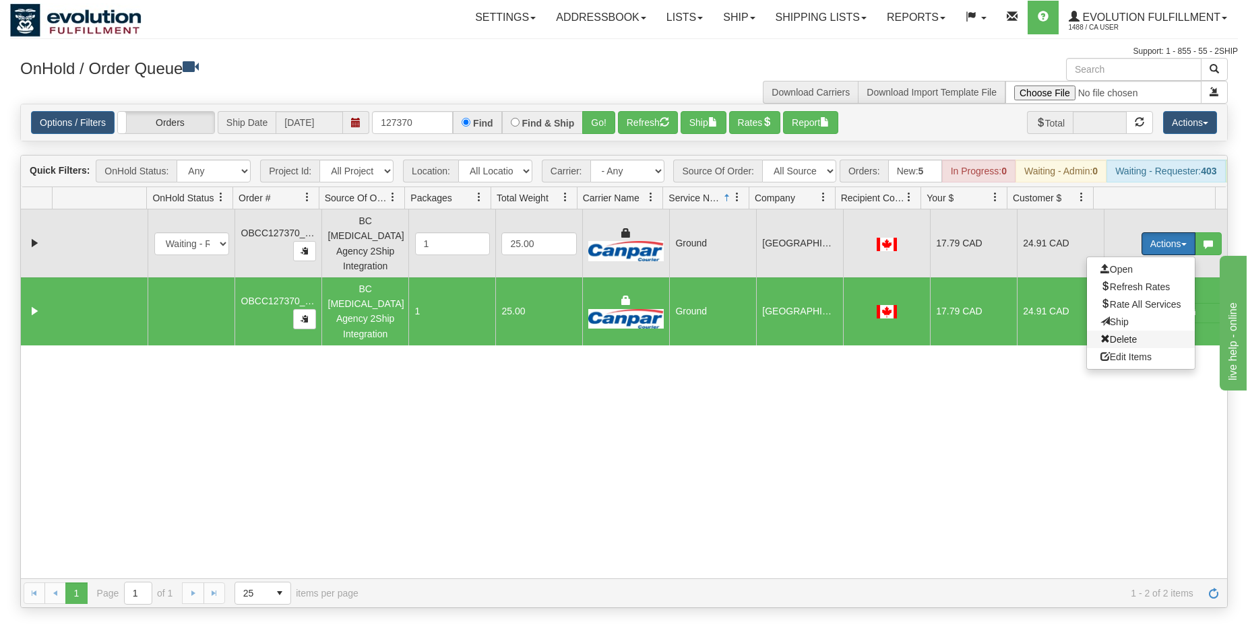
click at [1113, 338] on span "Delete" at bounding box center [1118, 339] width 36 height 11
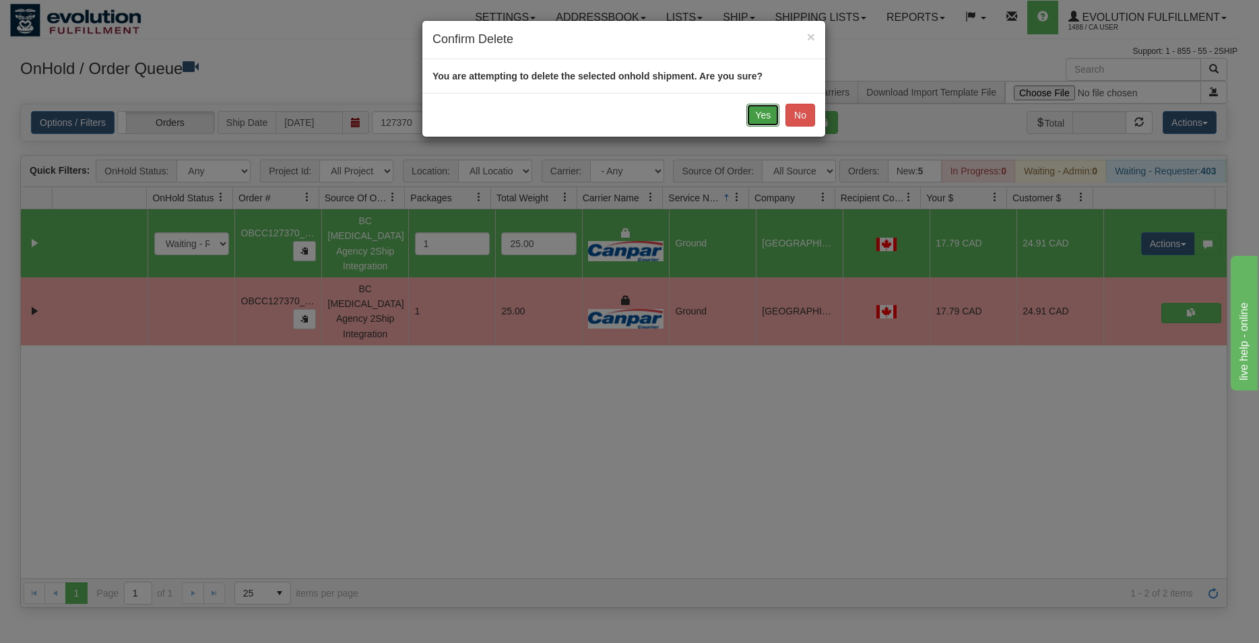
click at [751, 118] on button "Yes" at bounding box center [762, 115] width 33 height 23
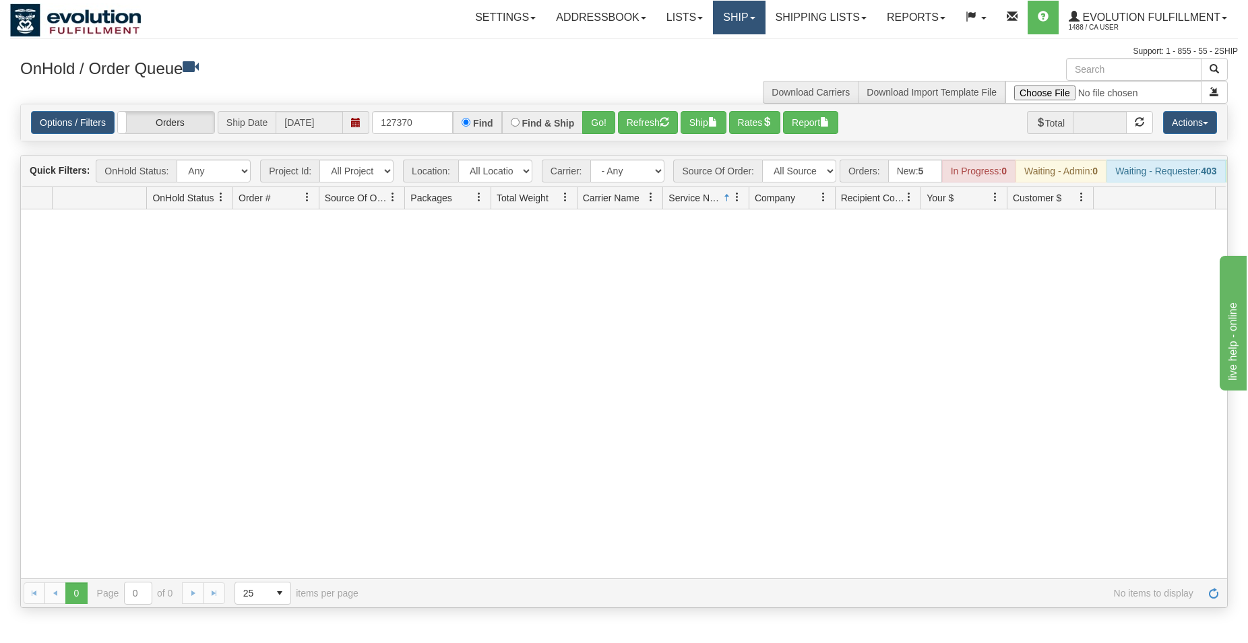
click at [719, 7] on link "Ship" at bounding box center [739, 18] width 52 height 34
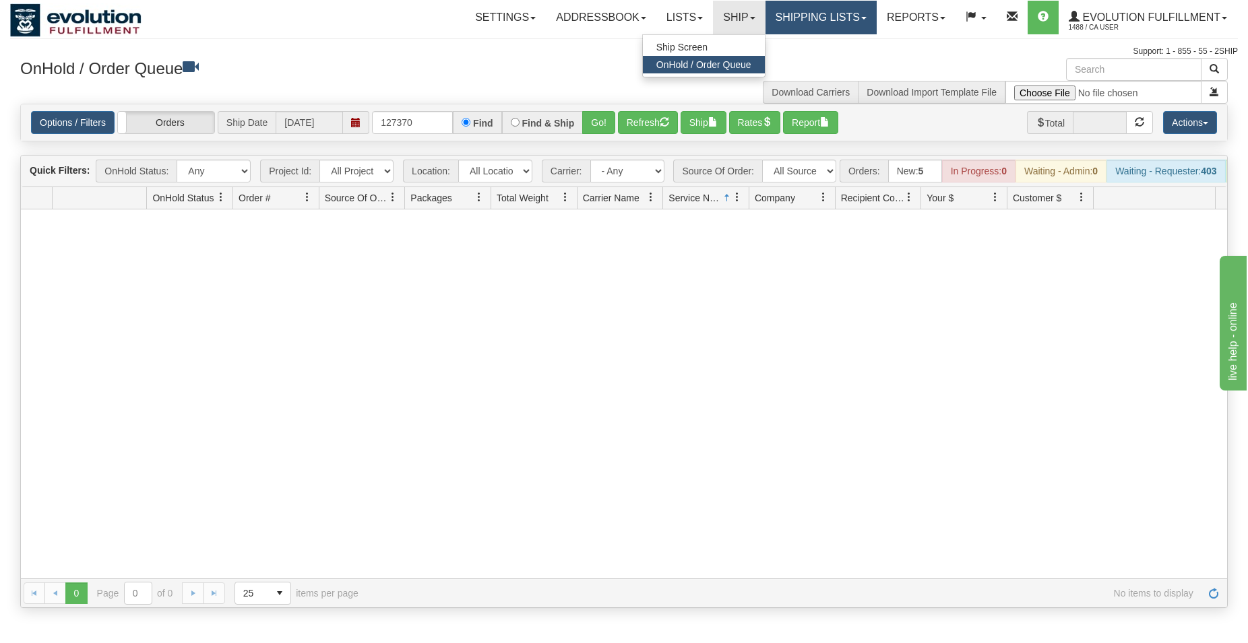
click at [808, 5] on link "Shipping lists" at bounding box center [820, 18] width 111 height 34
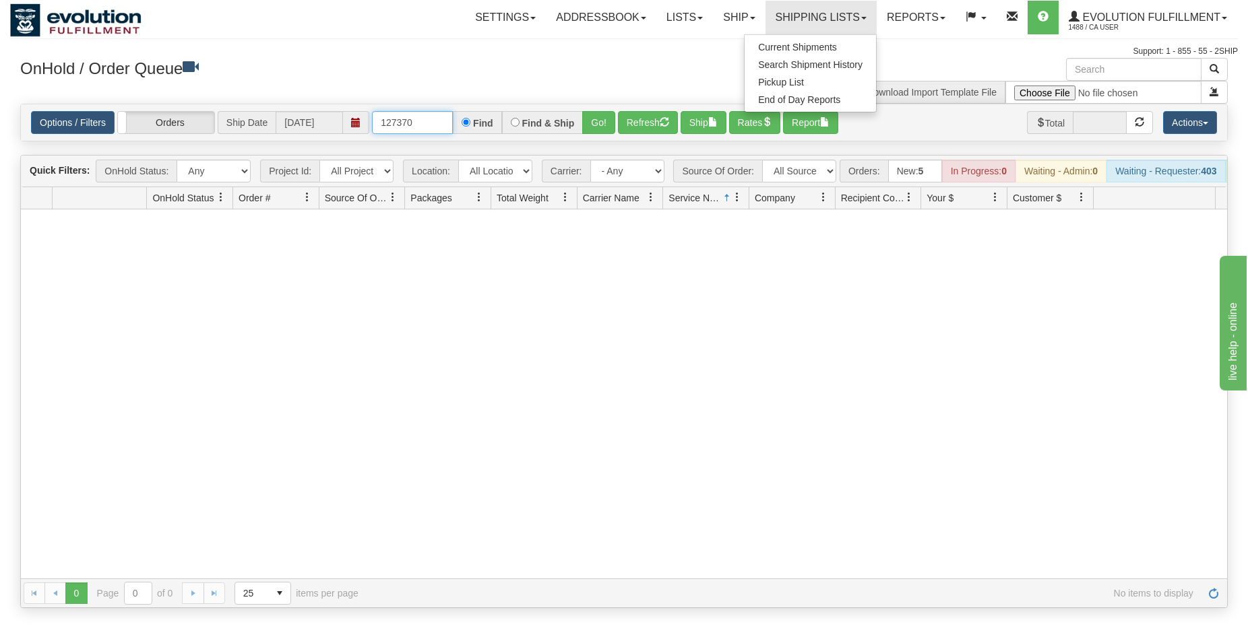
drag, startPoint x: 426, startPoint y: 125, endPoint x: 238, endPoint y: 131, distance: 188.1
click at [372, 129] on input "127370" at bounding box center [412, 122] width 81 height 23
click at [402, 125] on input "127370" at bounding box center [412, 122] width 81 height 23
drag, startPoint x: 402, startPoint y: 125, endPoint x: 427, endPoint y: 127, distance: 25.0
click at [427, 127] on input "127370" at bounding box center [412, 122] width 81 height 23
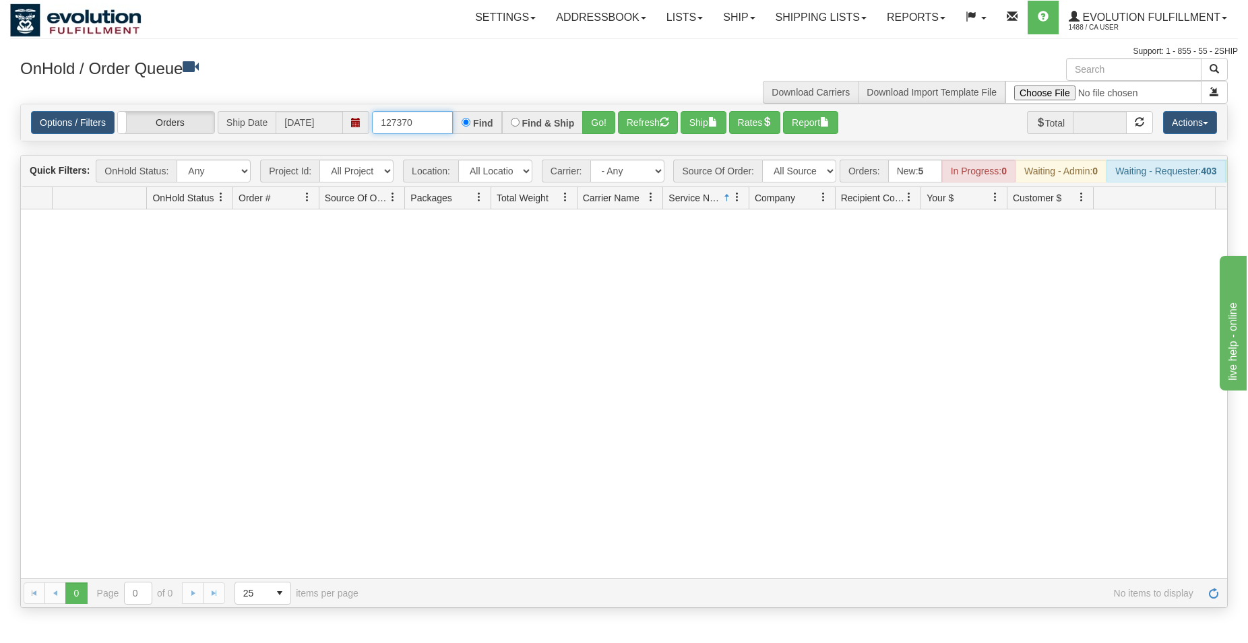
click at [427, 127] on input "127370" at bounding box center [412, 122] width 81 height 23
drag, startPoint x: 425, startPoint y: 127, endPoint x: 402, endPoint y: 120, distance: 24.5
click at [402, 120] on input "127370" at bounding box center [412, 122] width 81 height 23
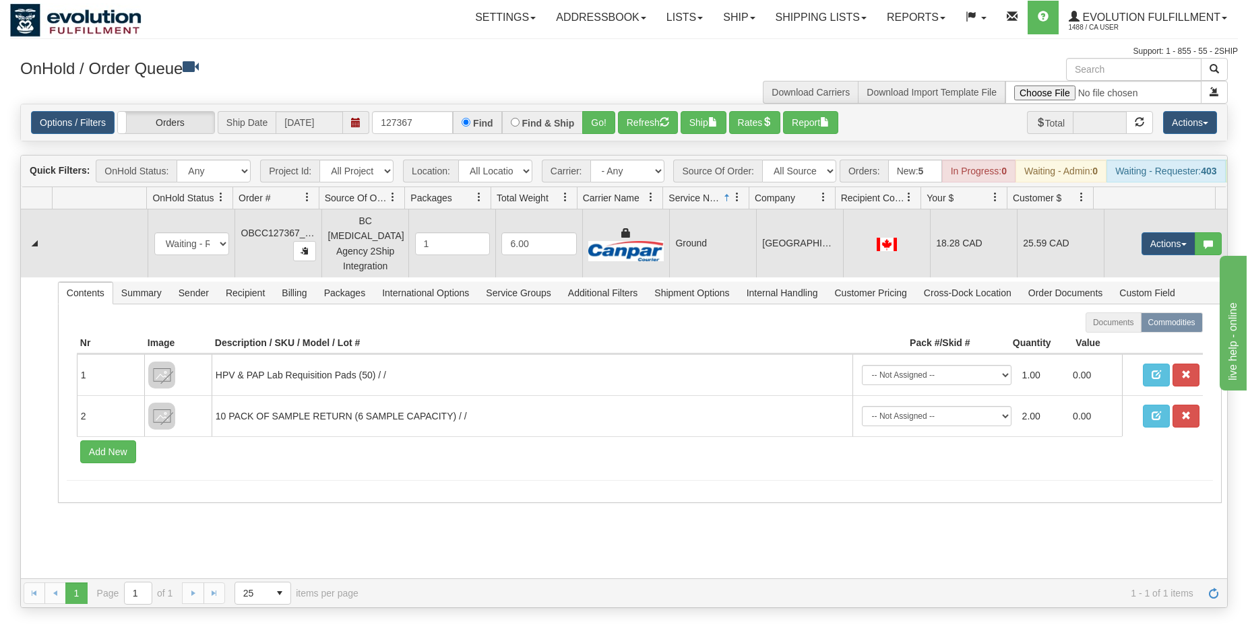
click at [967, 247] on td "18.28 CAD" at bounding box center [973, 244] width 87 height 68
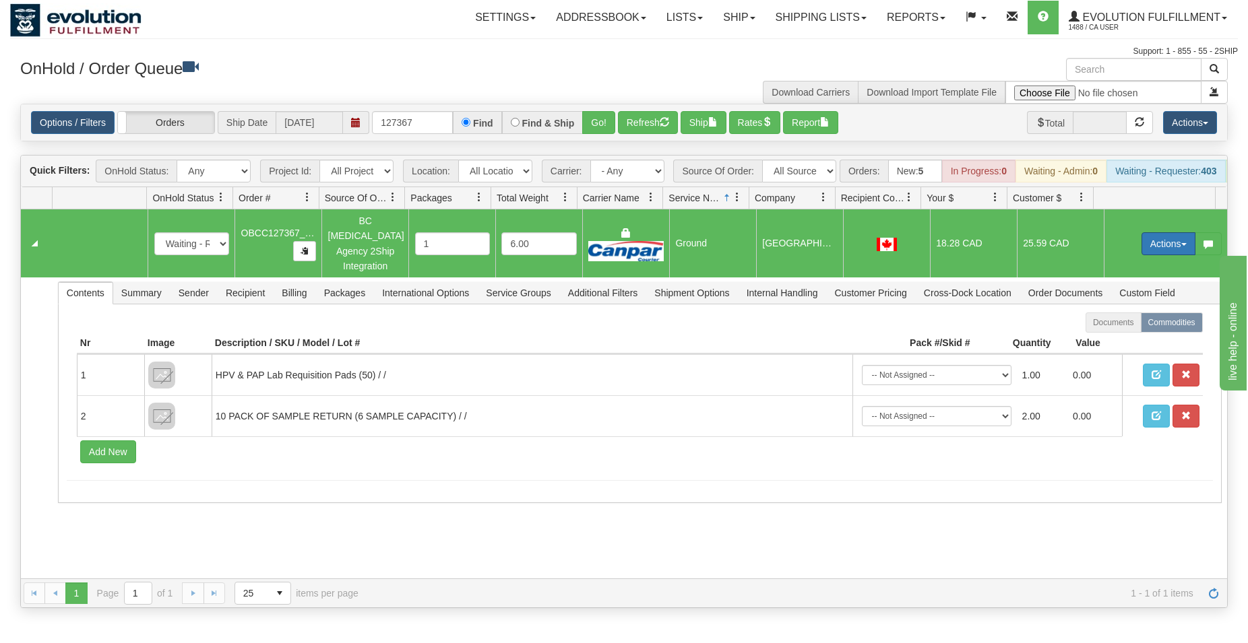
click at [1141, 248] on button "Actions" at bounding box center [1168, 243] width 54 height 23
click at [1120, 307] on span "Rate All Services" at bounding box center [1140, 304] width 81 height 11
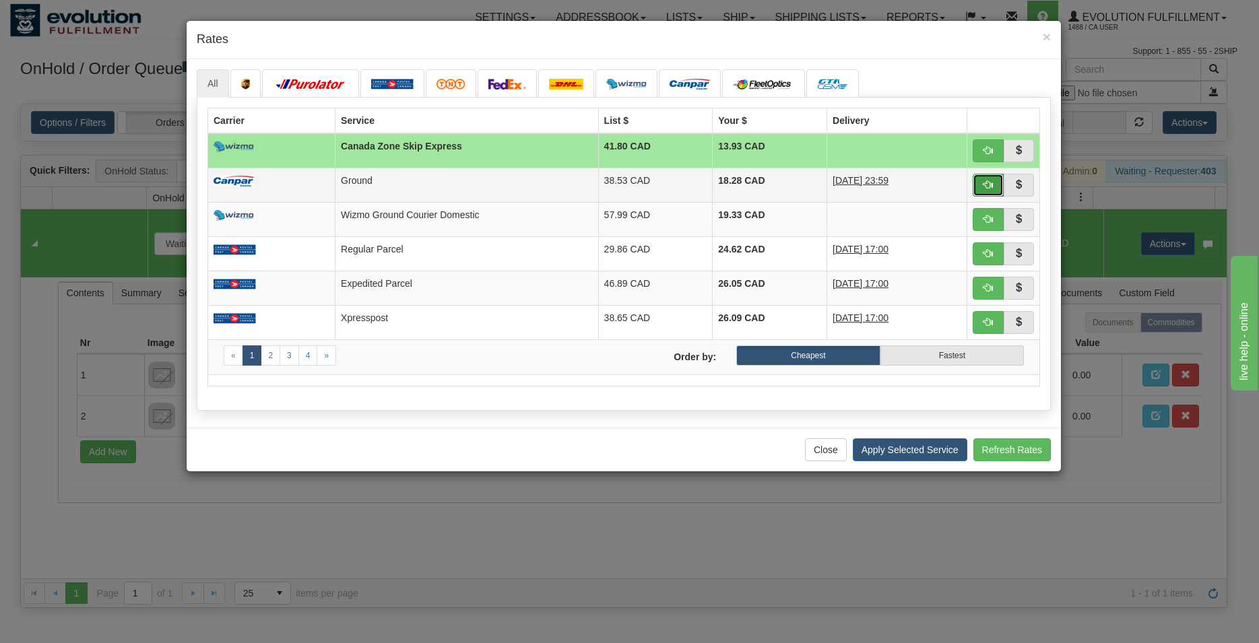
click at [985, 183] on span "button" at bounding box center [988, 184] width 9 height 9
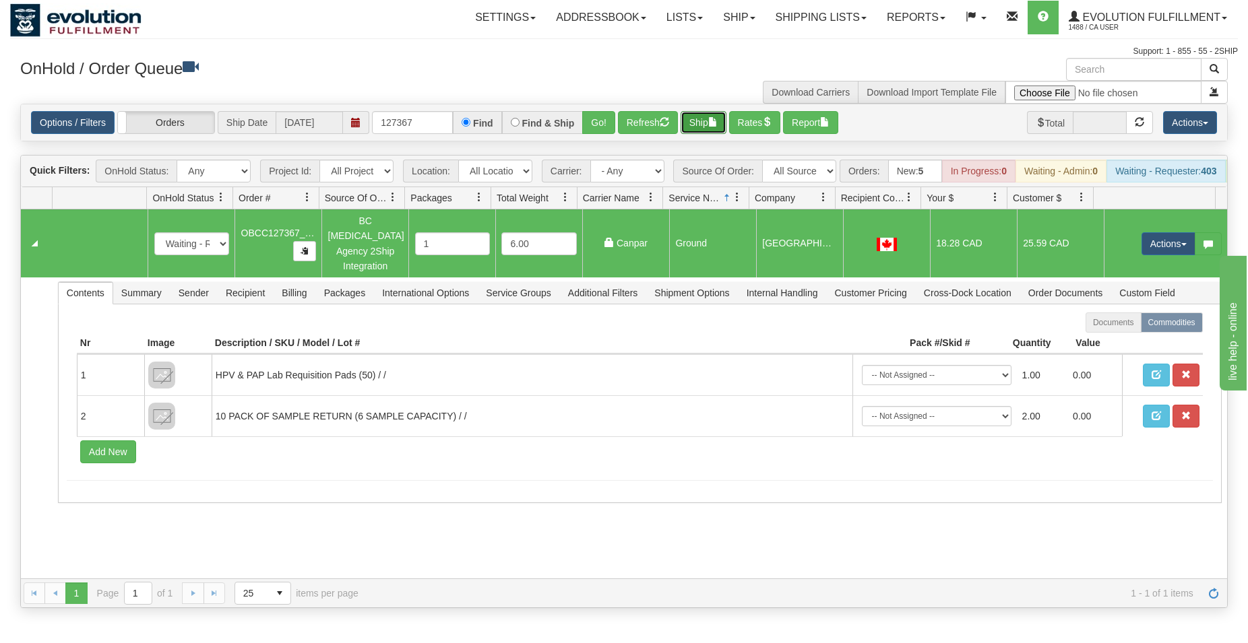
click at [711, 117] on button "Ship" at bounding box center [703, 122] width 46 height 23
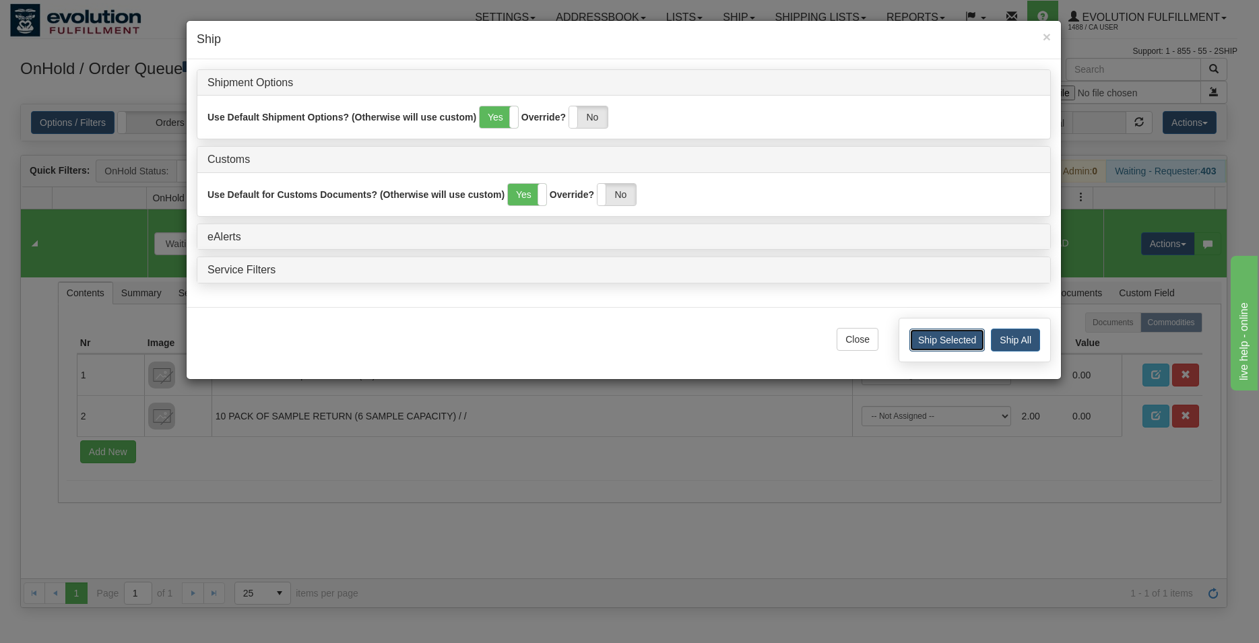
click at [932, 346] on button "Ship Selected" at bounding box center [946, 340] width 75 height 23
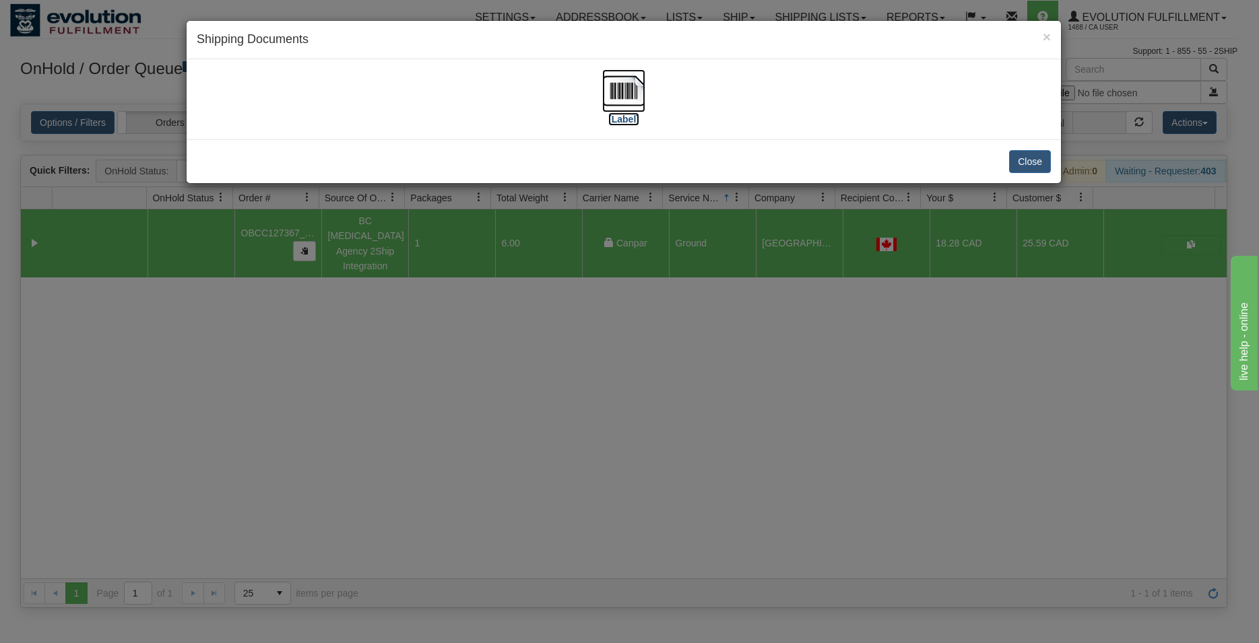
click at [635, 88] on img at bounding box center [623, 90] width 43 height 43
click at [1013, 156] on button "Close" at bounding box center [1030, 161] width 42 height 23
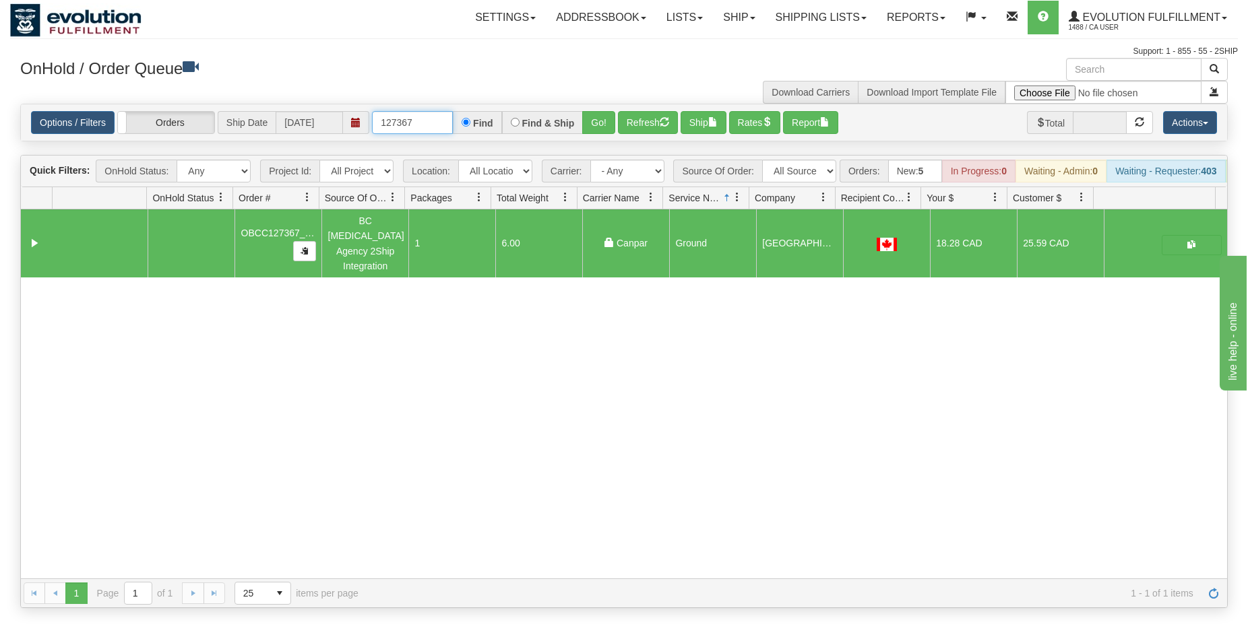
drag, startPoint x: 401, startPoint y: 116, endPoint x: 428, endPoint y: 121, distance: 27.5
click at [428, 121] on input "127367" at bounding box center [412, 122] width 81 height 23
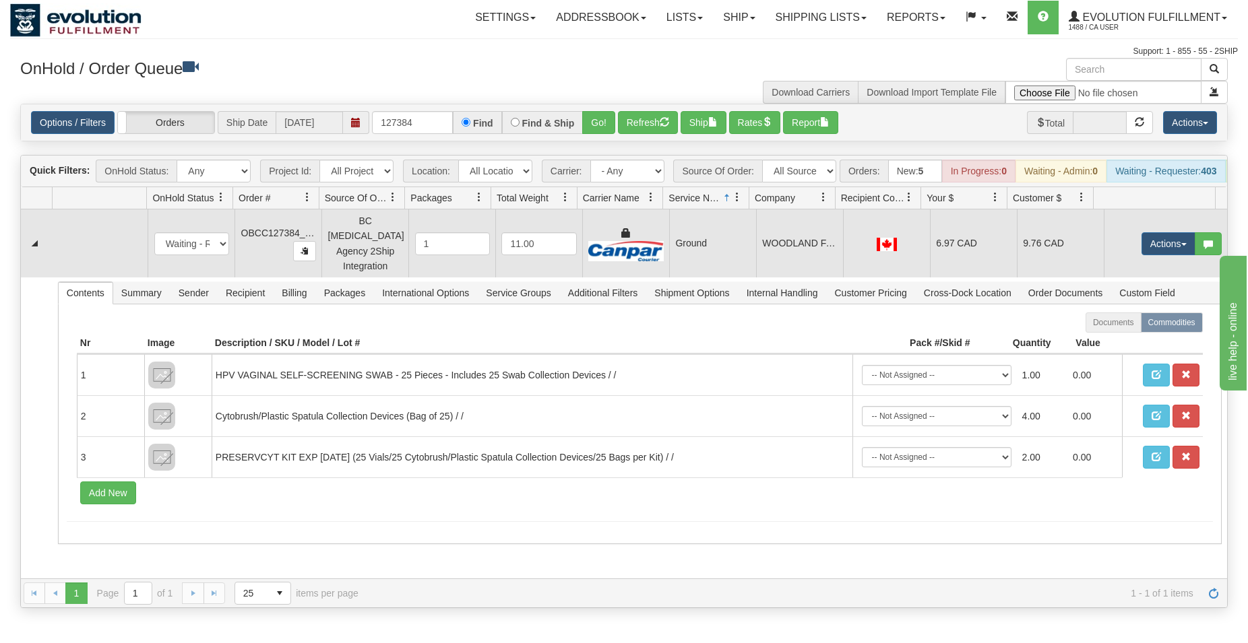
click at [1017, 243] on td "9.76 CAD" at bounding box center [1060, 244] width 87 height 68
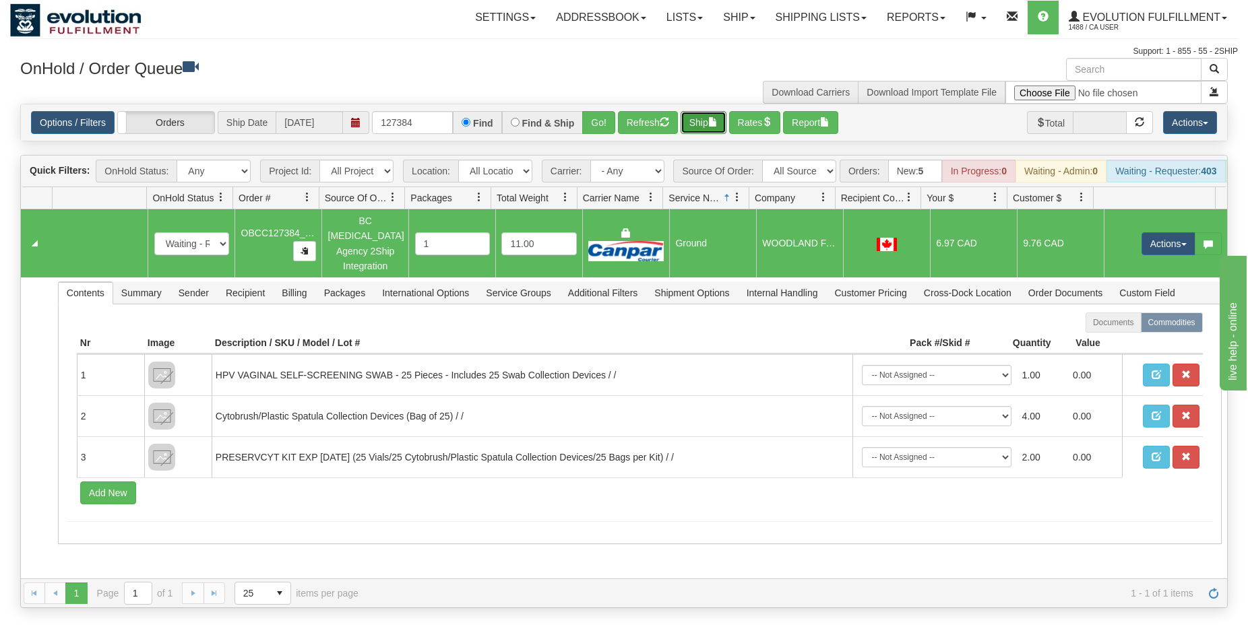
click at [695, 127] on button "Ship" at bounding box center [703, 122] width 46 height 23
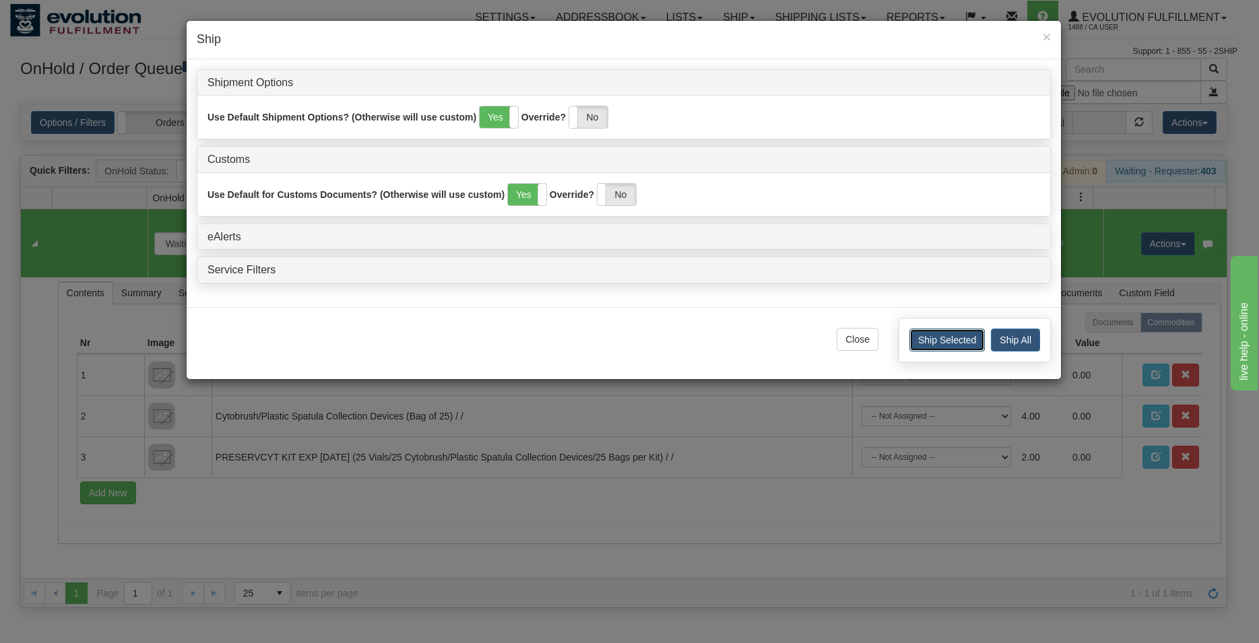
click at [917, 339] on button "Ship Selected" at bounding box center [946, 340] width 75 height 23
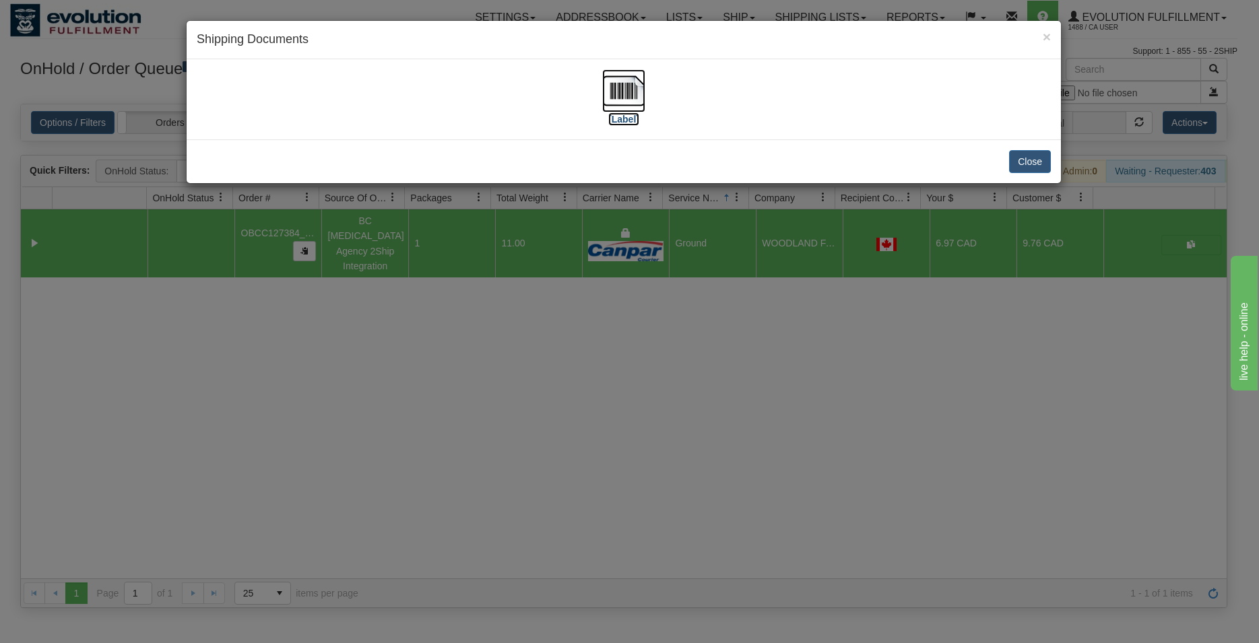
click at [640, 101] on img at bounding box center [623, 90] width 43 height 43
click at [1031, 155] on button "Close" at bounding box center [1030, 161] width 42 height 23
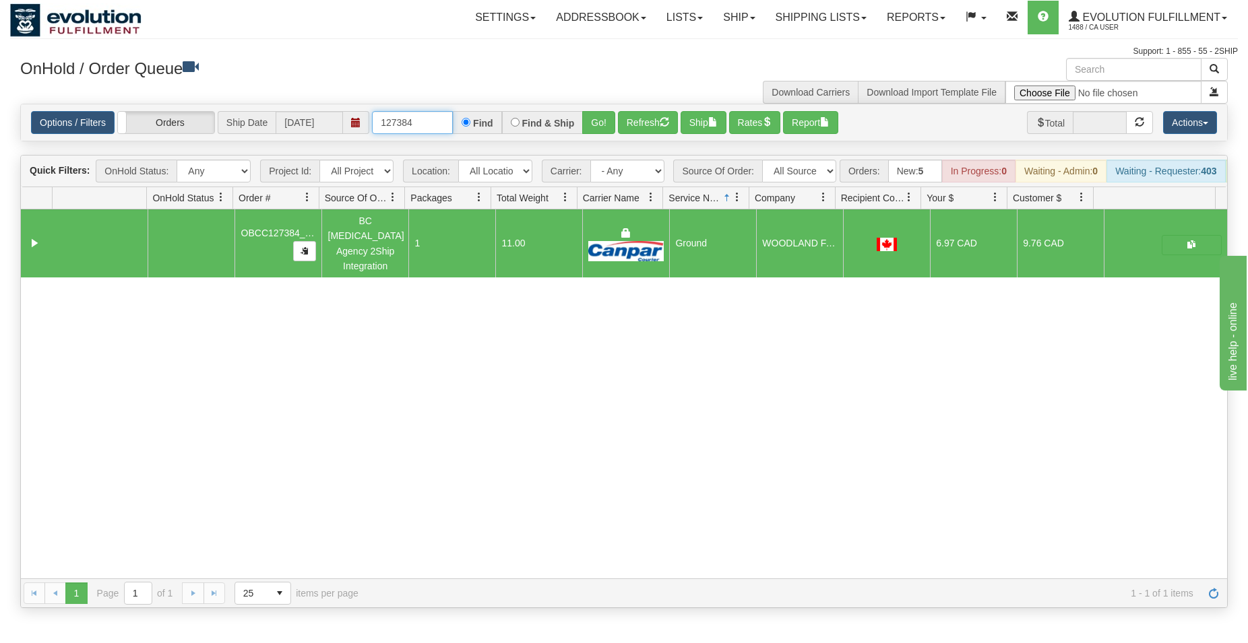
drag, startPoint x: 406, startPoint y: 121, endPoint x: 423, endPoint y: 121, distance: 17.5
click at [422, 123] on input "127384" at bounding box center [412, 122] width 81 height 23
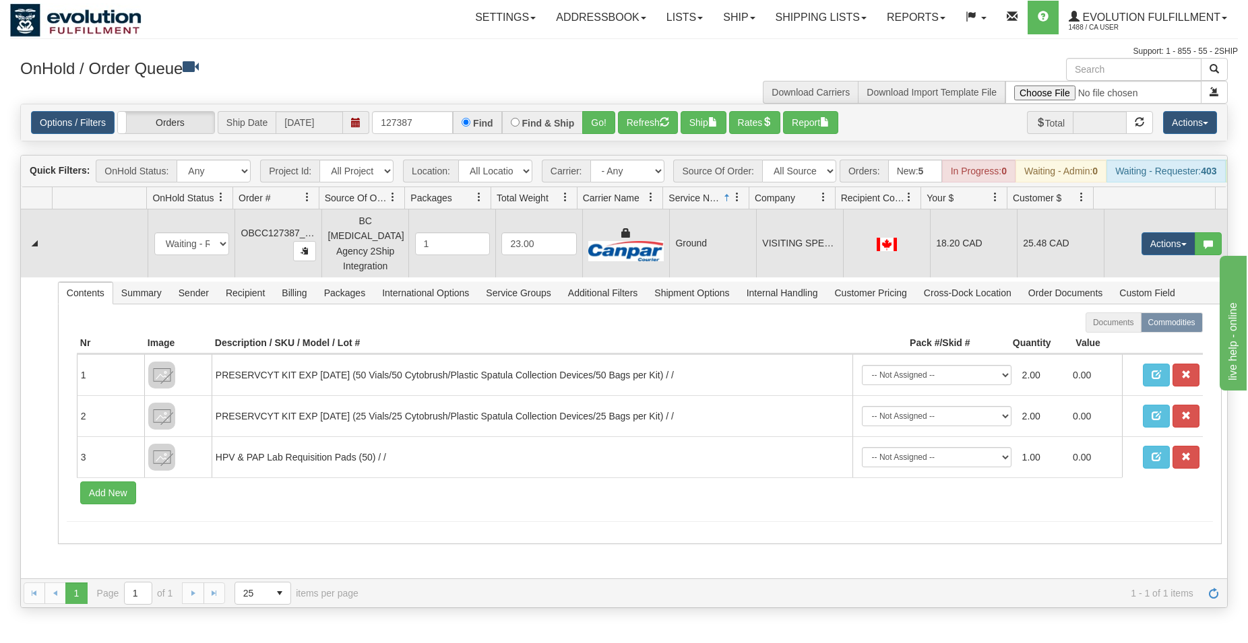
click at [803, 261] on td "VISITING SPECIALIST CLINIC FSJ HSP" at bounding box center [799, 244] width 87 height 68
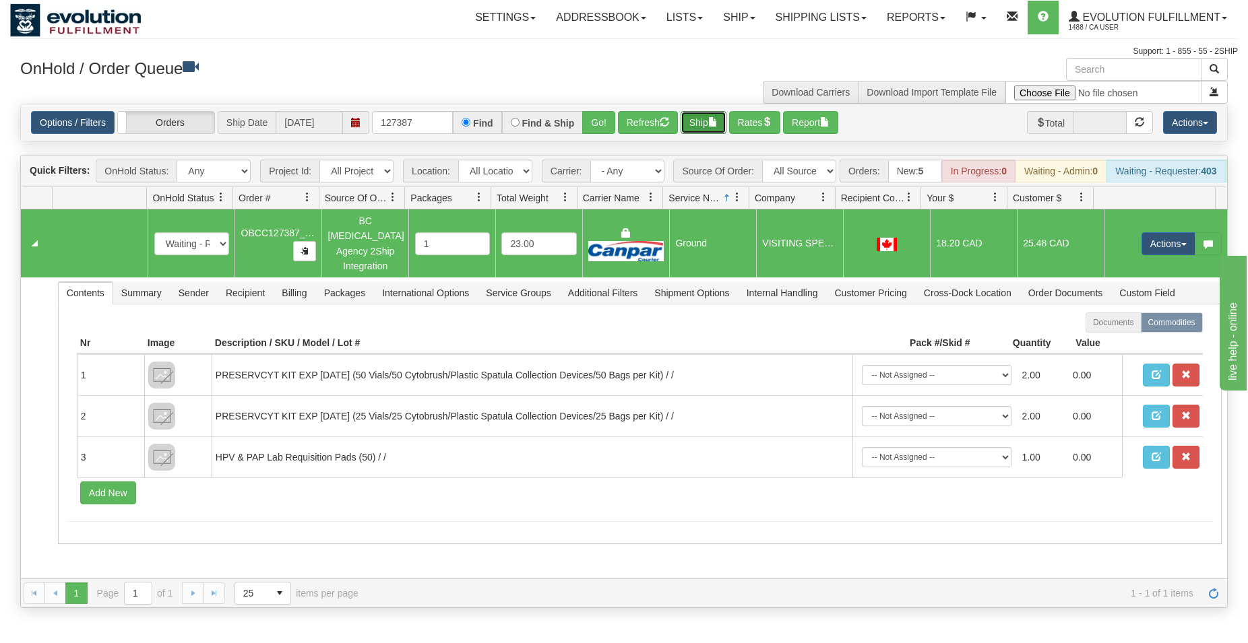
click at [717, 123] on span "button" at bounding box center [712, 121] width 9 height 9
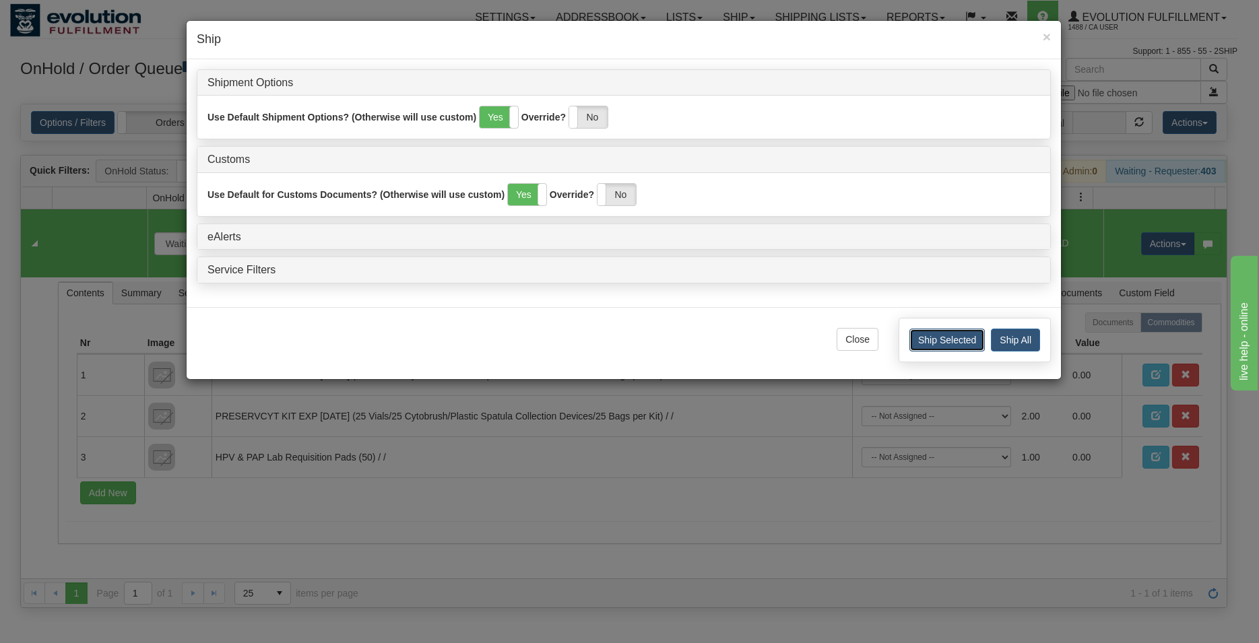
click at [958, 334] on button "Ship Selected" at bounding box center [946, 340] width 75 height 23
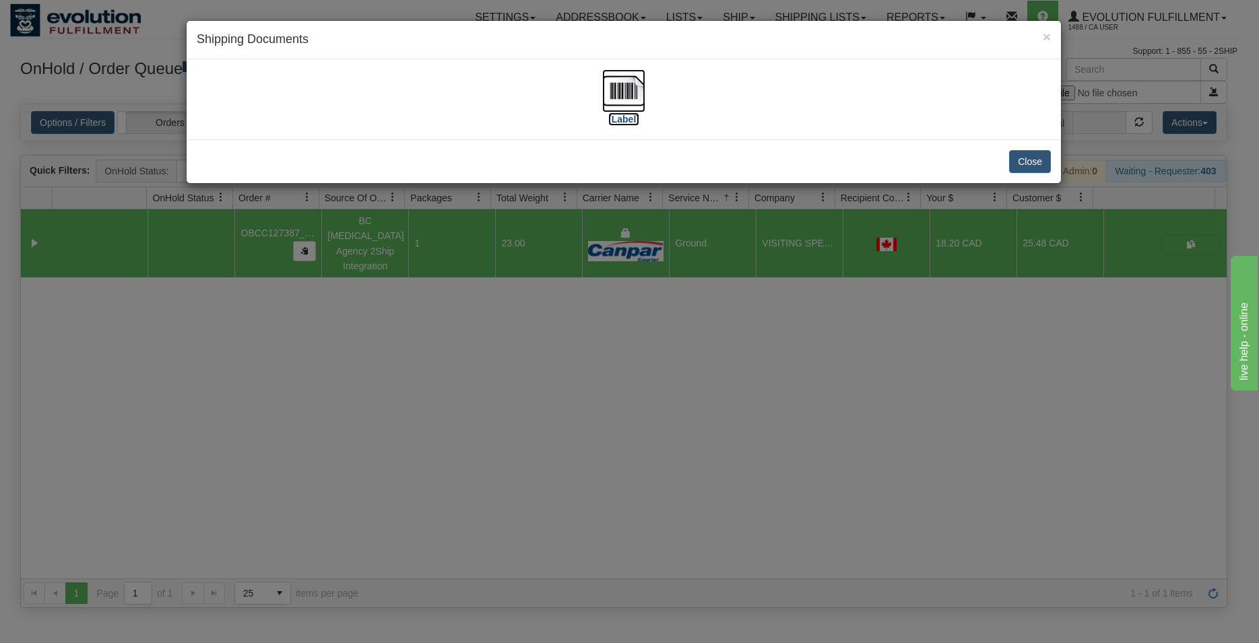
click at [616, 84] on img at bounding box center [623, 90] width 43 height 43
drag, startPoint x: 1026, startPoint y: 154, endPoint x: 887, endPoint y: 166, distance: 139.4
click at [1023, 154] on button "Close" at bounding box center [1030, 161] width 42 height 23
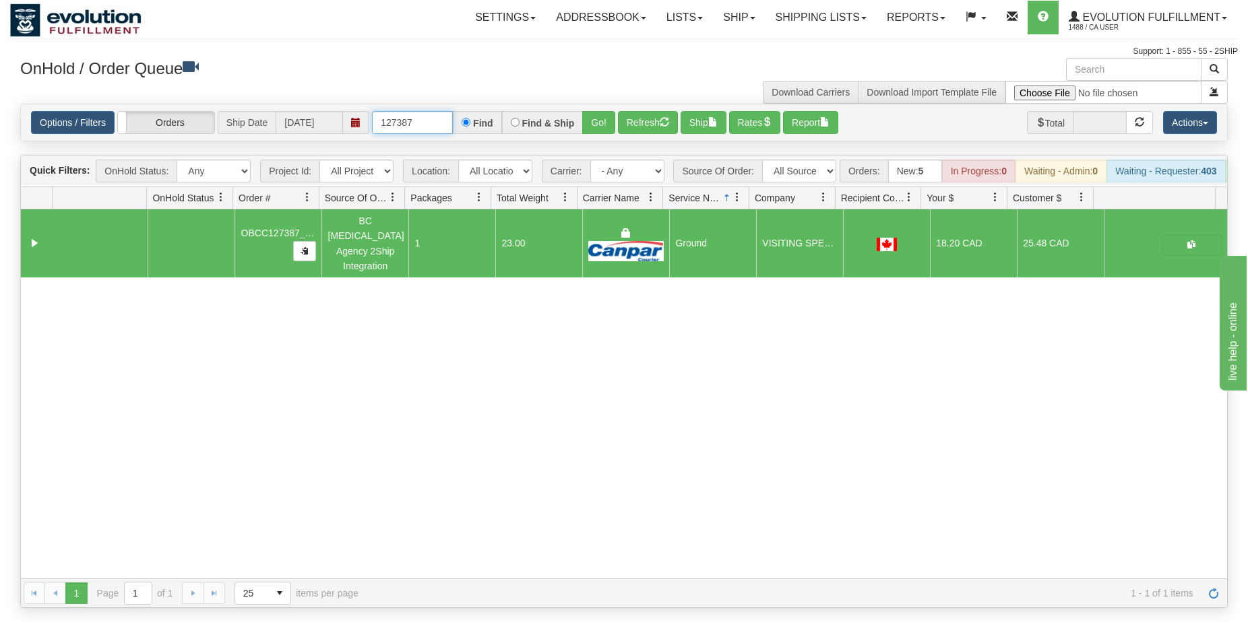
drag, startPoint x: 406, startPoint y: 124, endPoint x: 422, endPoint y: 125, distance: 16.2
click at [422, 125] on input "127387" at bounding box center [412, 122] width 81 height 23
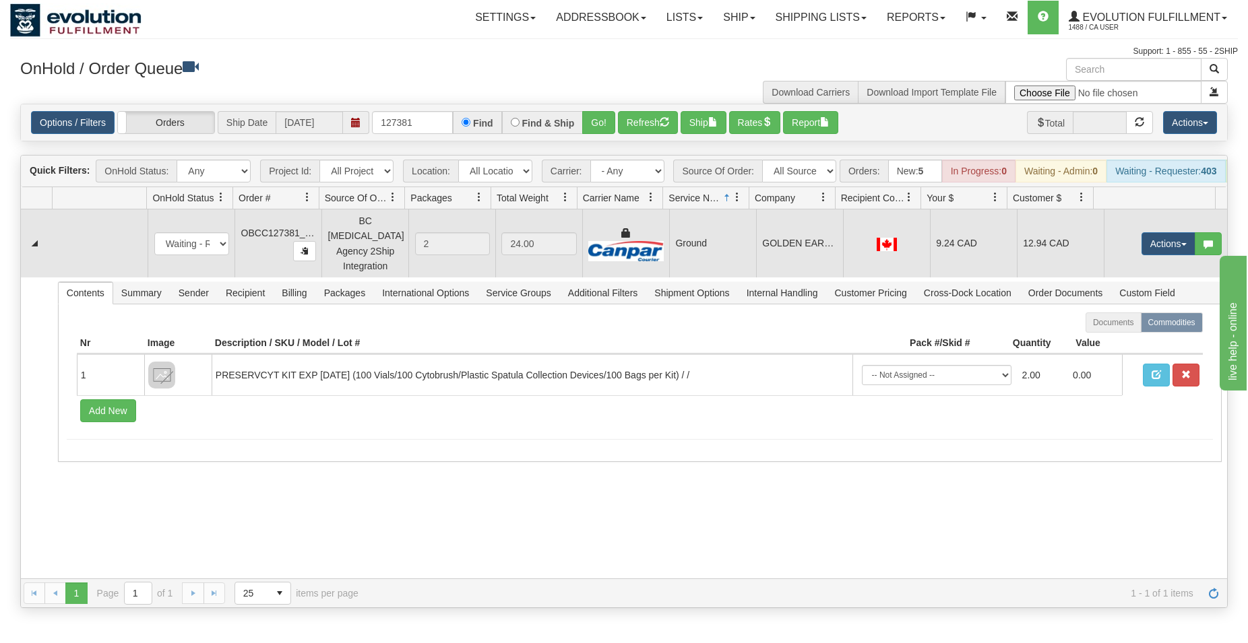
click at [806, 241] on td "GOLDEN EARS FAMILY PRACTICE" at bounding box center [799, 244] width 87 height 68
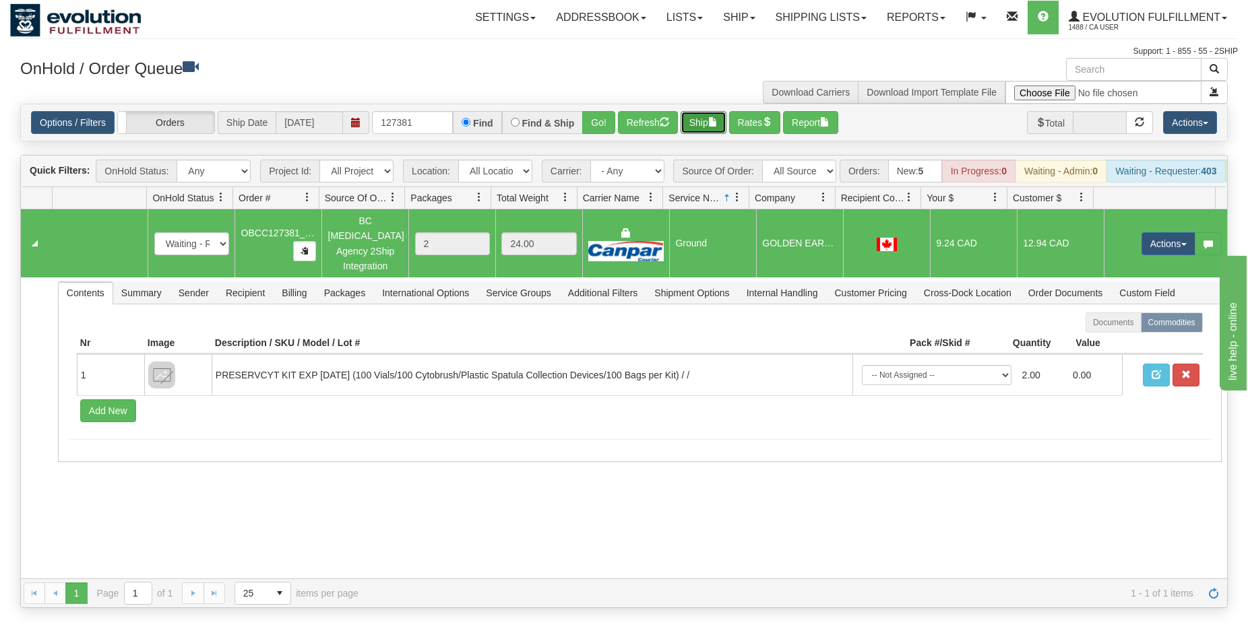
click at [689, 133] on button "Ship" at bounding box center [703, 122] width 46 height 23
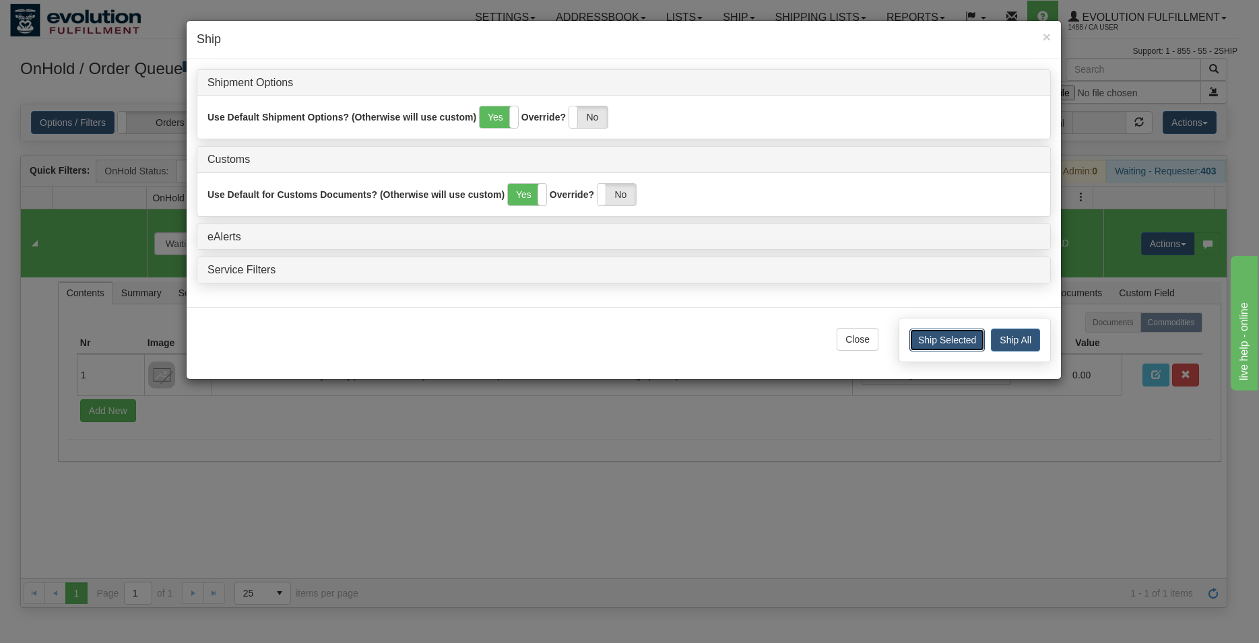
click at [935, 346] on button "Ship Selected" at bounding box center [946, 340] width 75 height 23
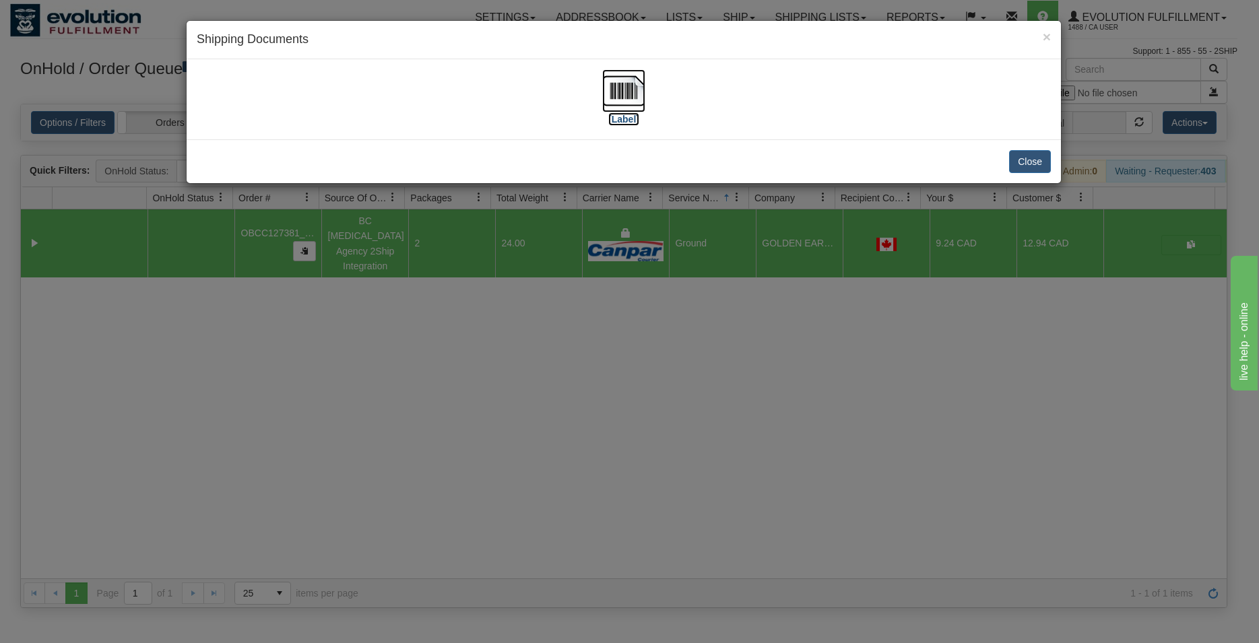
click at [629, 90] on img at bounding box center [623, 90] width 43 height 43
click at [1046, 155] on button "Close" at bounding box center [1030, 161] width 42 height 23
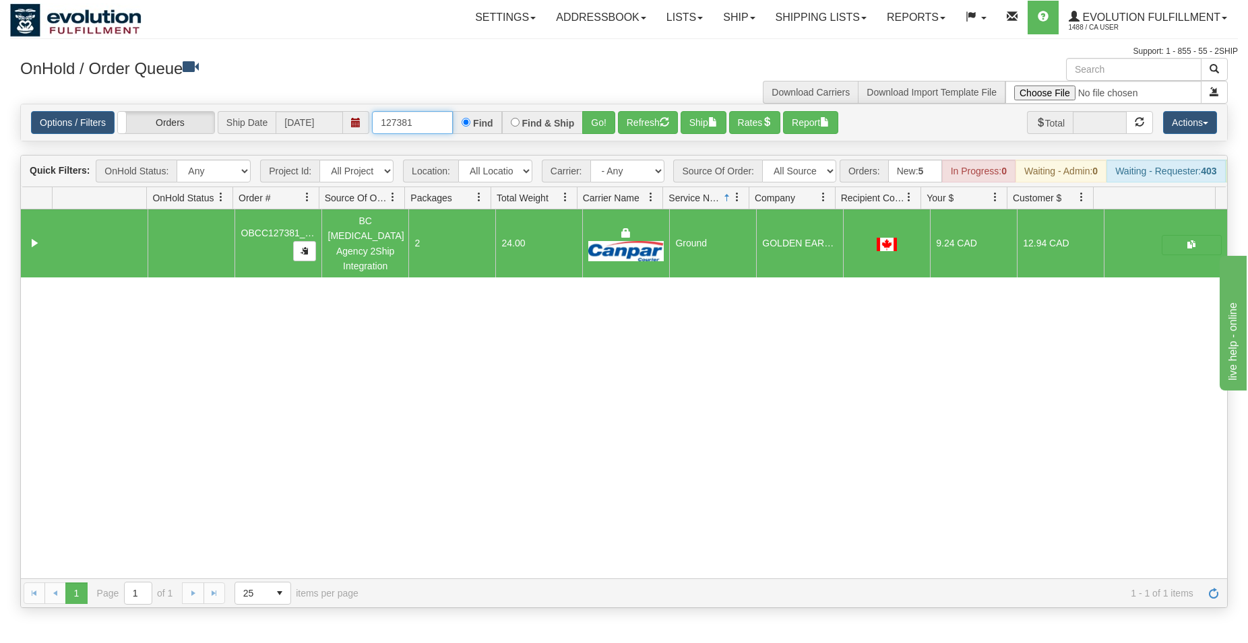
drag, startPoint x: 405, startPoint y: 119, endPoint x: 426, endPoint y: 123, distance: 21.9
click at [426, 123] on input "127381" at bounding box center [412, 122] width 81 height 23
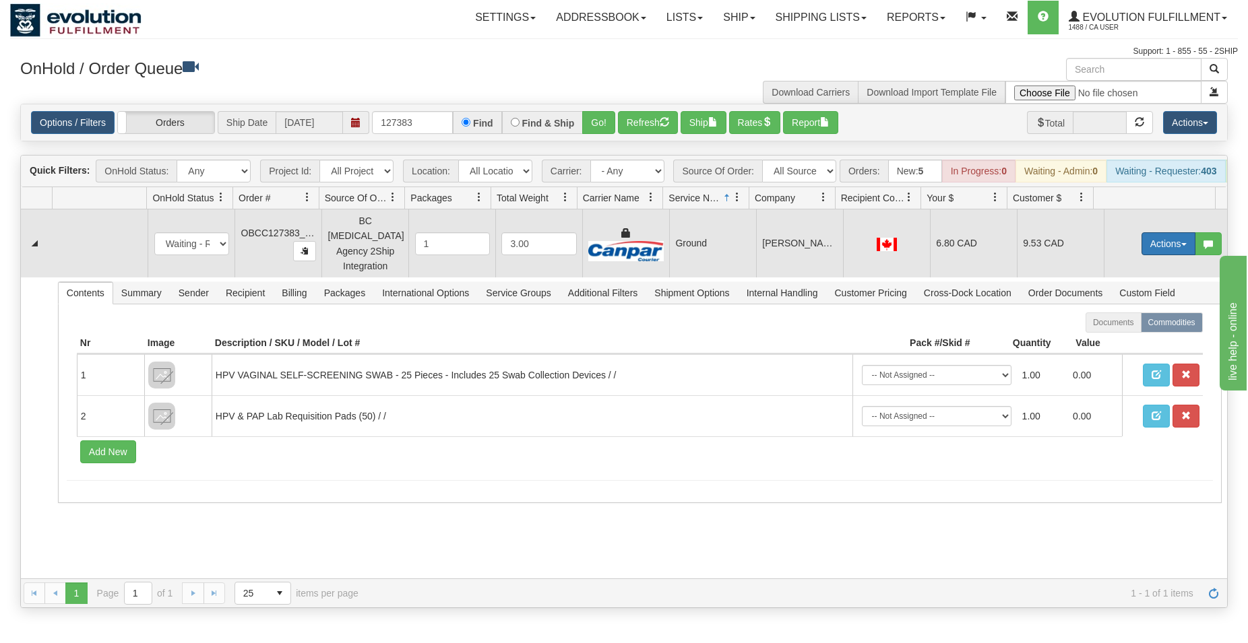
click at [1141, 249] on button "Actions" at bounding box center [1168, 243] width 54 height 23
click at [1122, 304] on span "Rate All Services" at bounding box center [1140, 304] width 81 height 11
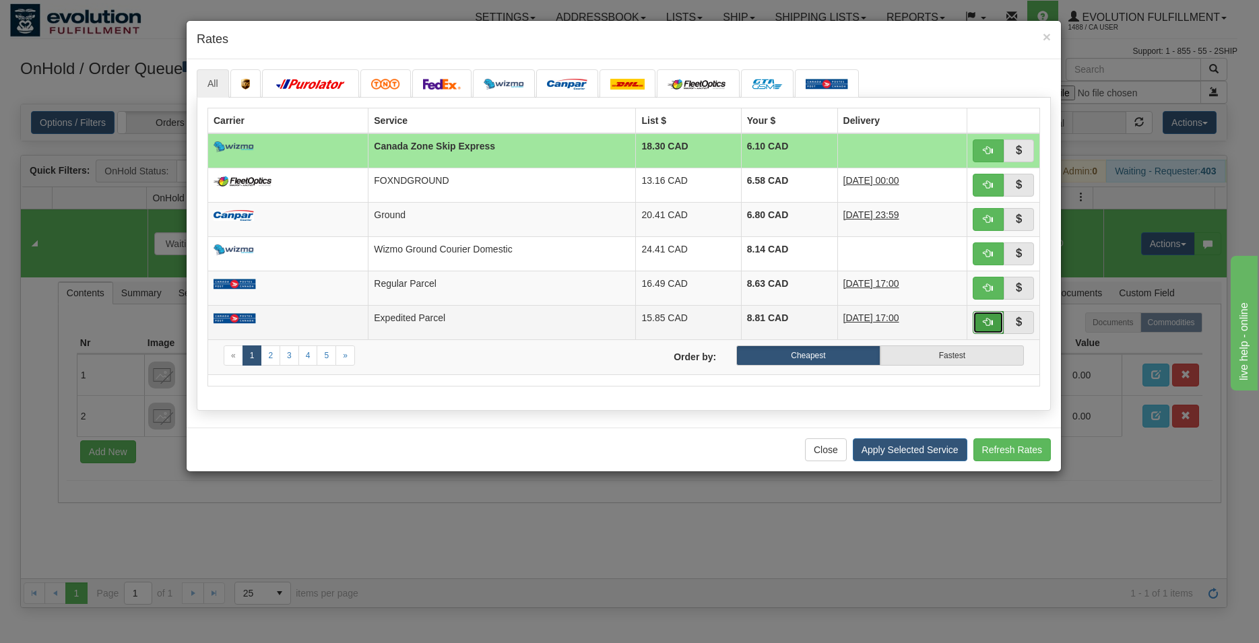
click at [975, 319] on button "button" at bounding box center [988, 322] width 31 height 23
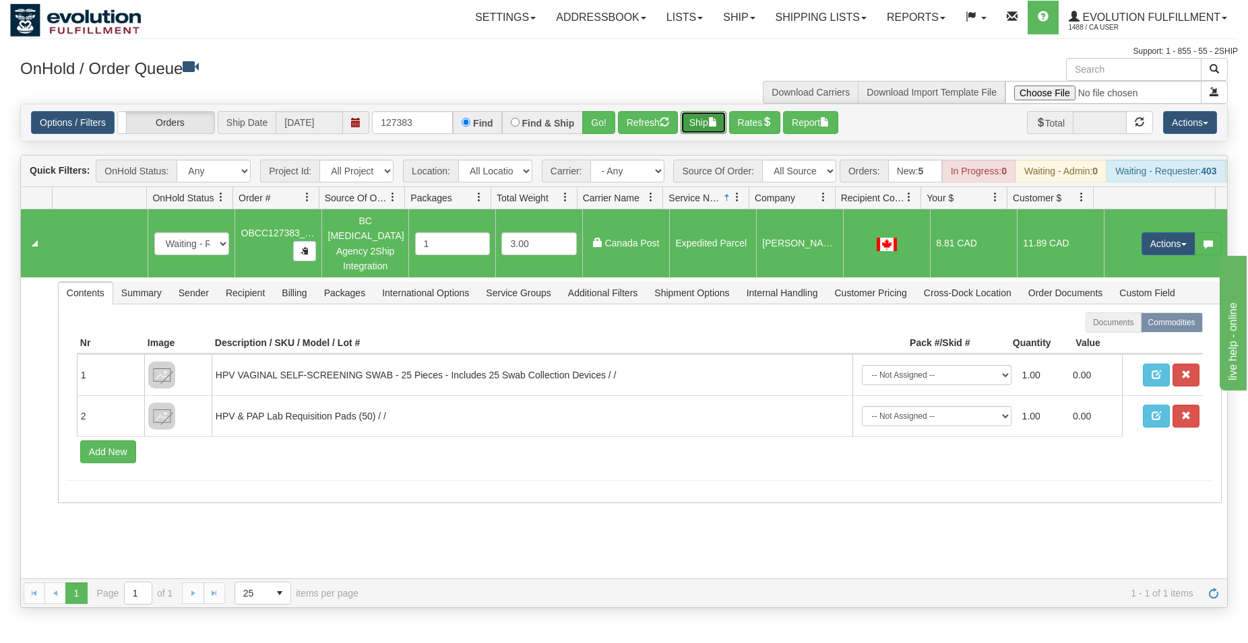
click at [711, 125] on button "Ship" at bounding box center [703, 122] width 46 height 23
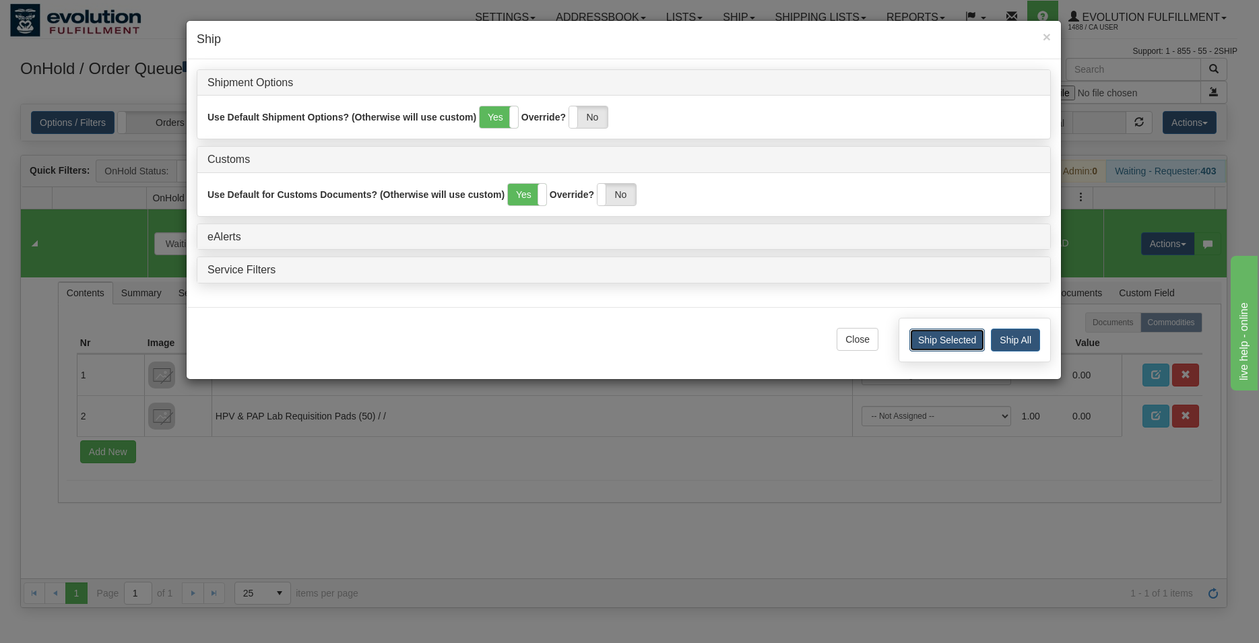
drag, startPoint x: 946, startPoint y: 337, endPoint x: 955, endPoint y: 319, distance: 20.5
click at [944, 336] on button "Ship Selected" at bounding box center [946, 340] width 75 height 23
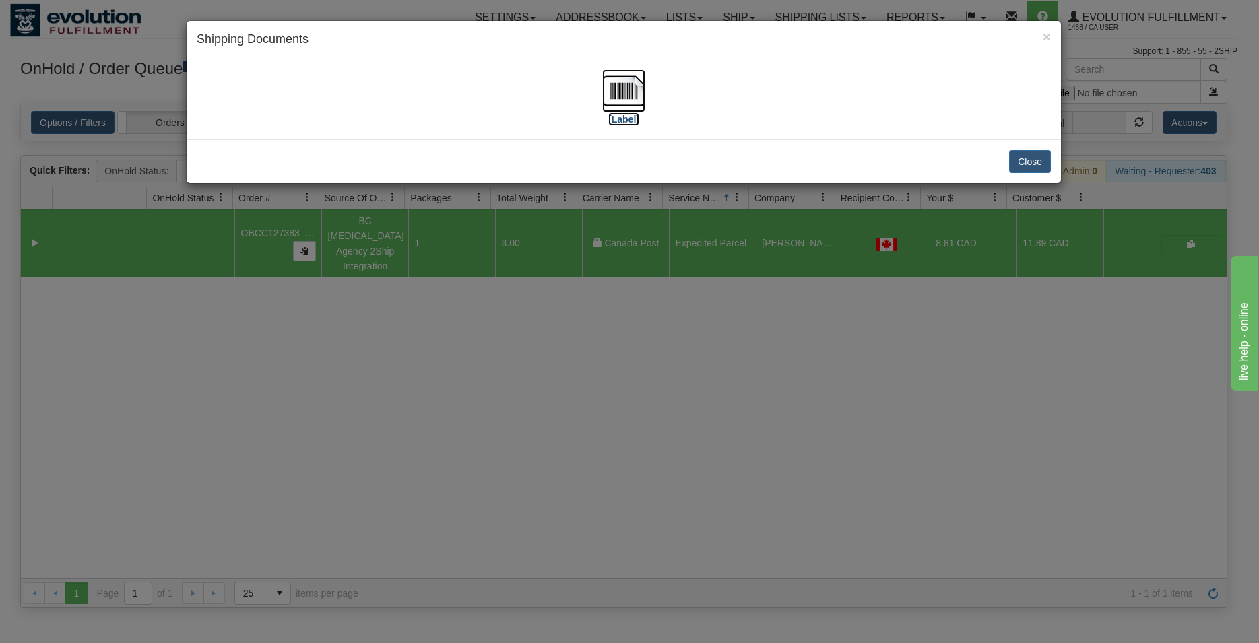
click at [610, 81] on img at bounding box center [623, 90] width 43 height 43
click at [1014, 168] on button "Close" at bounding box center [1030, 161] width 42 height 23
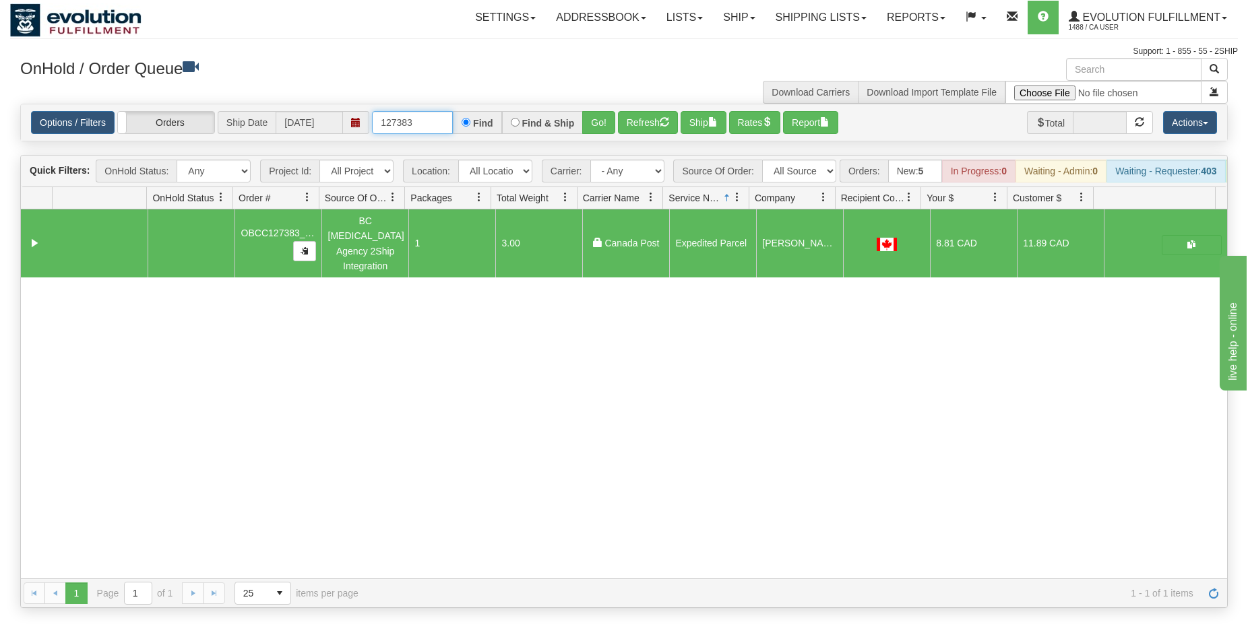
drag, startPoint x: 408, startPoint y: 124, endPoint x: 418, endPoint y: 125, distance: 9.5
click at [418, 125] on input "127383" at bounding box center [412, 122] width 81 height 23
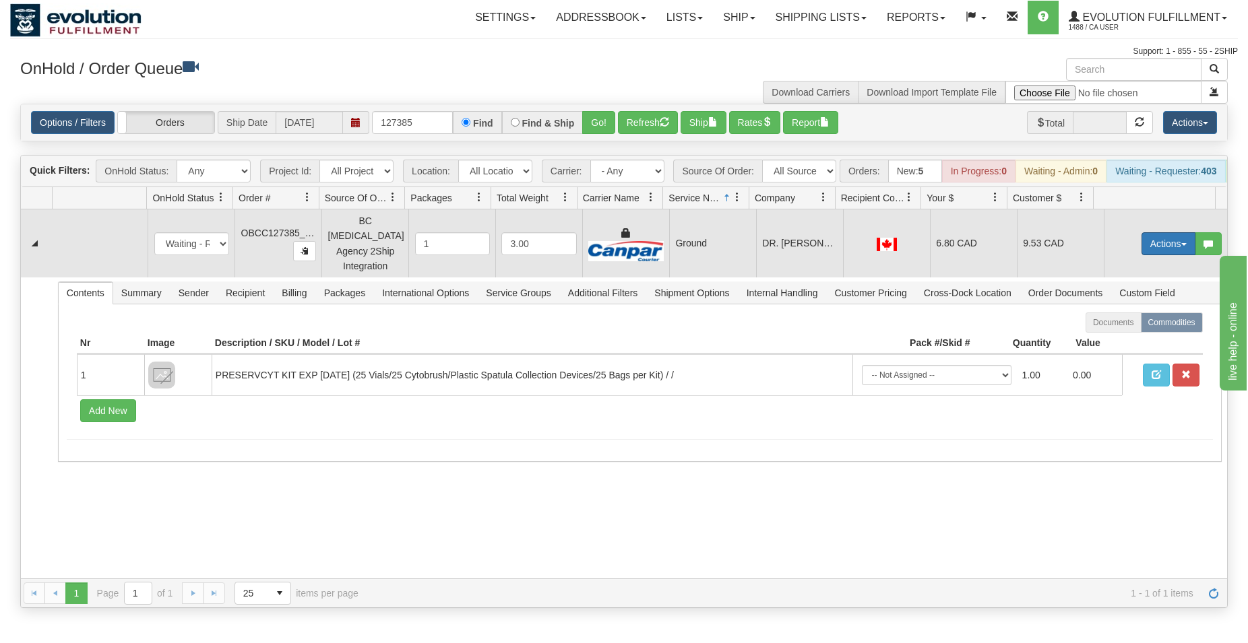
click at [1141, 250] on button "Actions" at bounding box center [1168, 243] width 54 height 23
click at [1130, 307] on span "Rate All Services" at bounding box center [1140, 304] width 81 height 11
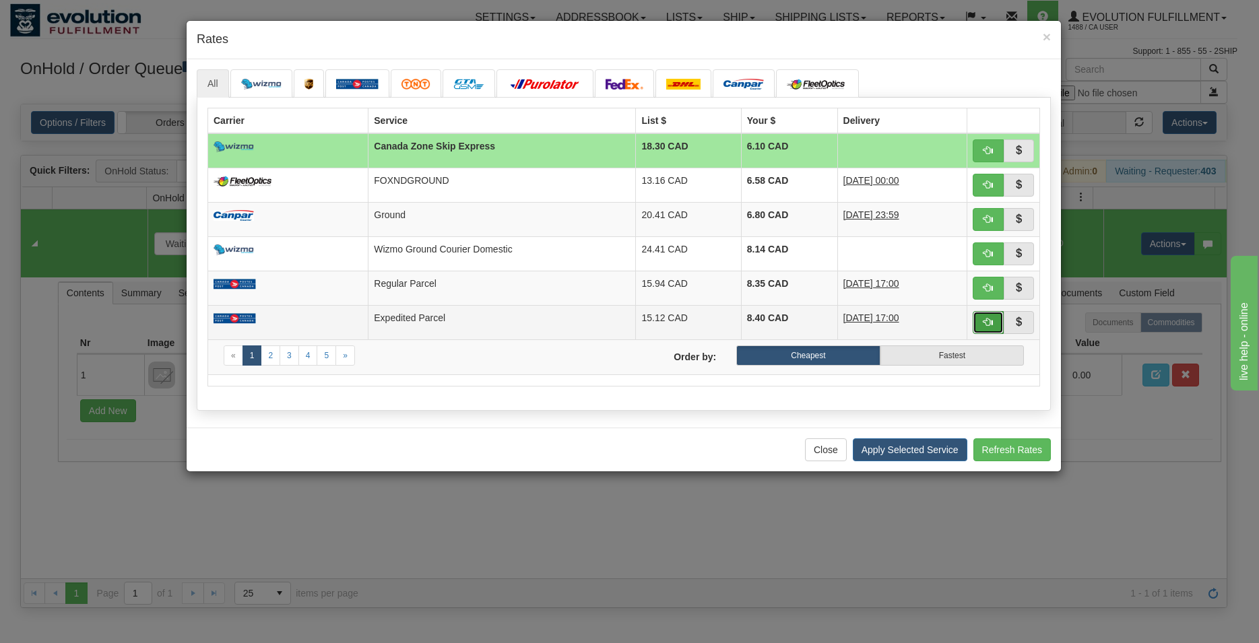
click at [982, 320] on button "button" at bounding box center [988, 322] width 31 height 23
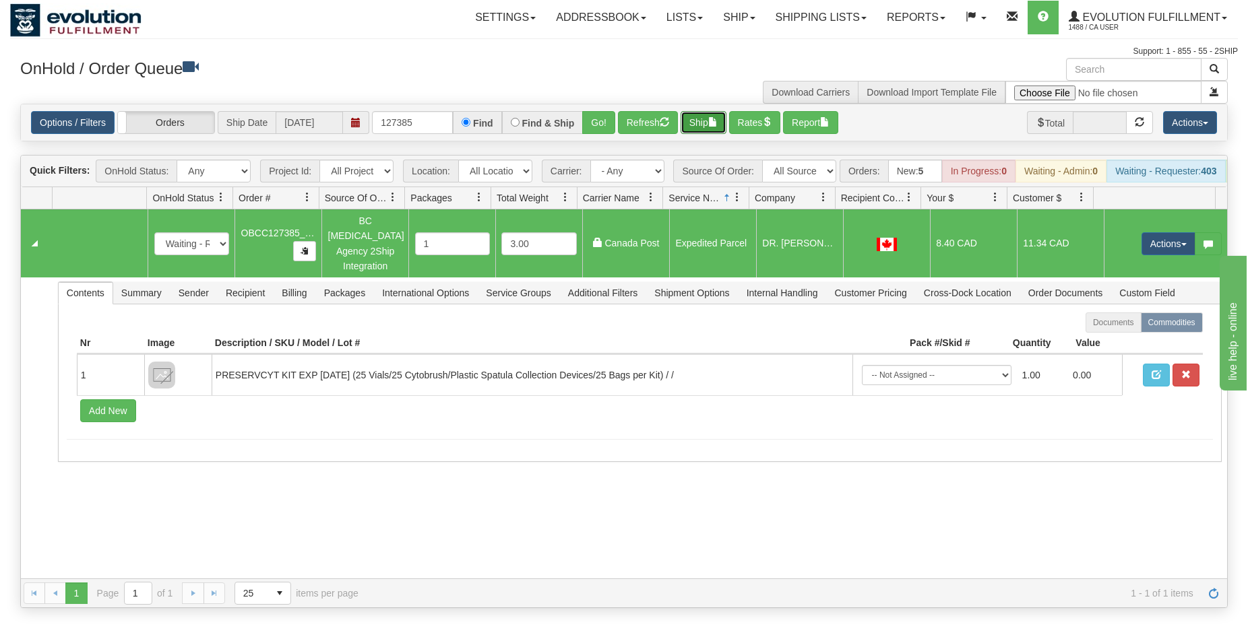
click at [709, 123] on button "Ship" at bounding box center [703, 122] width 46 height 23
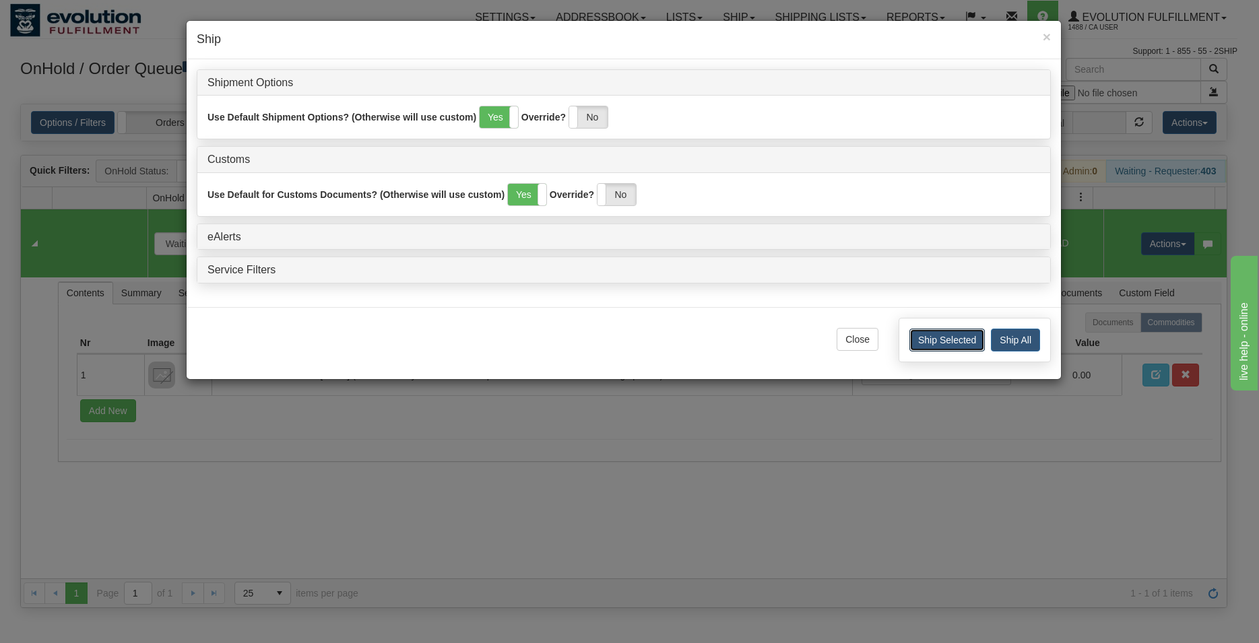
drag, startPoint x: 962, startPoint y: 340, endPoint x: 926, endPoint y: 294, distance: 58.5
click at [958, 338] on button "Ship Selected" at bounding box center [946, 340] width 75 height 23
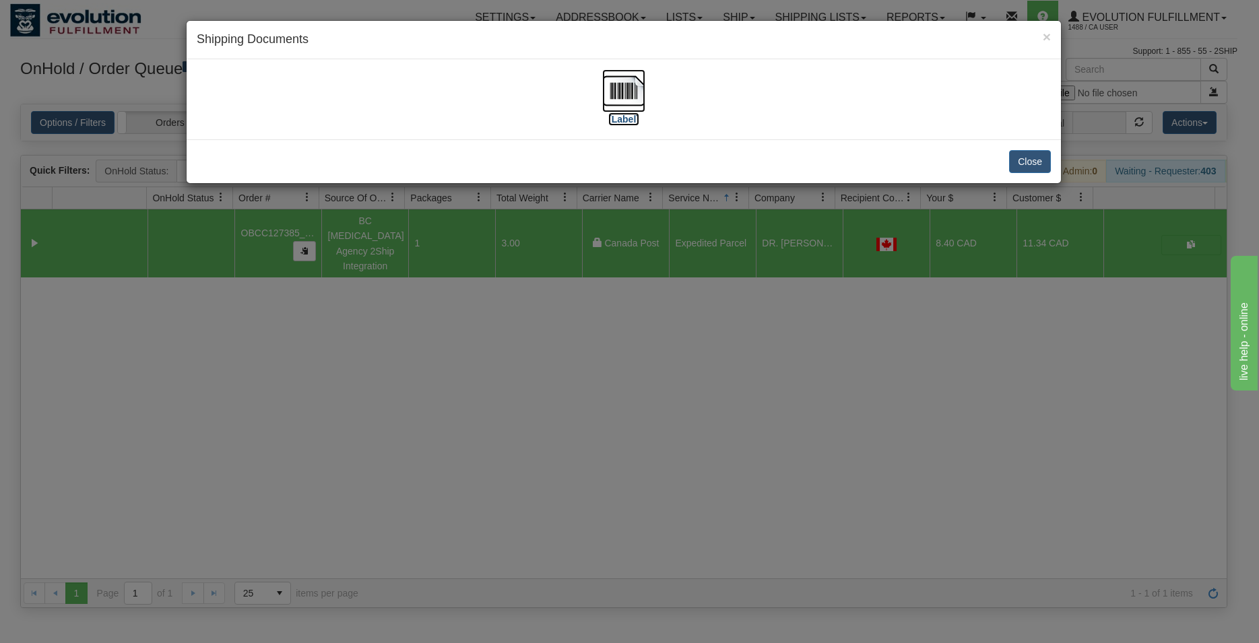
click at [627, 85] on img at bounding box center [623, 90] width 43 height 43
click at [1017, 160] on button "Close" at bounding box center [1030, 161] width 42 height 23
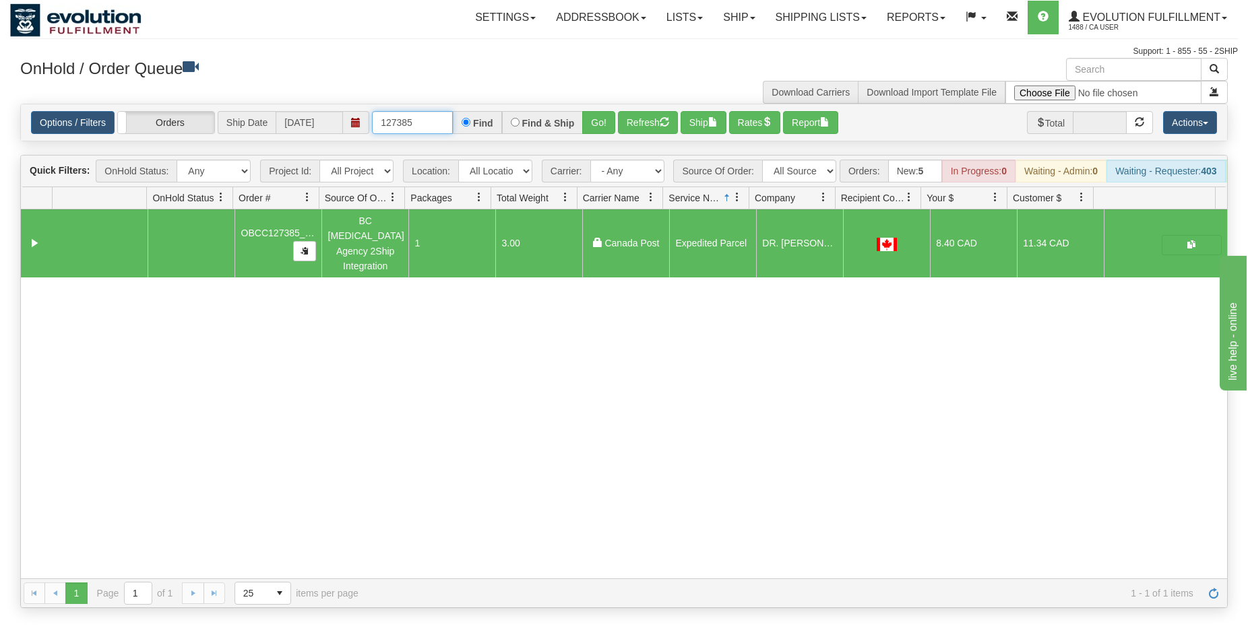
drag, startPoint x: 404, startPoint y: 123, endPoint x: 424, endPoint y: 123, distance: 19.5
click at [424, 123] on input "127385" at bounding box center [412, 122] width 81 height 23
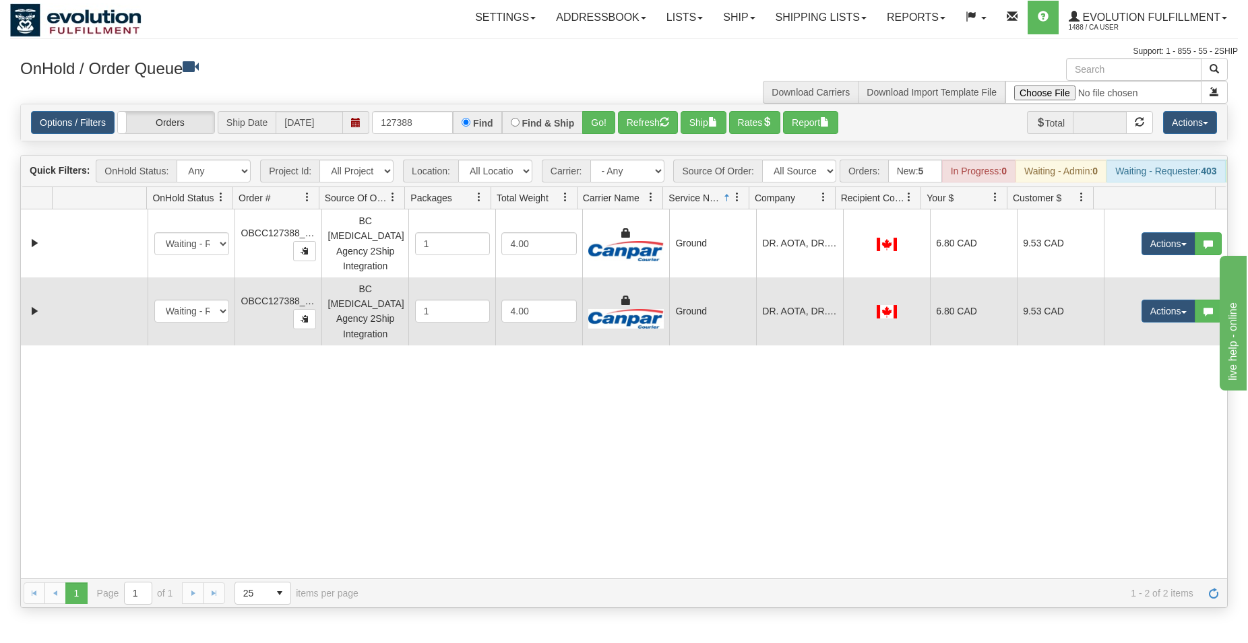
click at [794, 283] on td "DR. AOTA, DR. BAGGOO, [PERSON_NAME]" at bounding box center [799, 312] width 87 height 68
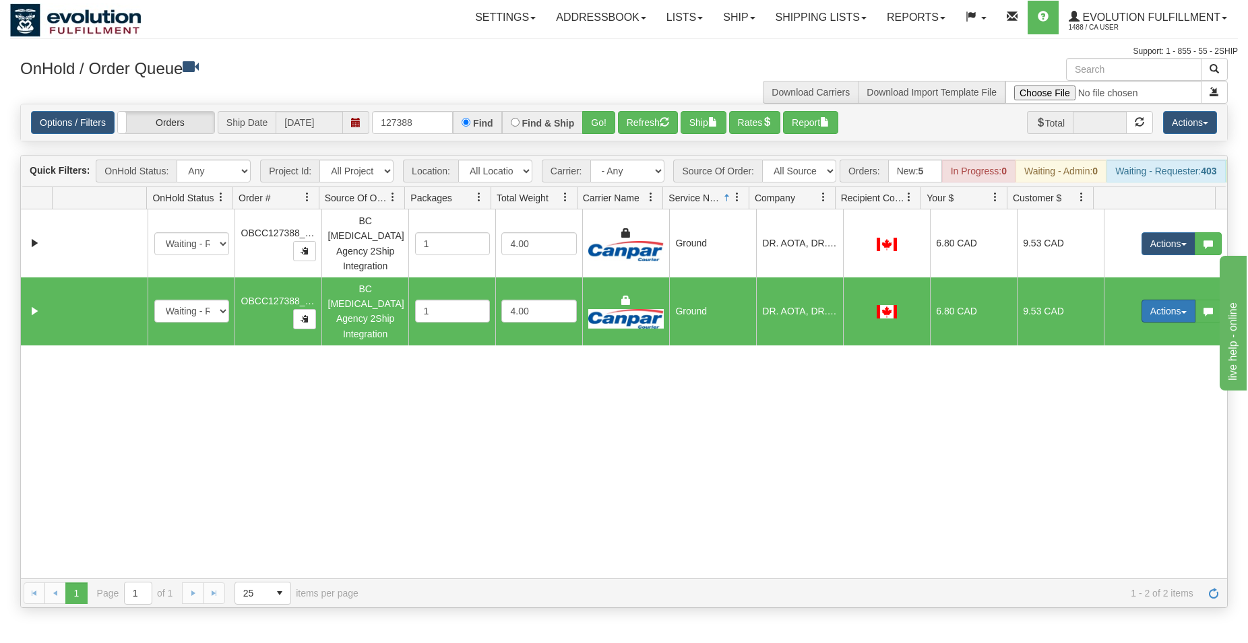
click at [1153, 308] on button "Actions" at bounding box center [1168, 311] width 54 height 23
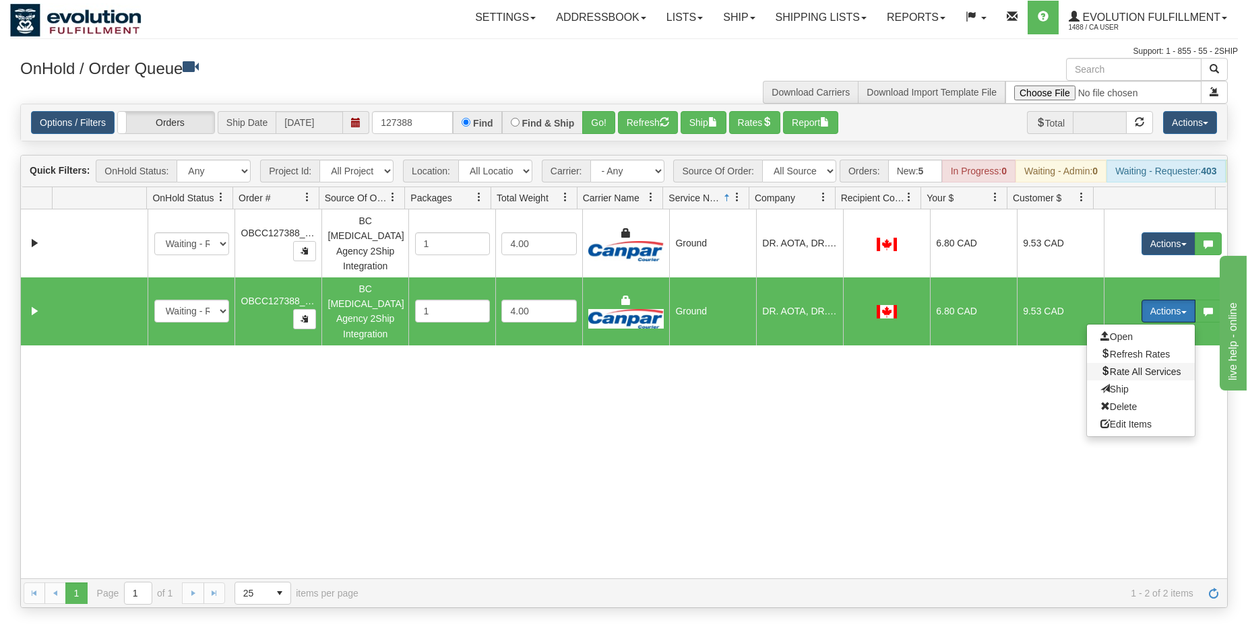
click at [1124, 366] on span "Rate All Services" at bounding box center [1140, 371] width 81 height 11
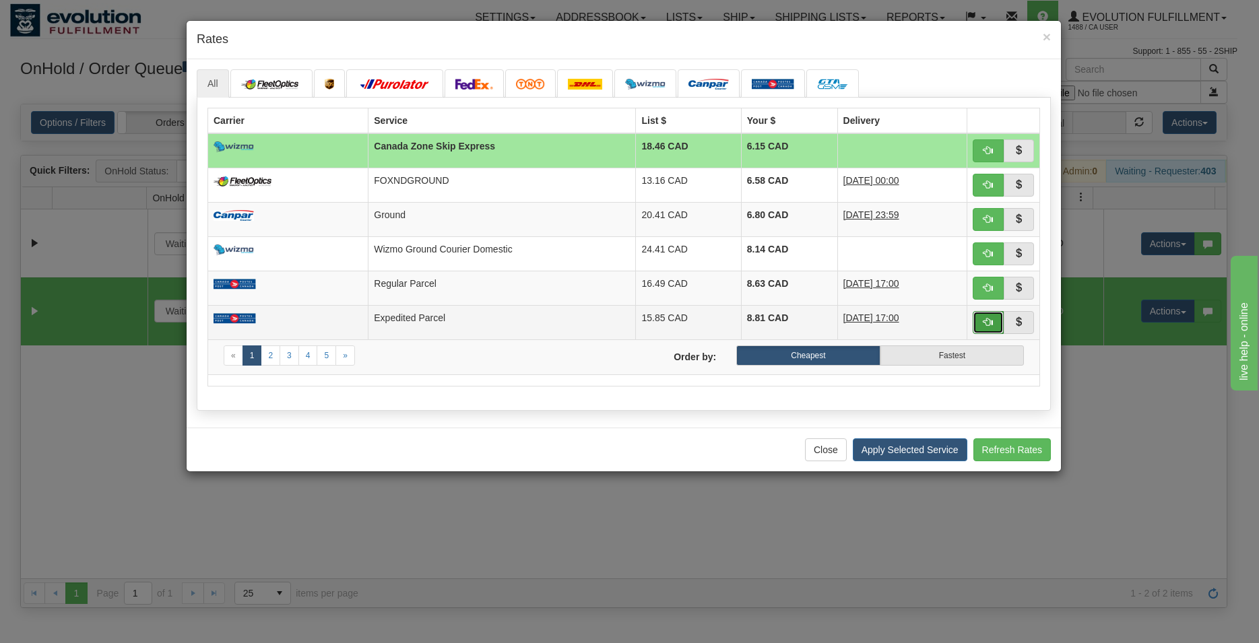
click at [978, 322] on button "button" at bounding box center [988, 322] width 31 height 23
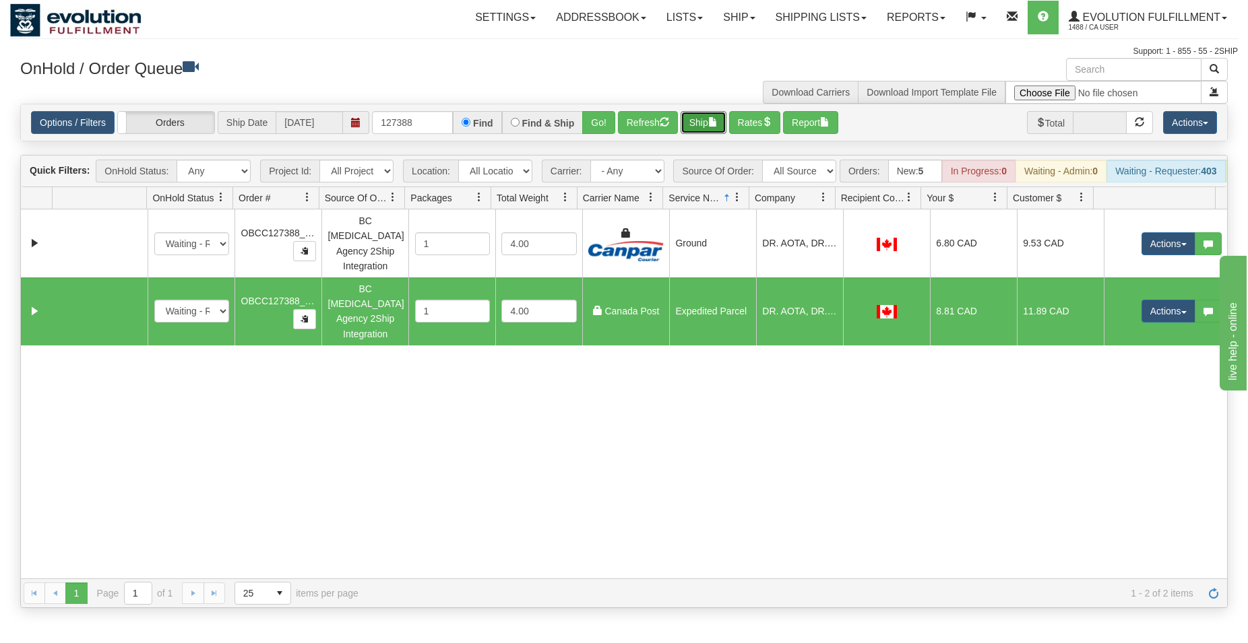
click at [697, 121] on button "Ship" at bounding box center [703, 122] width 46 height 23
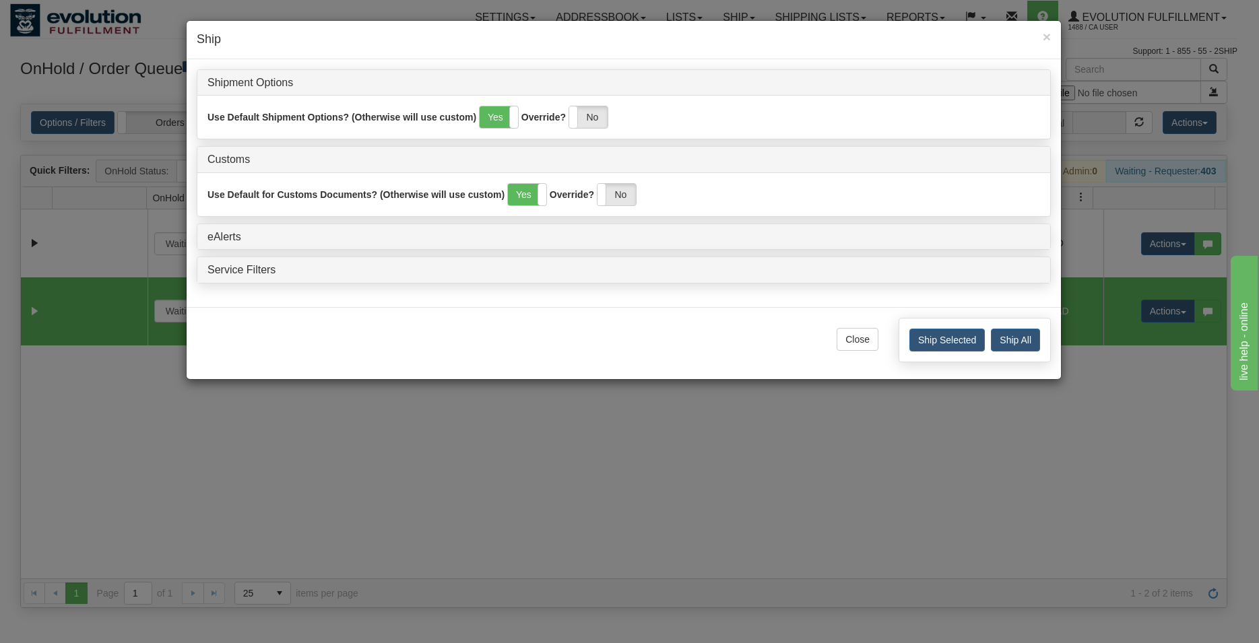
click at [926, 355] on div "Ship Selected Ship All" at bounding box center [975, 340] width 152 height 44
click at [932, 334] on button "Ship Selected" at bounding box center [946, 340] width 75 height 23
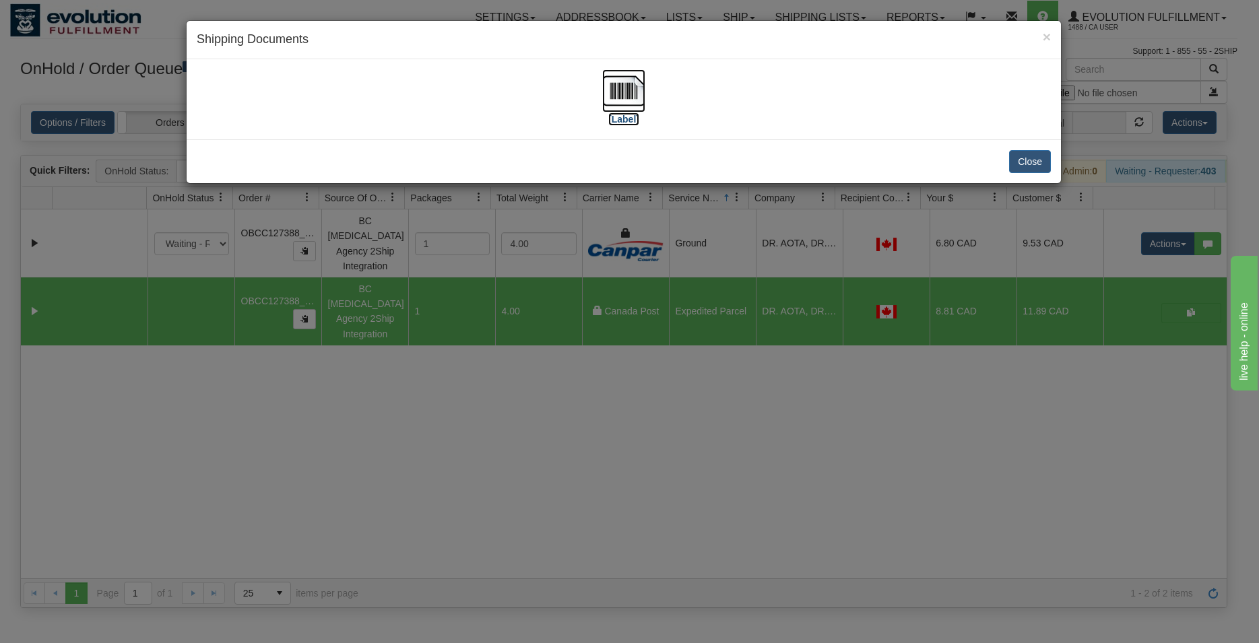
click at [604, 90] on img at bounding box center [623, 90] width 43 height 43
drag, startPoint x: 1028, startPoint y: 167, endPoint x: 1033, endPoint y: 173, distance: 7.7
click at [1029, 167] on button "Close" at bounding box center [1030, 161] width 42 height 23
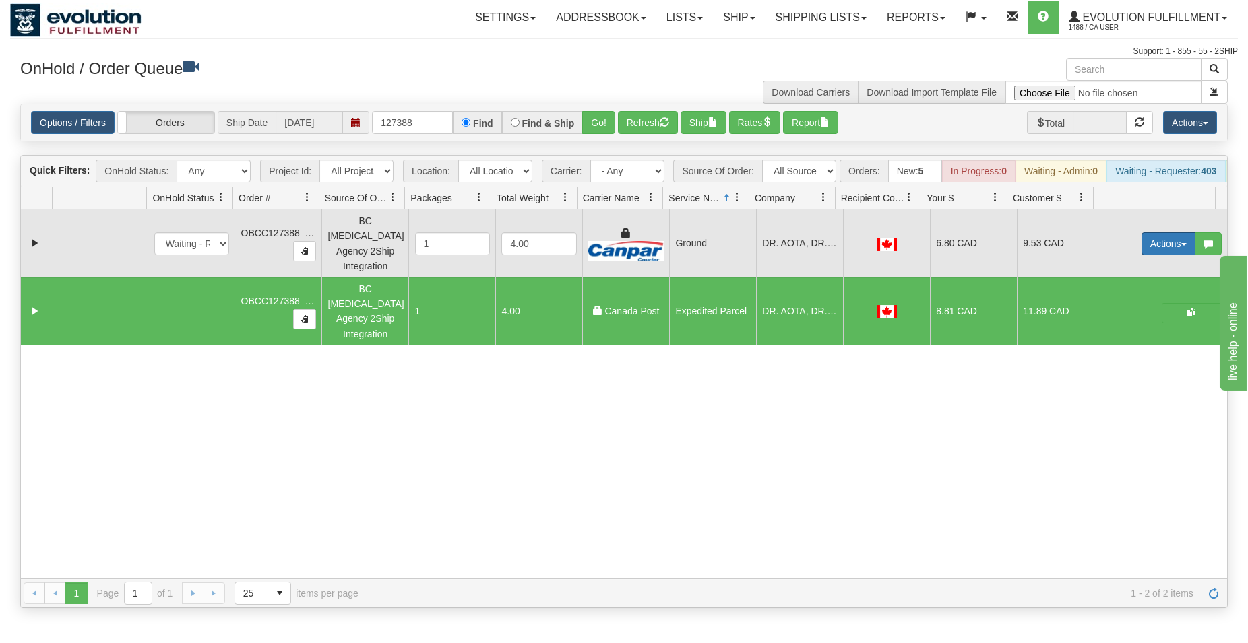
click at [1141, 245] on button "Actions" at bounding box center [1168, 243] width 54 height 23
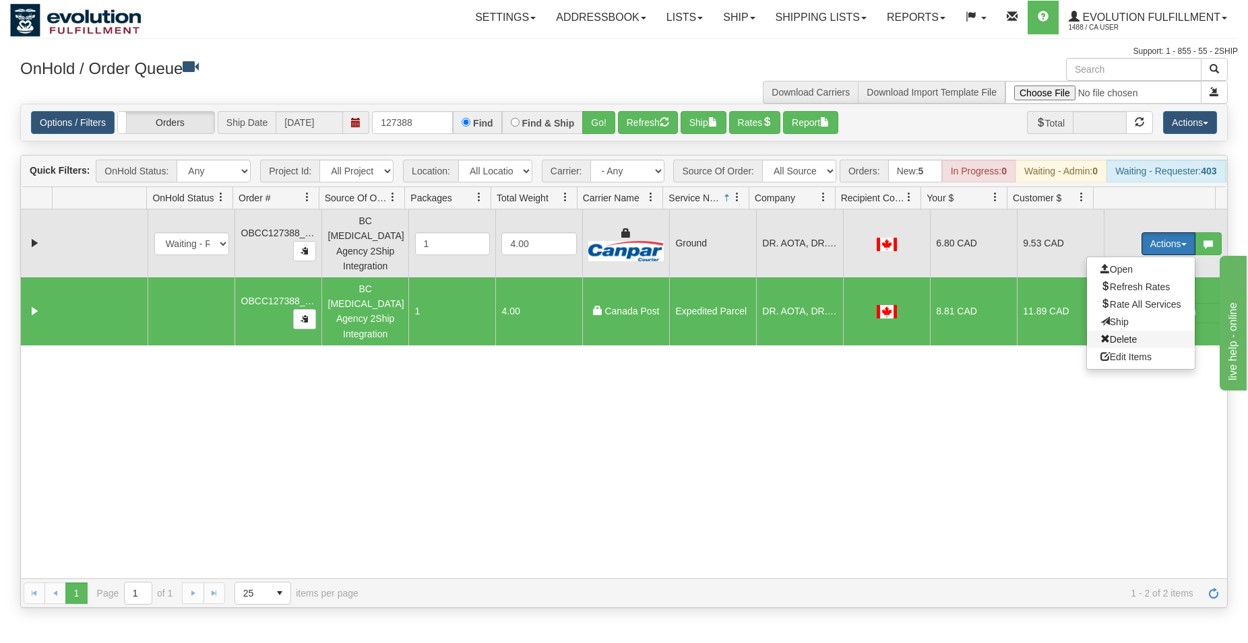
click at [1118, 339] on span "Delete" at bounding box center [1118, 339] width 36 height 11
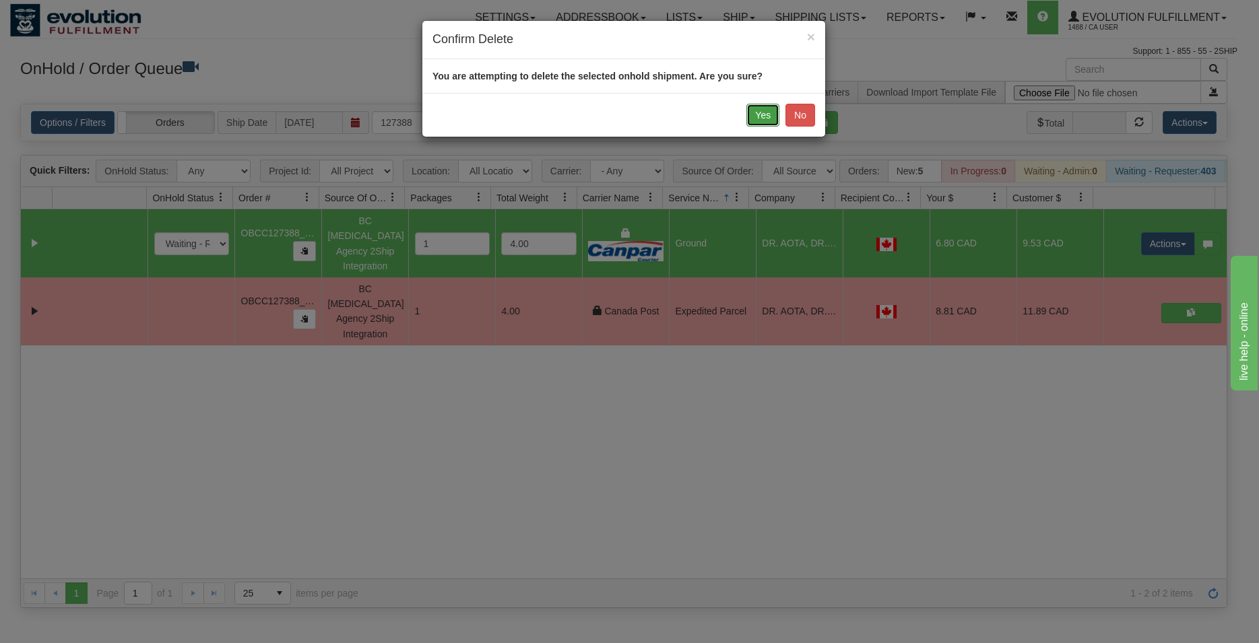
click at [766, 117] on button "Yes" at bounding box center [762, 115] width 33 height 23
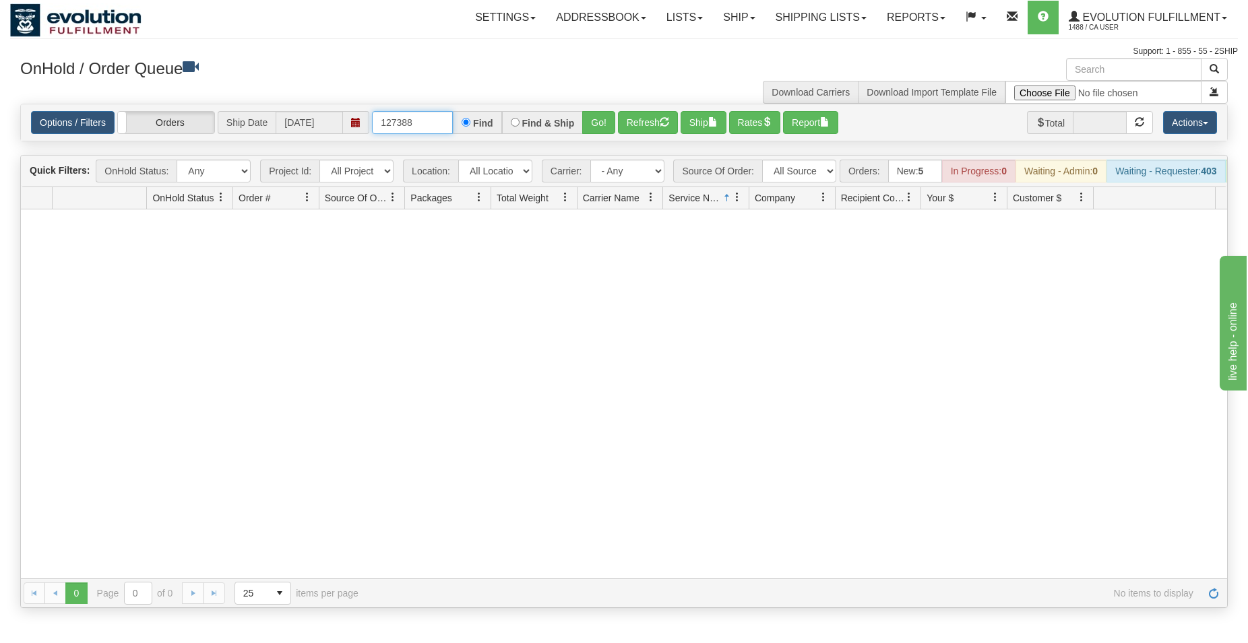
drag, startPoint x: 408, startPoint y: 130, endPoint x: 419, endPoint y: 125, distance: 11.8
click at [419, 125] on input "127388" at bounding box center [412, 122] width 81 height 23
type input "127386"
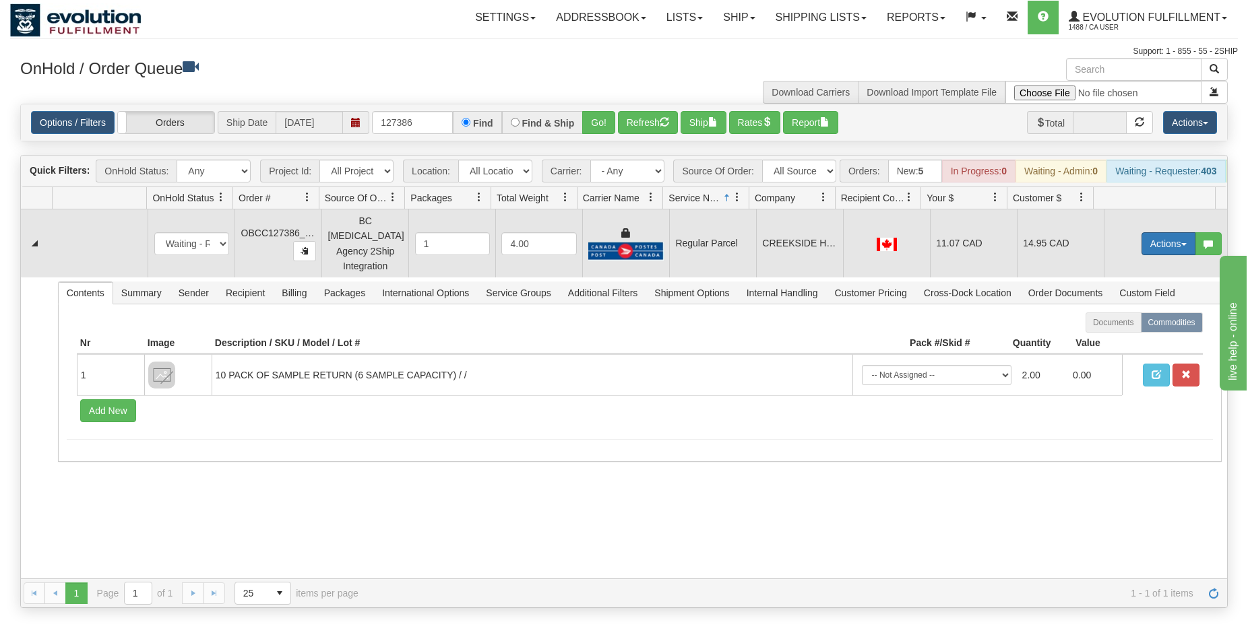
click at [1141, 253] on button "Actions" at bounding box center [1168, 243] width 54 height 23
click at [1126, 302] on link "Rate All Services" at bounding box center [1141, 305] width 108 height 18
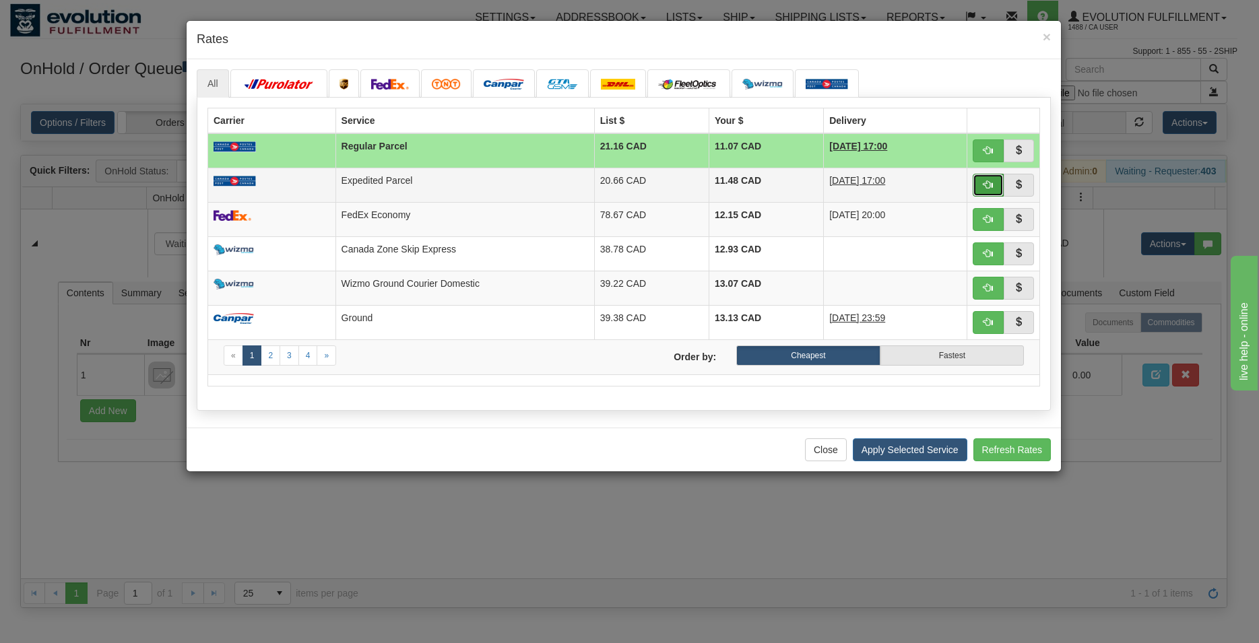
click at [982, 174] on button "button" at bounding box center [988, 185] width 31 height 23
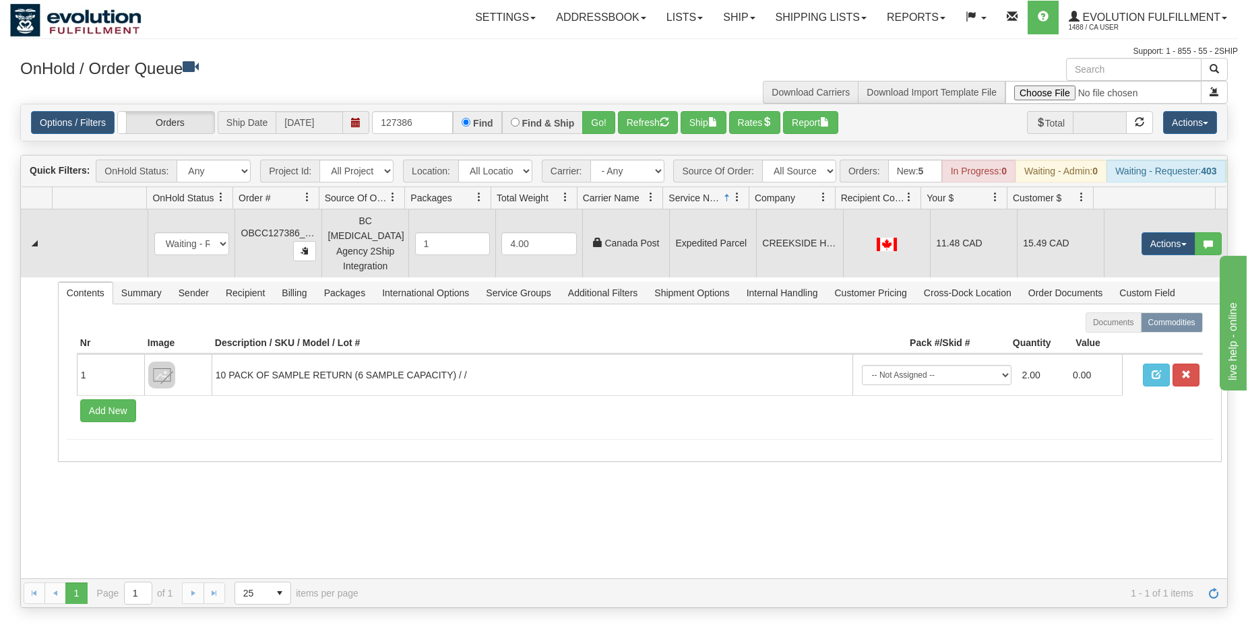
click at [759, 248] on td "CREEKSIDE HEALTH" at bounding box center [799, 244] width 87 height 68
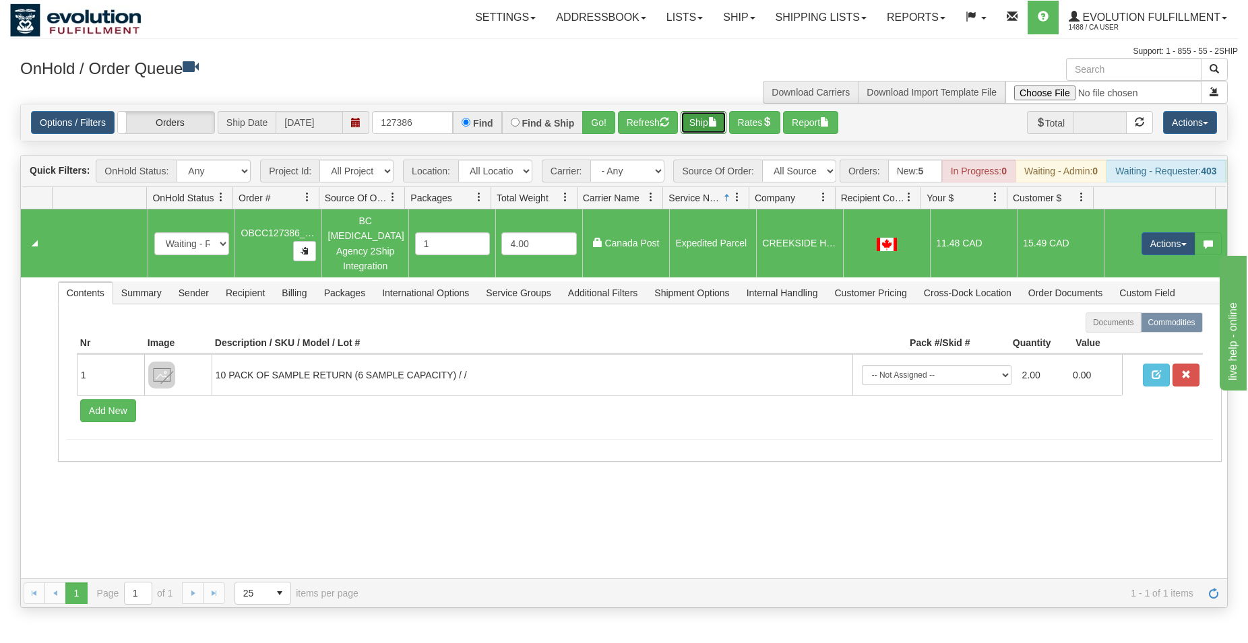
click at [716, 122] on span "button" at bounding box center [712, 121] width 9 height 9
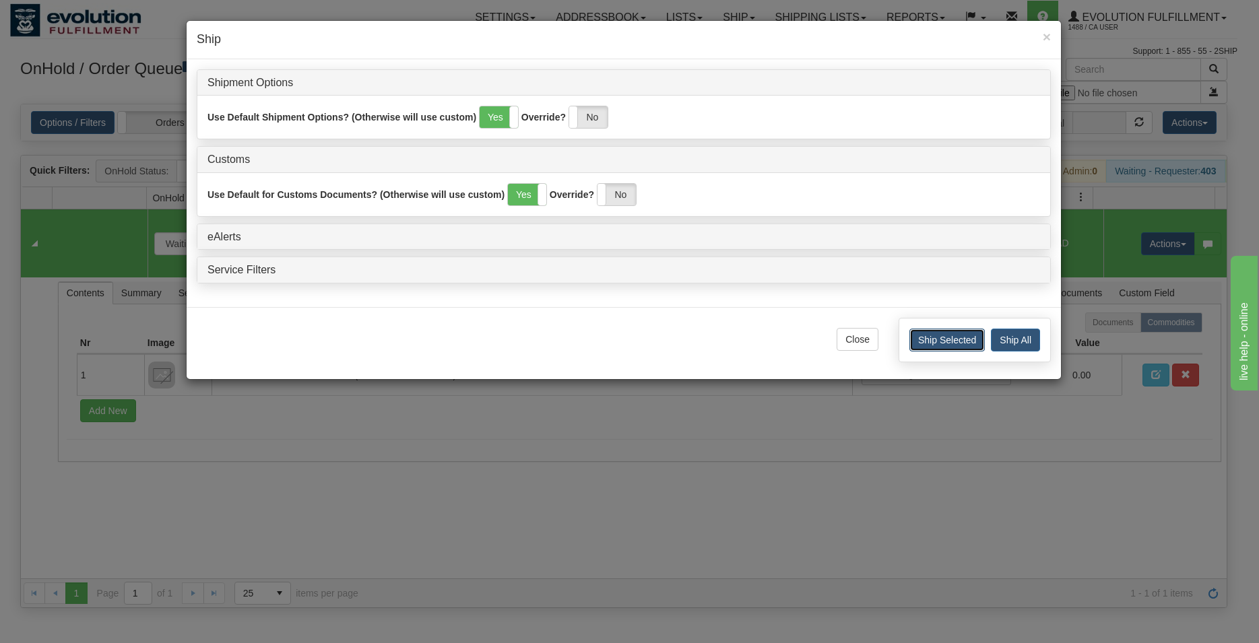
click at [930, 339] on button "Ship Selected" at bounding box center [946, 340] width 75 height 23
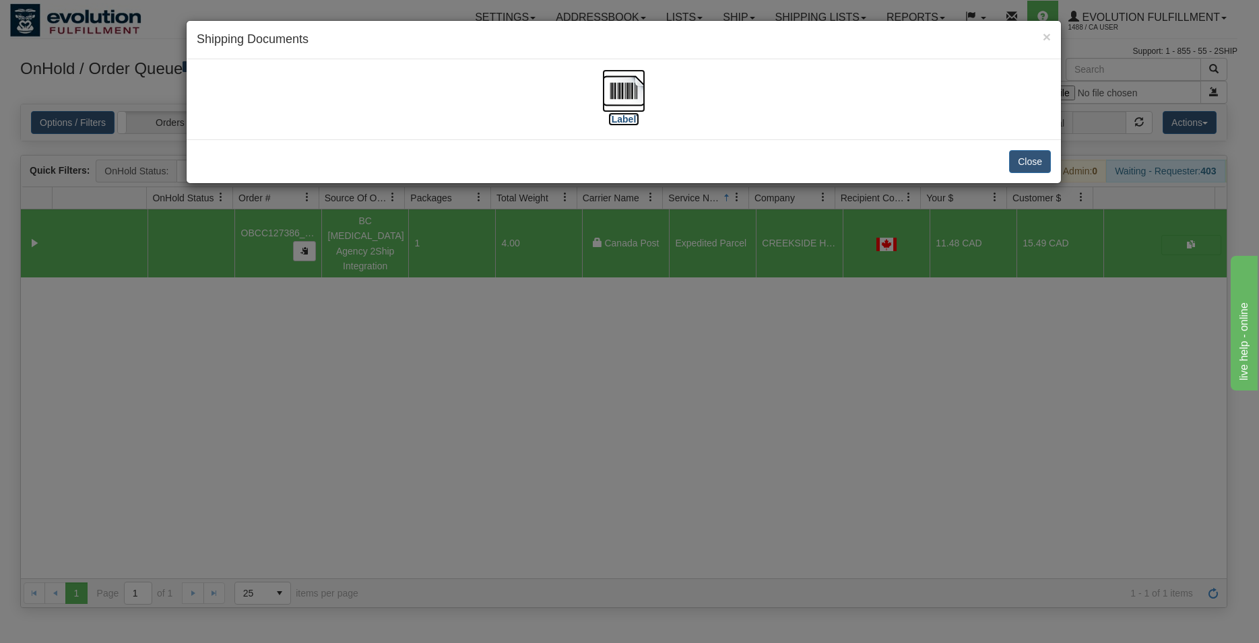
click at [631, 88] on img at bounding box center [623, 90] width 43 height 43
click at [1035, 157] on button "Close" at bounding box center [1030, 161] width 42 height 23
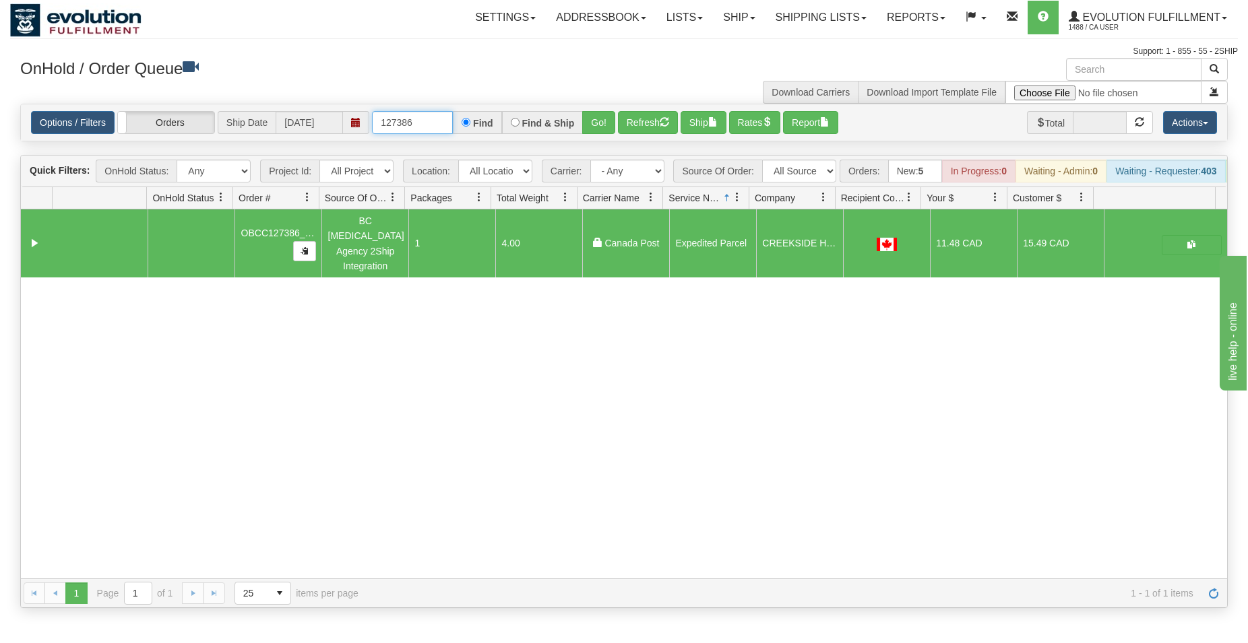
click at [411, 122] on input "127386" at bounding box center [412, 122] width 81 height 23
click at [642, 125] on button "Refresh" at bounding box center [648, 122] width 60 height 23
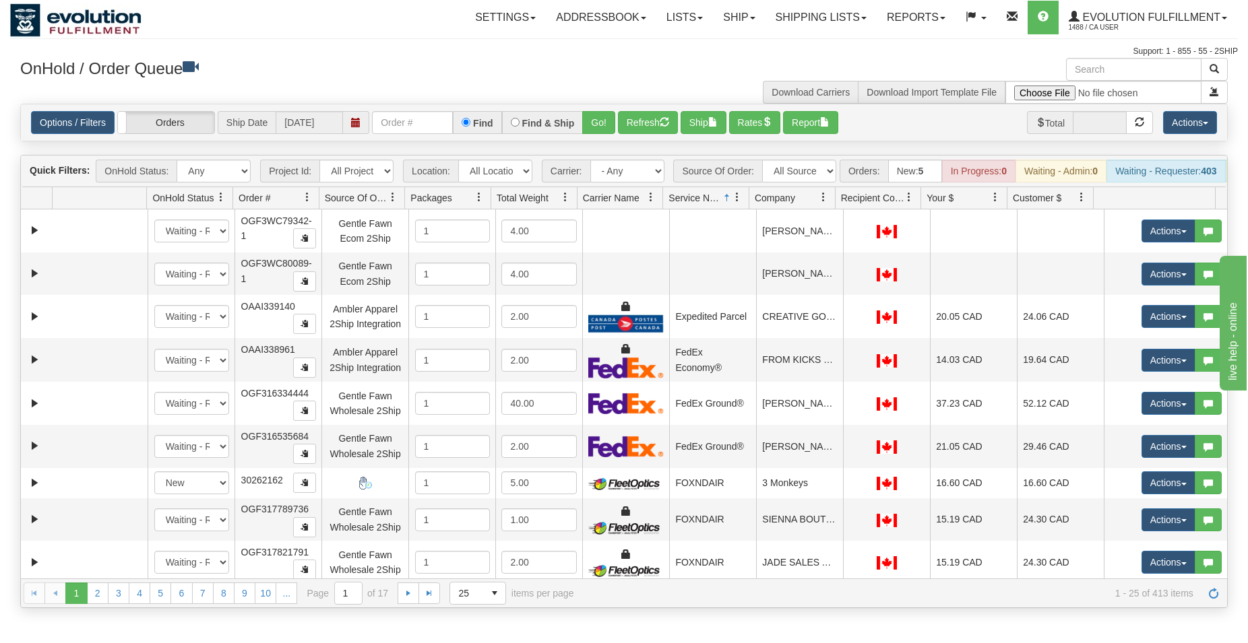
click at [457, 117] on div "Find" at bounding box center [477, 122] width 49 height 23
click at [423, 116] on input "text" at bounding box center [412, 122] width 81 height 23
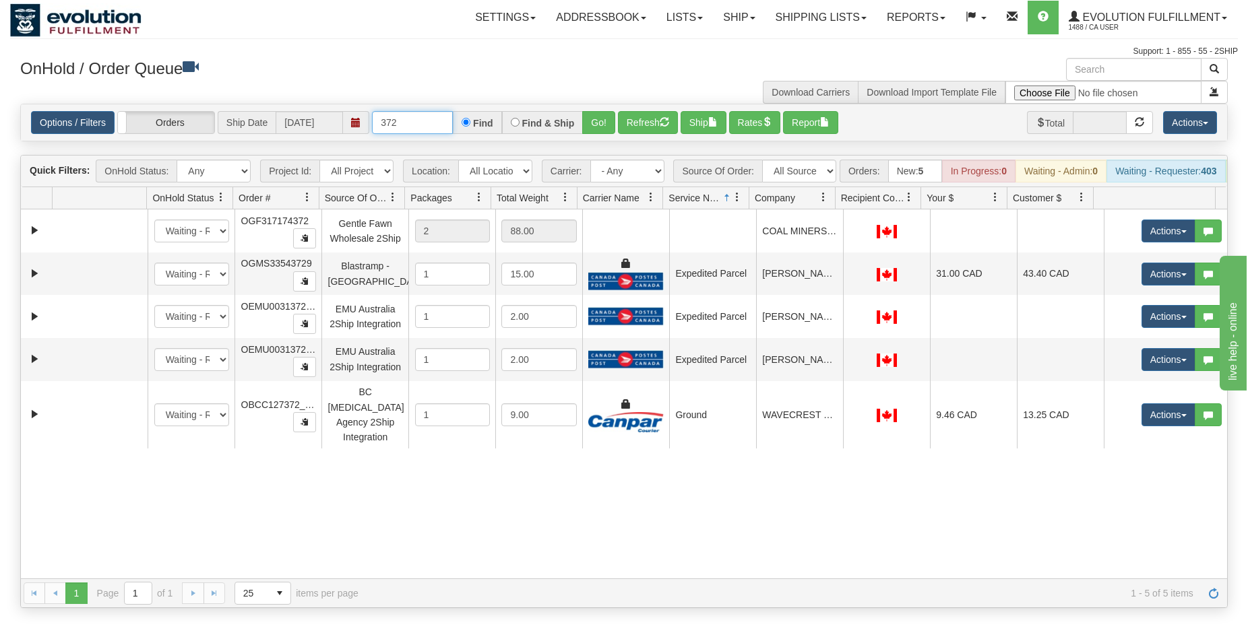
click at [376, 123] on input "372" at bounding box center [412, 122] width 81 height 23
type input "127372"
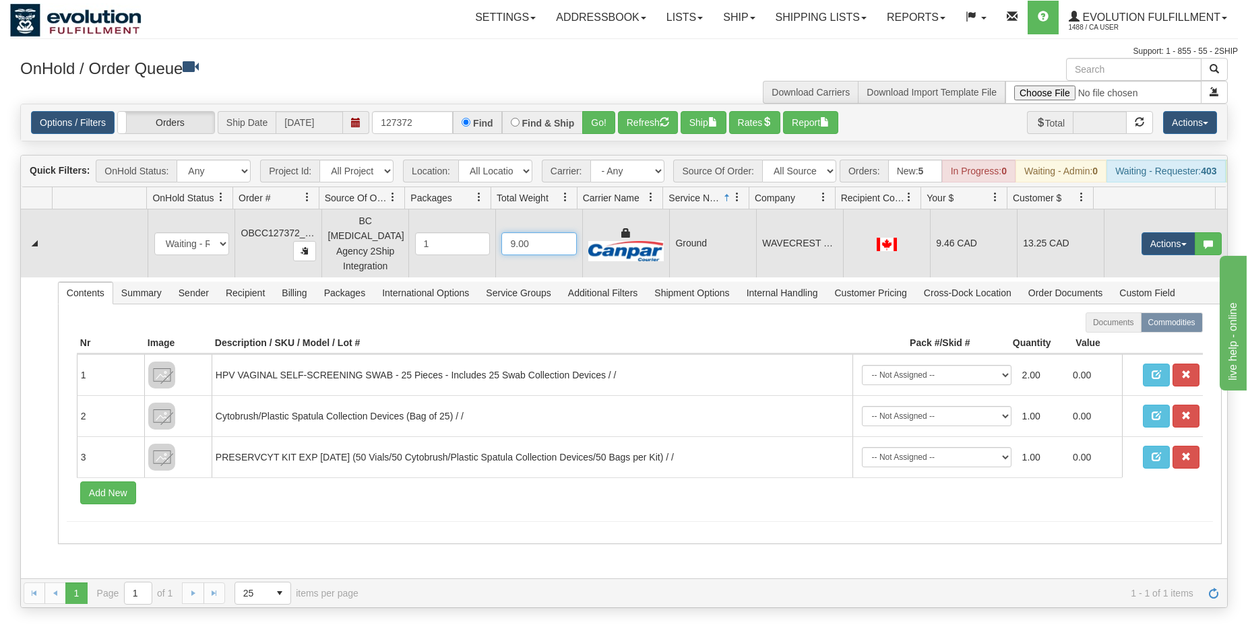
click at [562, 249] on input "9.00" at bounding box center [538, 243] width 75 height 23
click at [647, 244] on div at bounding box center [625, 243] width 75 height 35
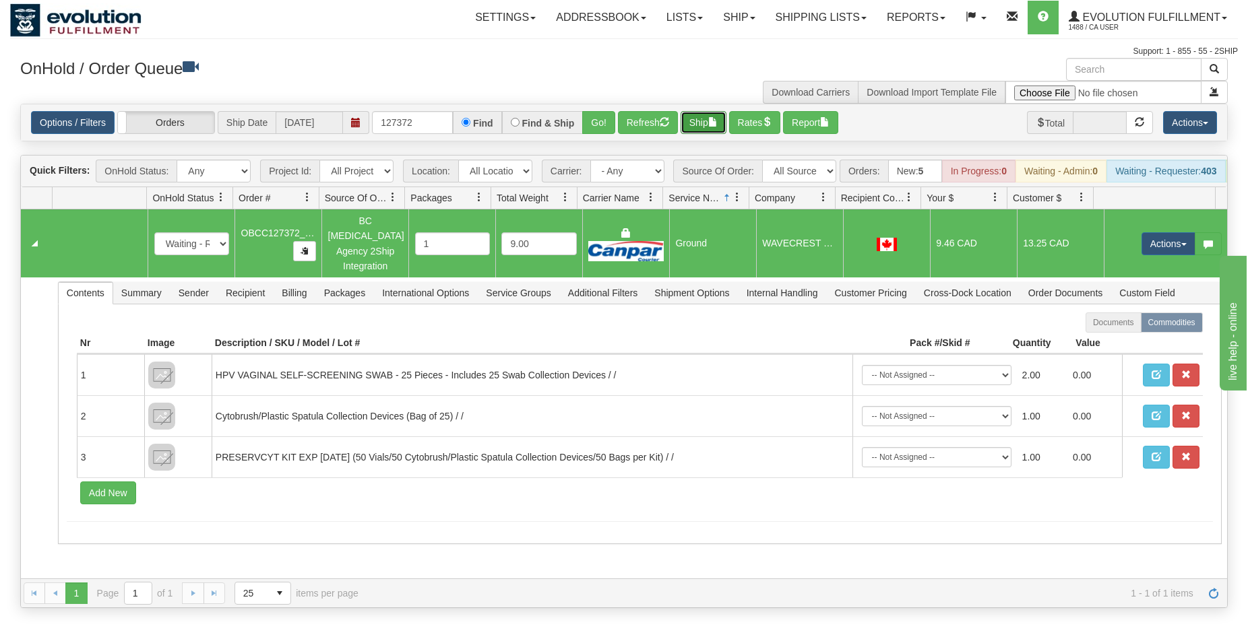
click at [691, 125] on button "Ship" at bounding box center [703, 122] width 46 height 23
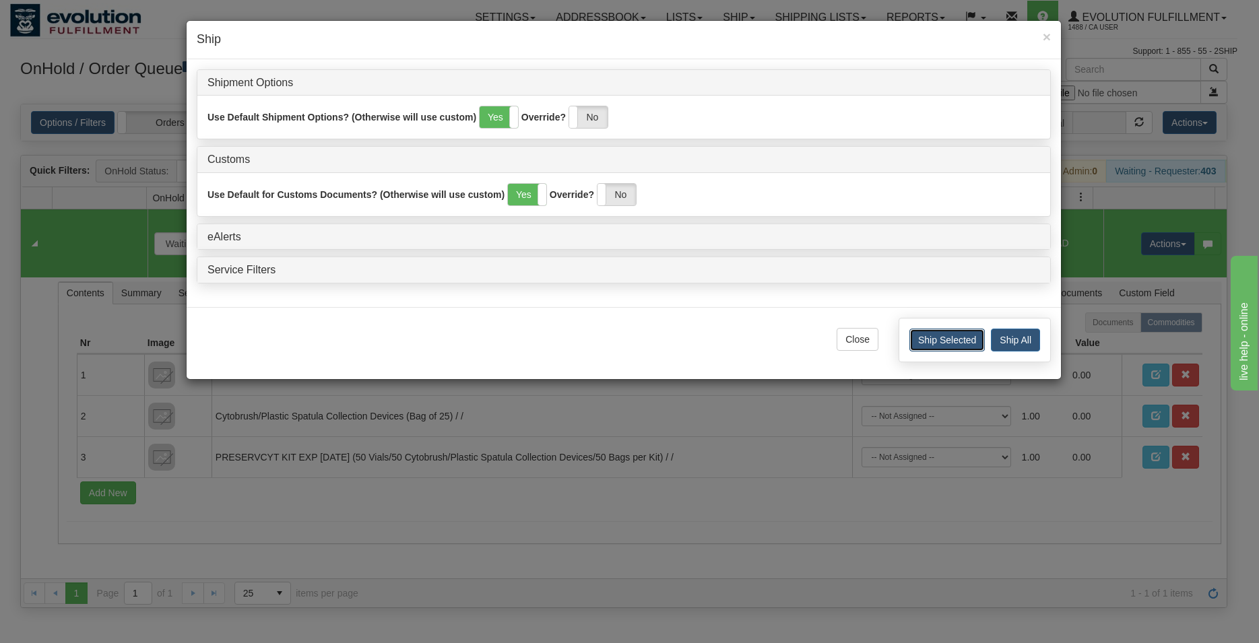
click at [933, 346] on button "Ship Selected" at bounding box center [946, 340] width 75 height 23
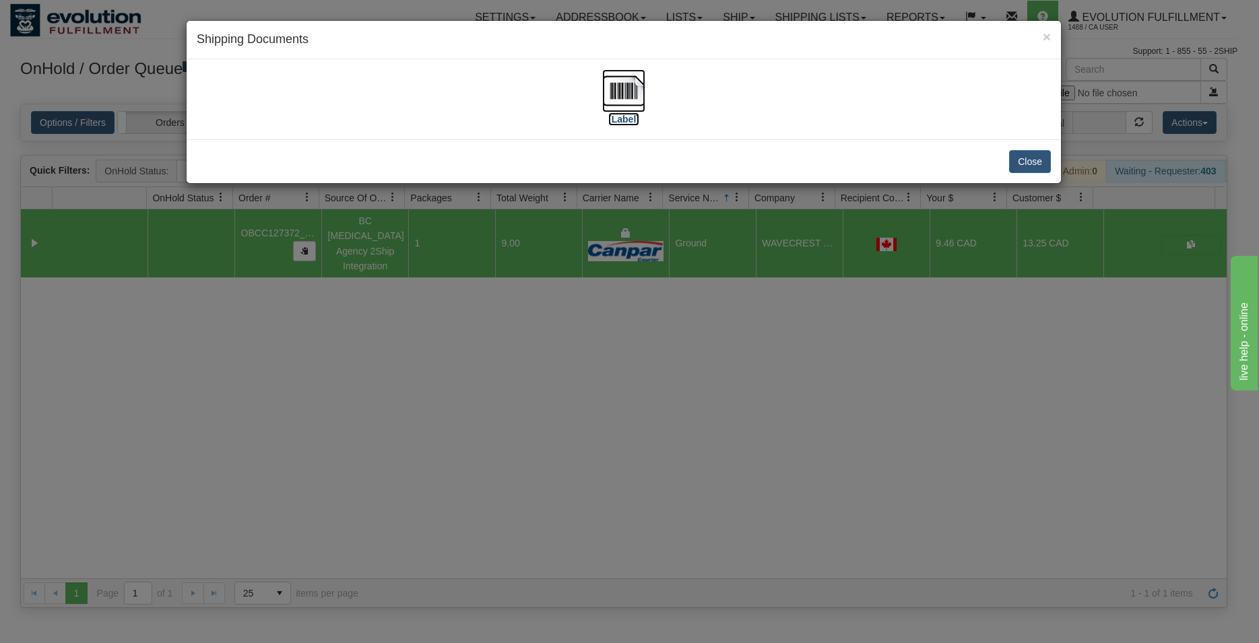
click at [631, 100] on img at bounding box center [623, 90] width 43 height 43
click at [1036, 155] on button "Close" at bounding box center [1030, 161] width 42 height 23
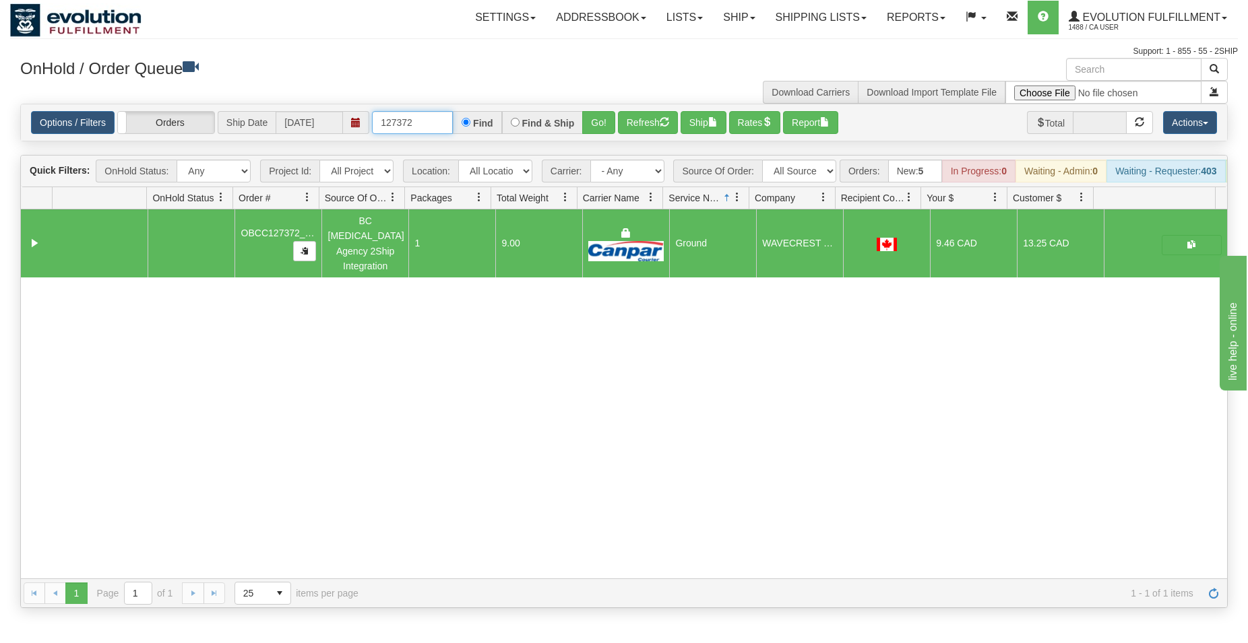
drag, startPoint x: 440, startPoint y: 125, endPoint x: 362, endPoint y: 107, distance: 80.2
click at [372, 111] on input "127372" at bounding box center [412, 122] width 81 height 23
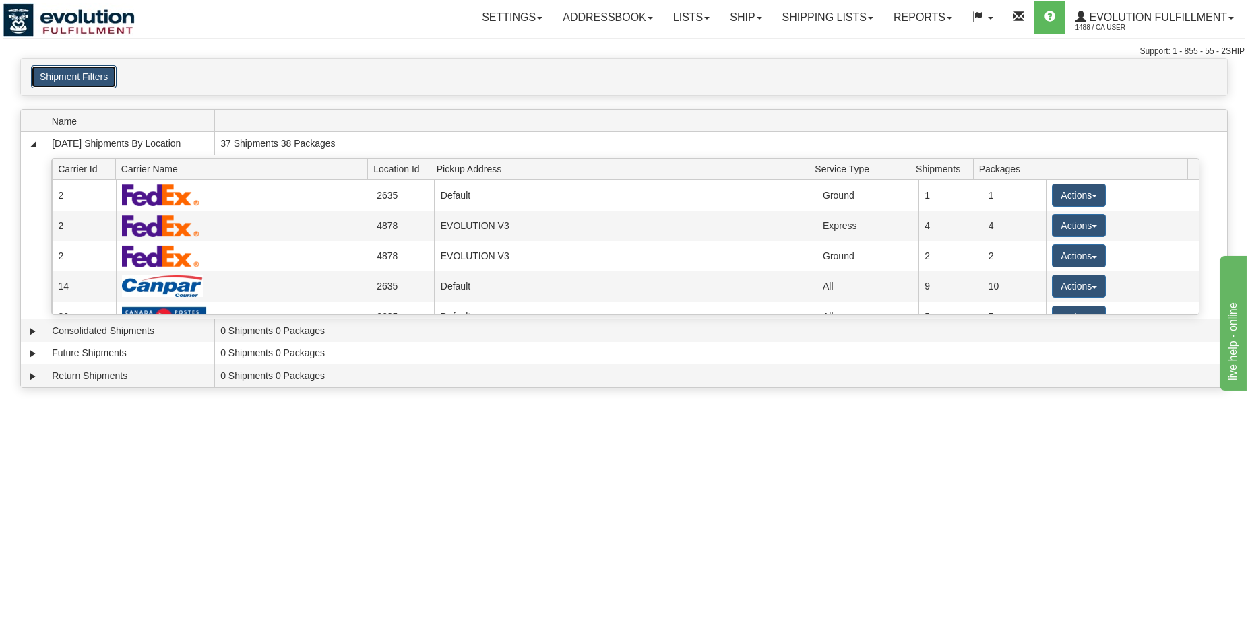
click at [84, 79] on button "Shipment Filters" at bounding box center [74, 76] width 86 height 23
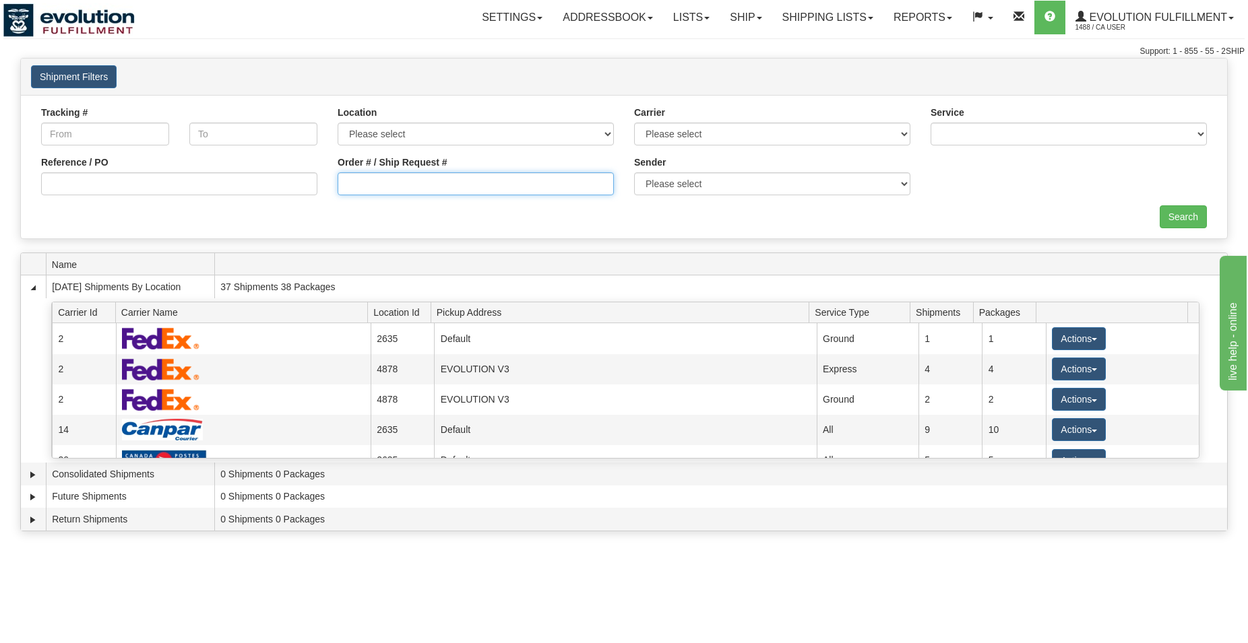
click at [406, 183] on input "Order # / Ship Request #" at bounding box center [476, 183] width 276 height 23
type input "127370"
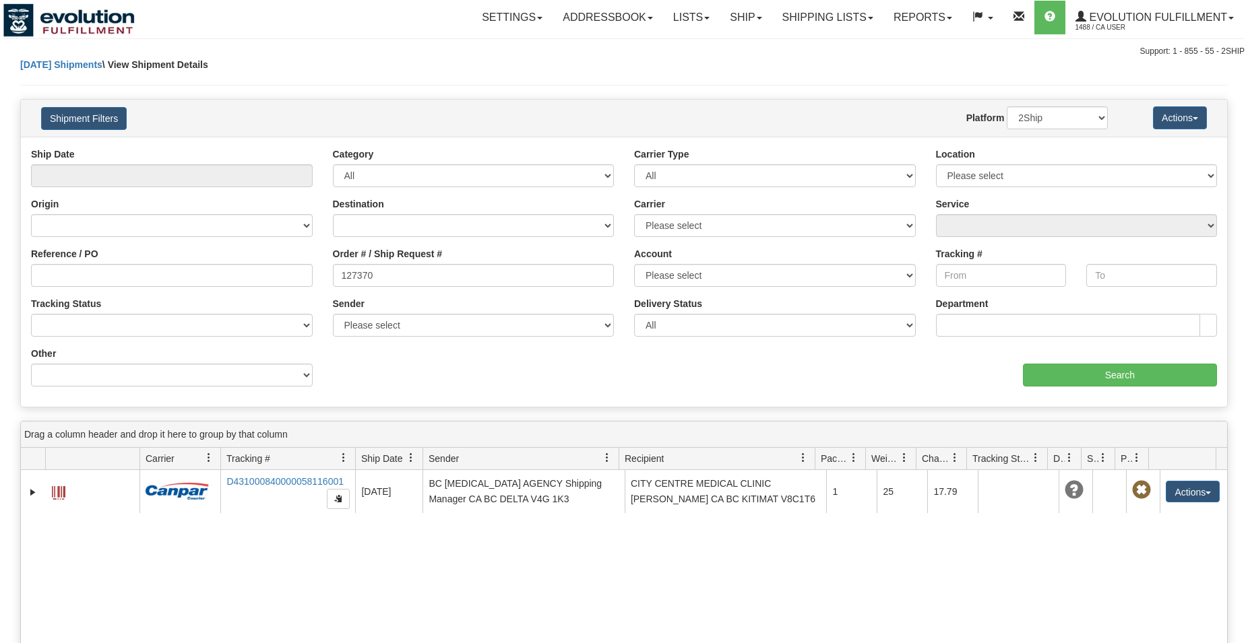
click at [57, 496] on span at bounding box center [58, 492] width 13 height 13
